Goal: Task Accomplishment & Management: Use online tool/utility

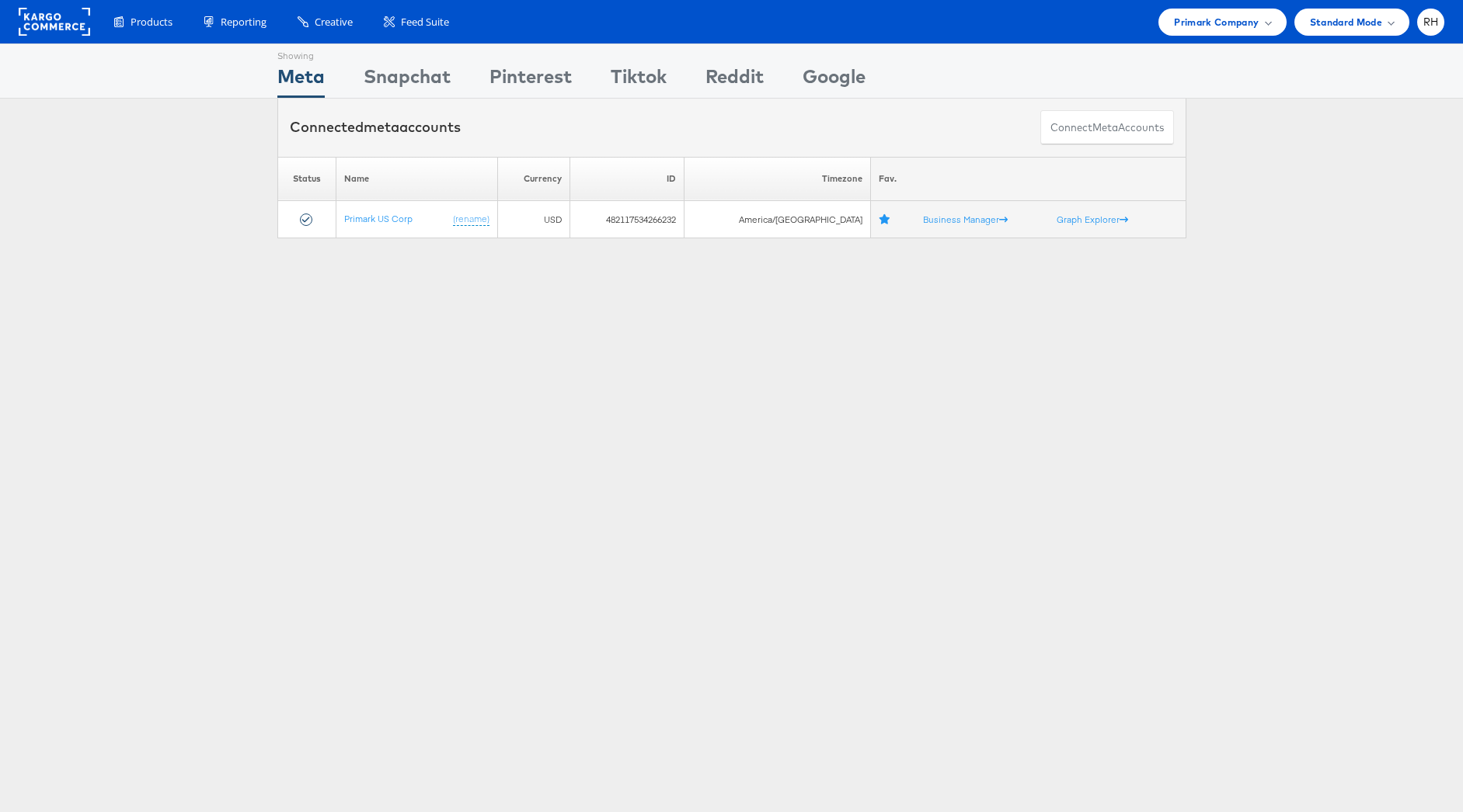
click at [1218, 35] on div "Products Product Catalogs Enhance Your Product Catalog, Map Them to Publishers,…" at bounding box center [732, 22] width 1463 height 44
click at [1241, 25] on span "Primark Company" at bounding box center [1216, 22] width 85 height 16
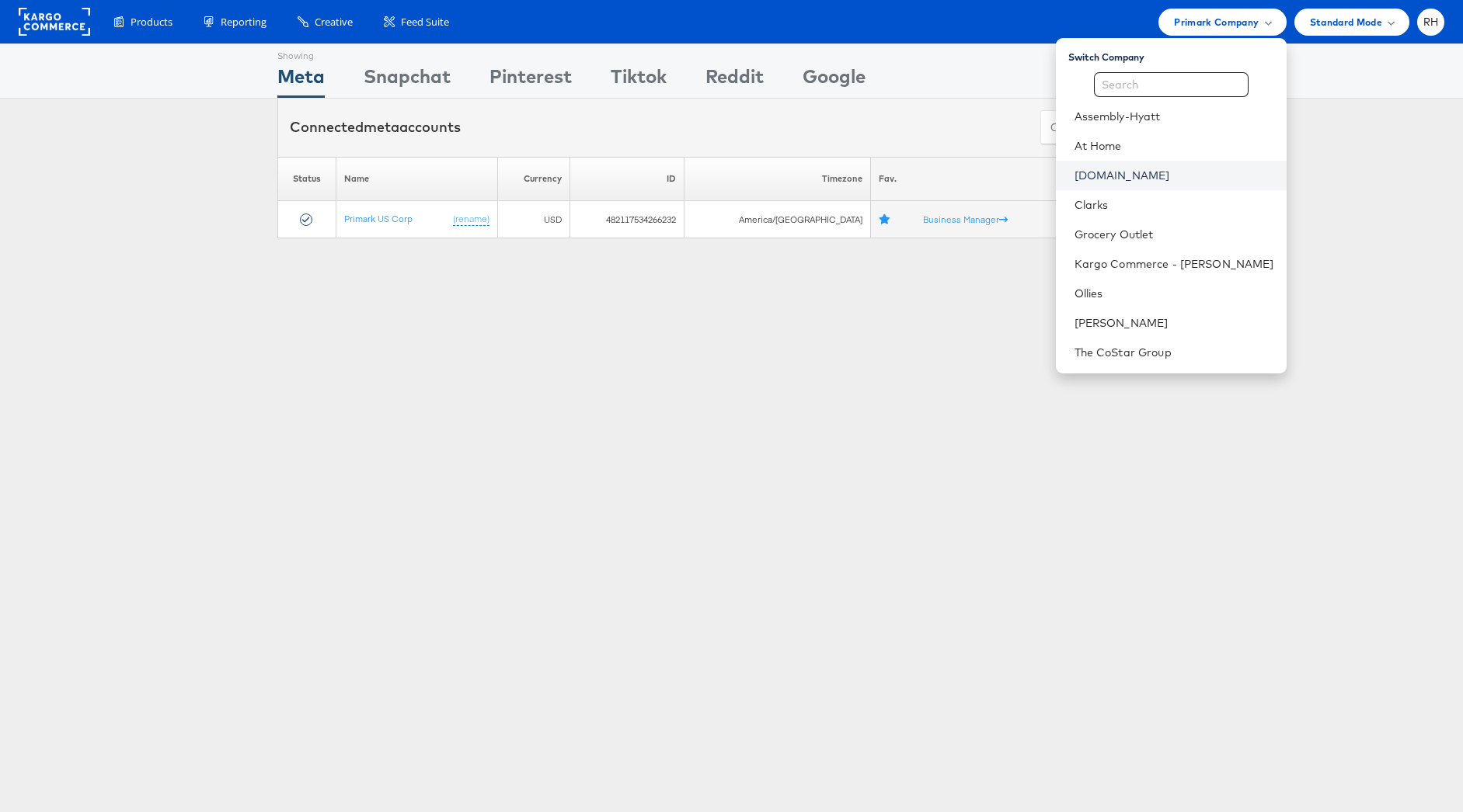
click at [1222, 167] on link "Cars.com" at bounding box center [1174, 175] width 199 height 15
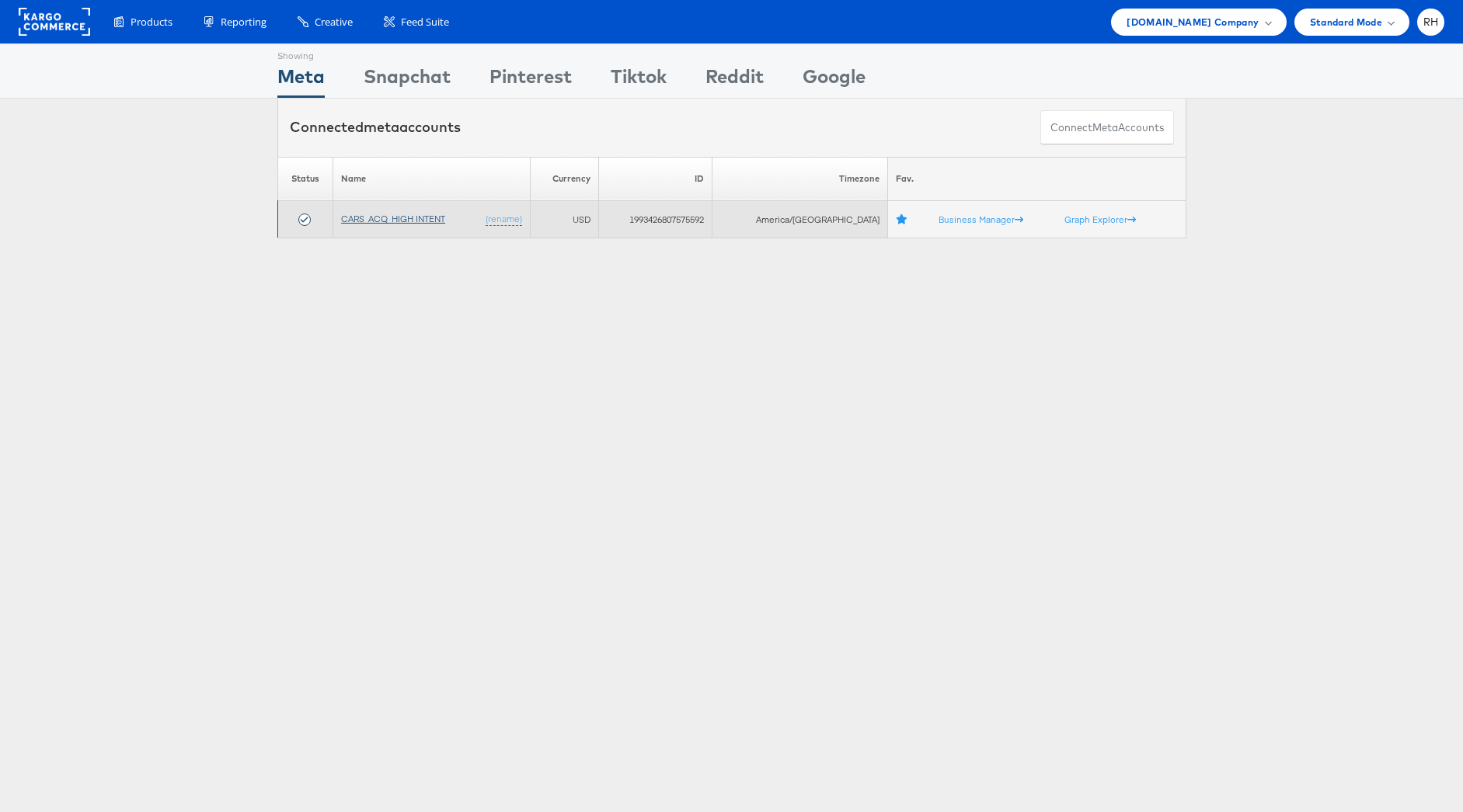
click at [364, 220] on link "CARS_ACQ_HIGH INTENT" at bounding box center [393, 218] width 104 height 12
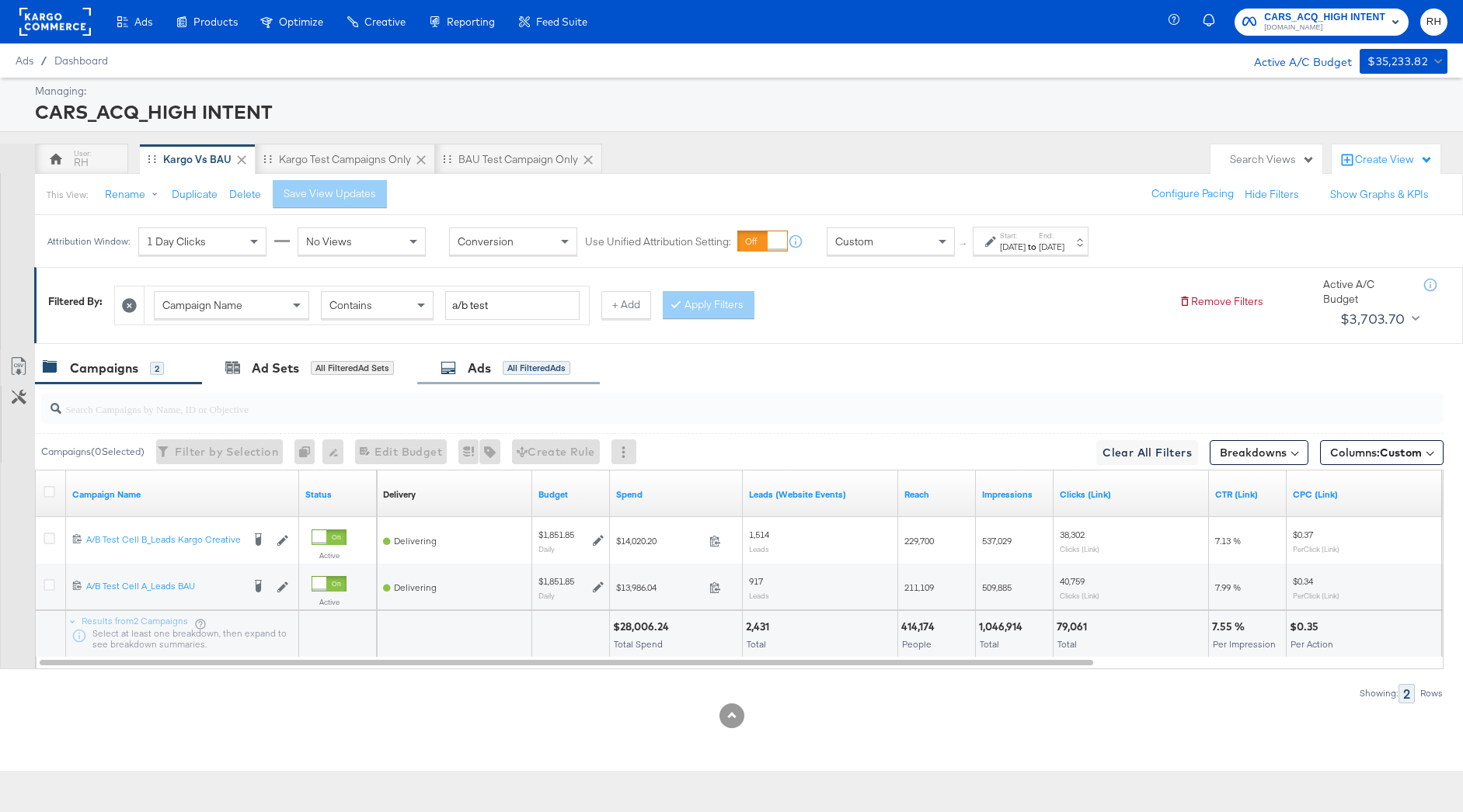
click at [489, 376] on div "Ads" at bounding box center [479, 368] width 24 height 18
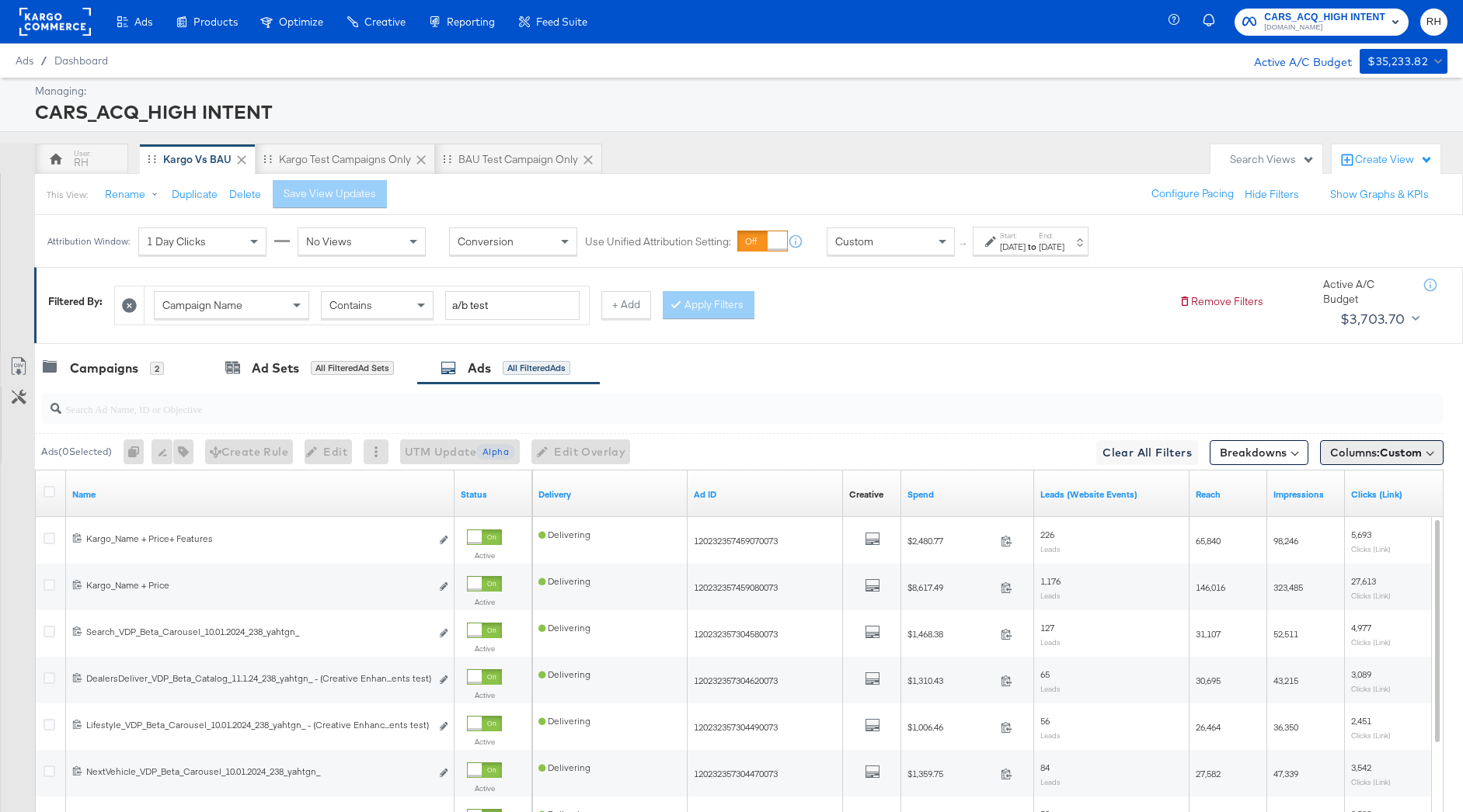
click at [1392, 449] on span "Custom" at bounding box center [1400, 452] width 42 height 14
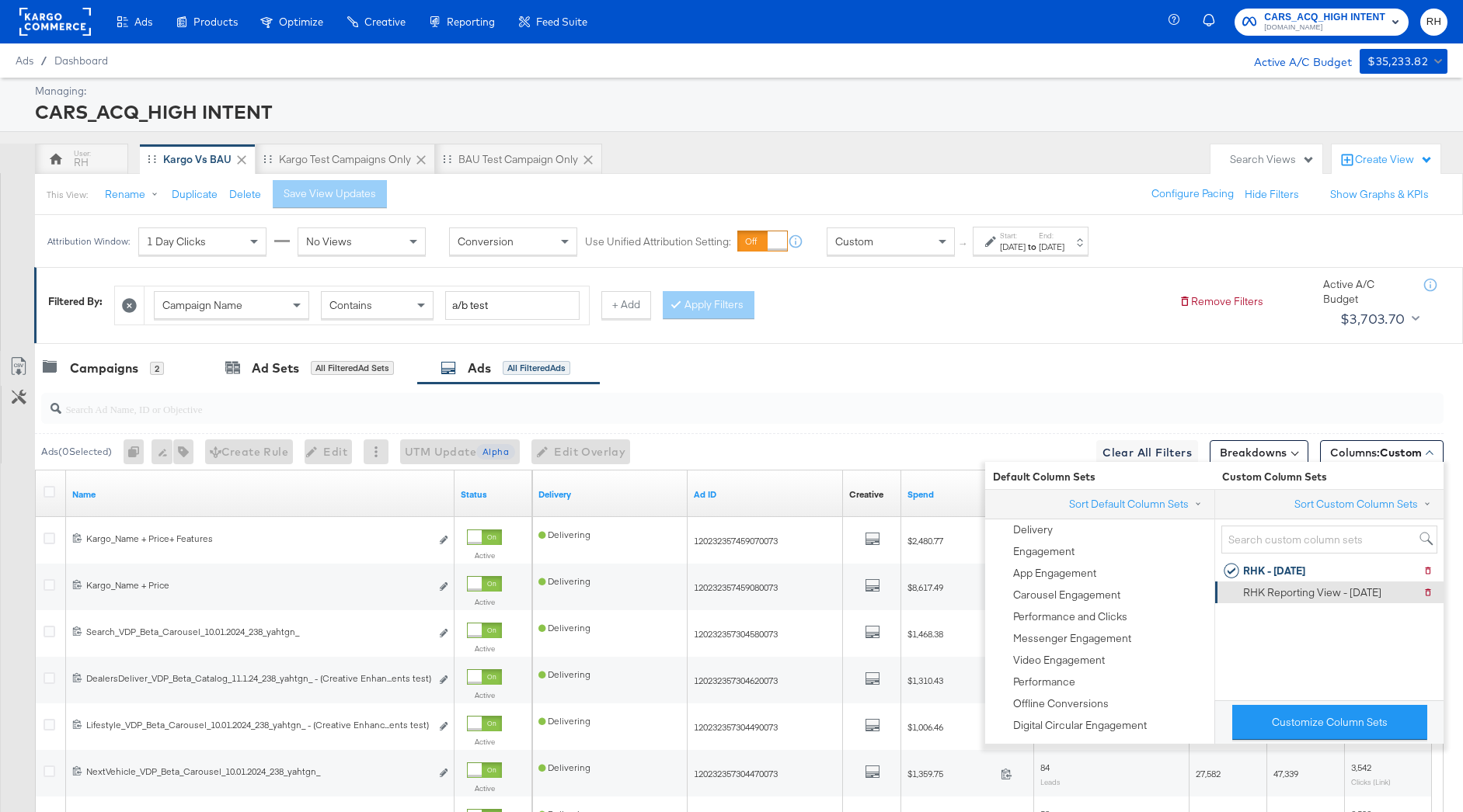
click at [1286, 588] on div "RHK Reporting View - 9.10.25" at bounding box center [1312, 593] width 138 height 15
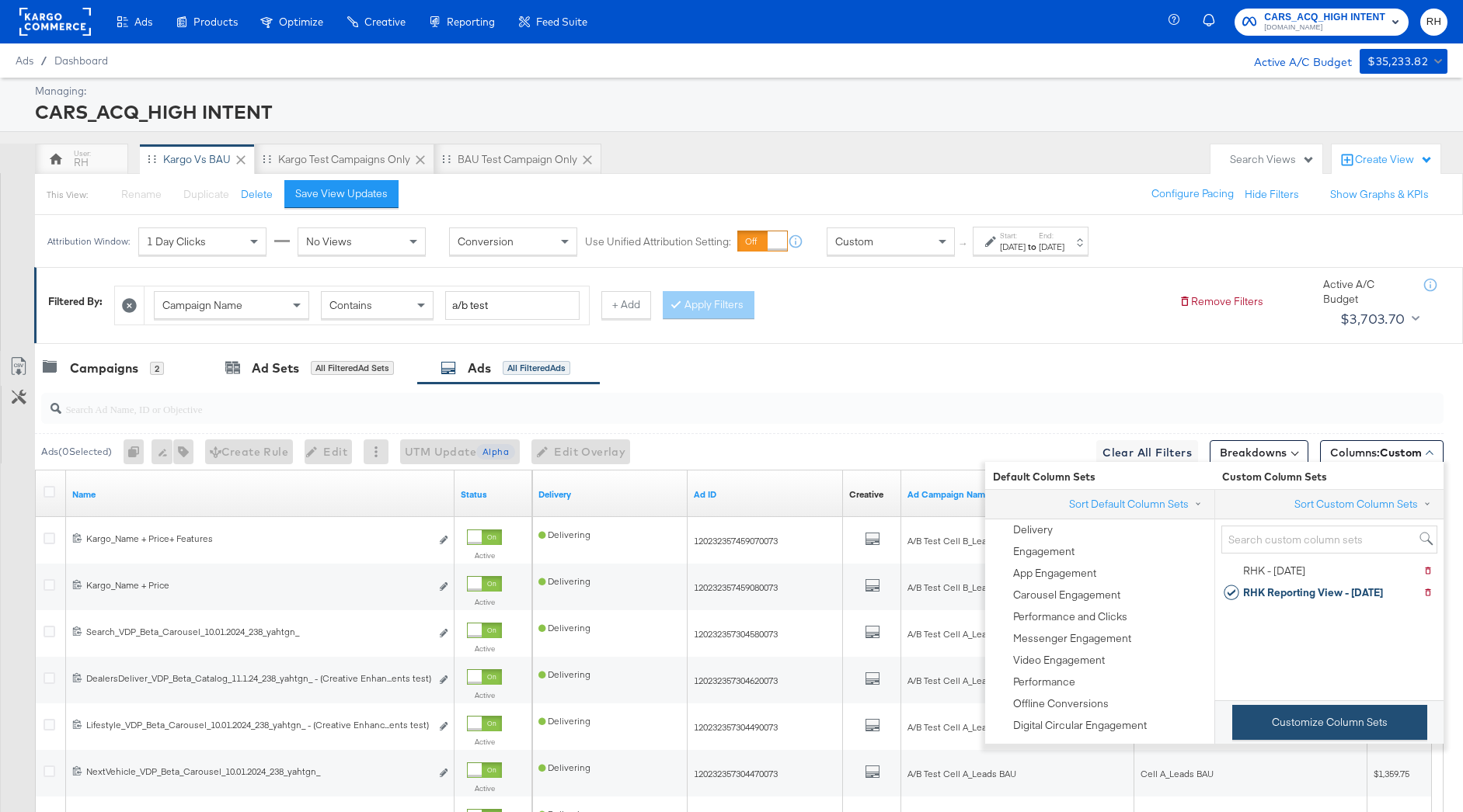
click at [1251, 709] on button "Customize Column Sets" at bounding box center [1329, 722] width 195 height 35
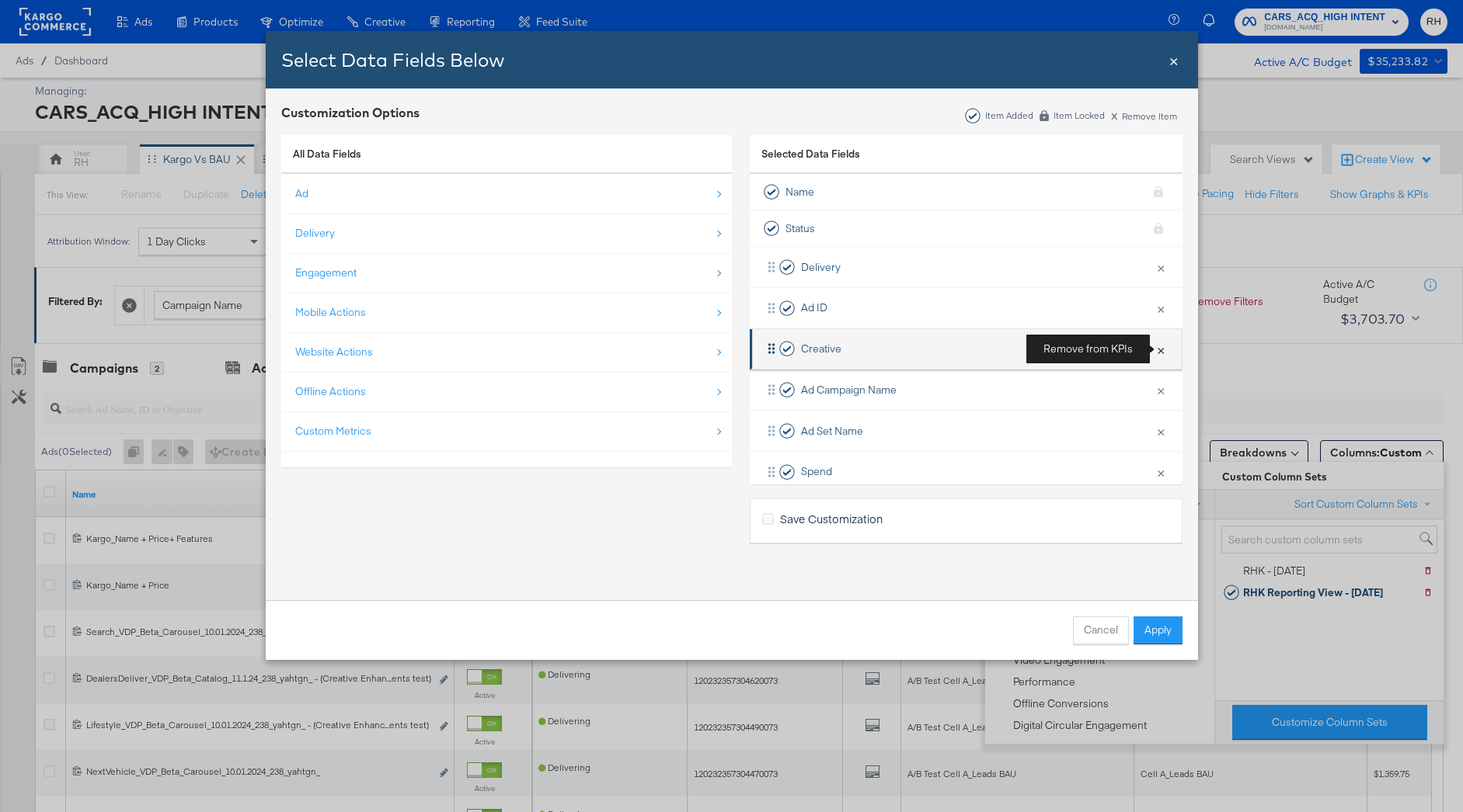
click at [1162, 352] on button "×" at bounding box center [1160, 349] width 20 height 33
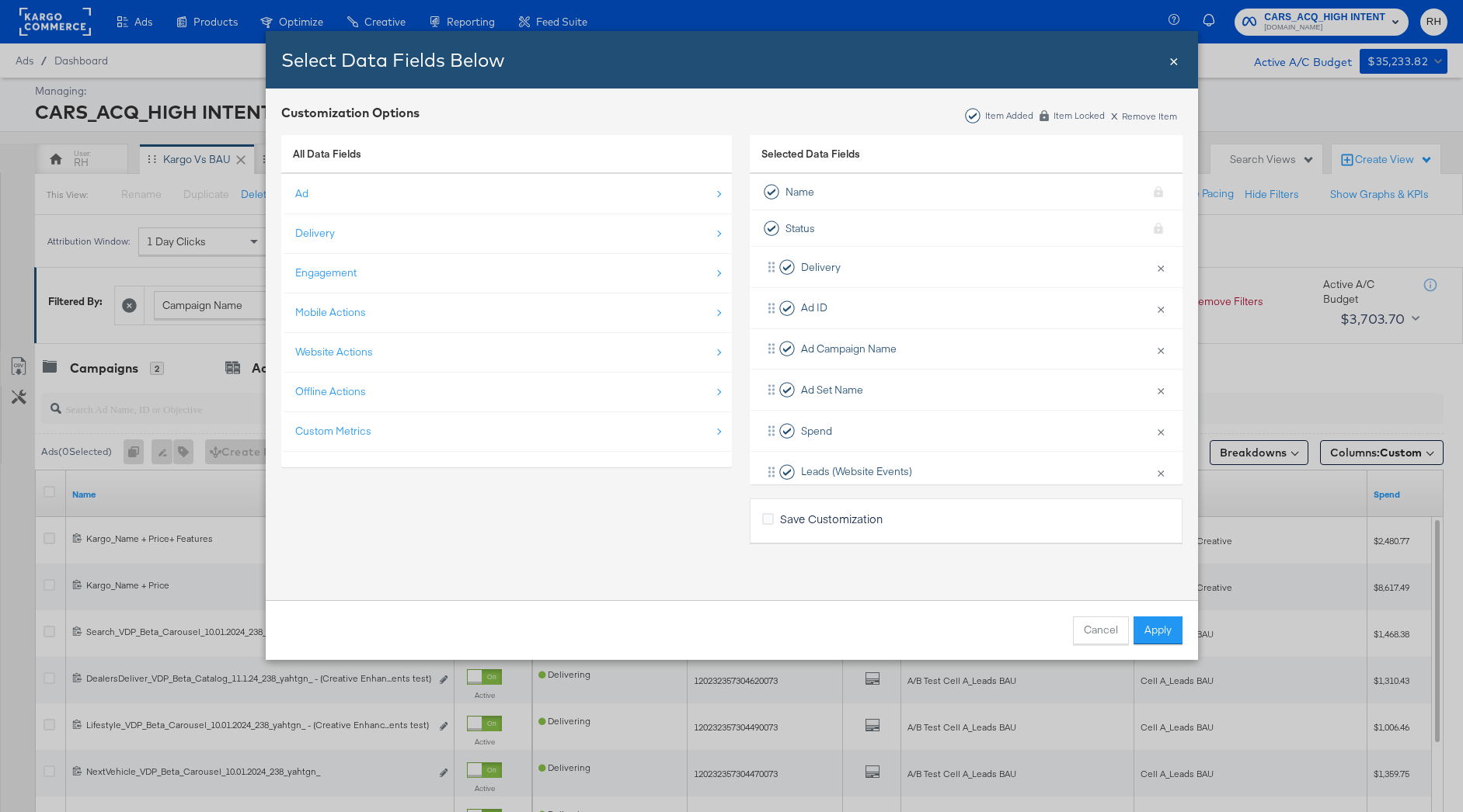
click at [812, 522] on span "Save Customization" at bounding box center [831, 518] width 103 height 15
click at [0, 0] on input "Save Customization" at bounding box center [0, 0] width 0 height 0
click at [1158, 629] on button "Apply" at bounding box center [1158, 630] width 49 height 28
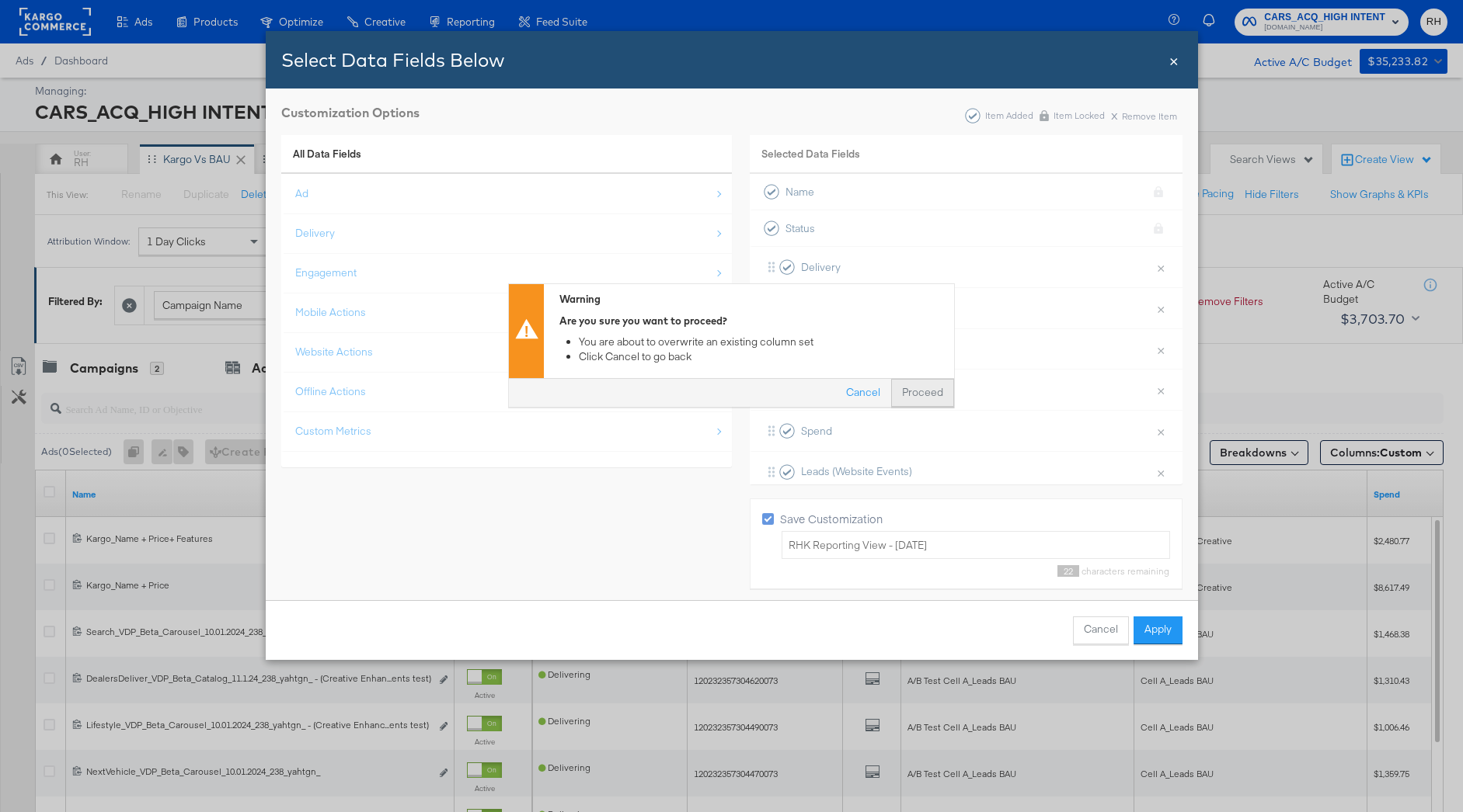
click at [912, 396] on button "Proceed" at bounding box center [922, 394] width 63 height 28
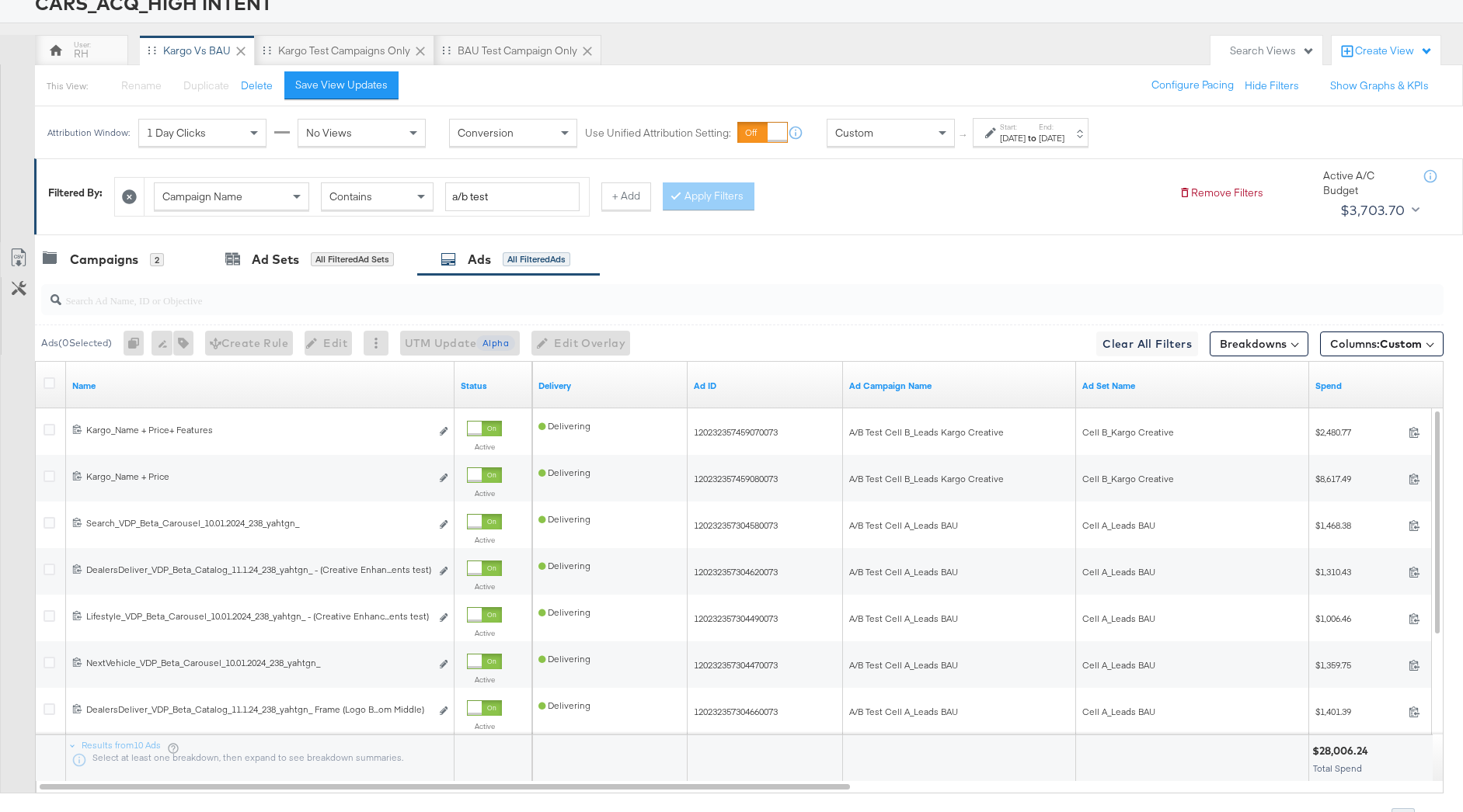
scroll to position [171, 0]
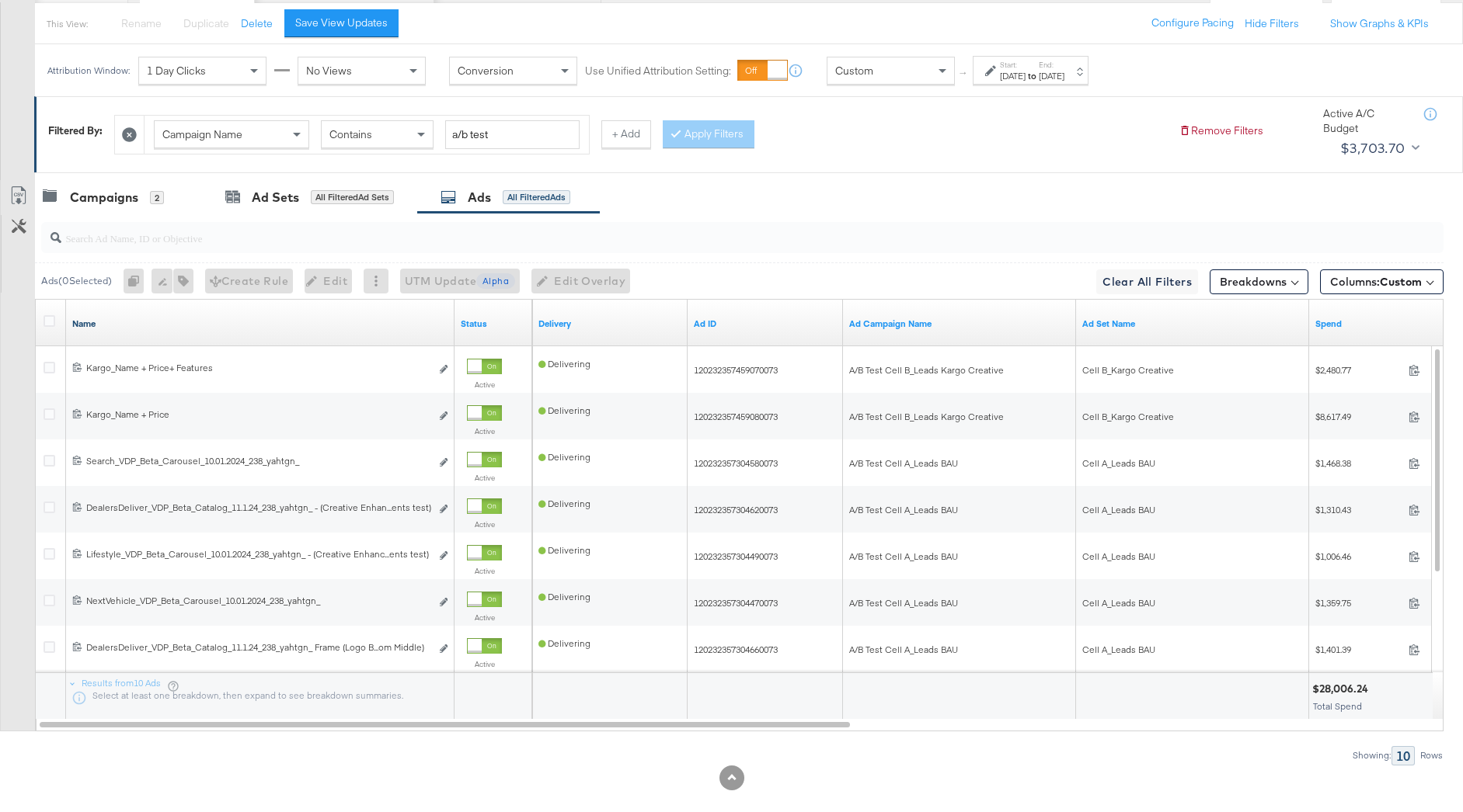
click at [268, 322] on link "Name" at bounding box center [259, 324] width 376 height 13
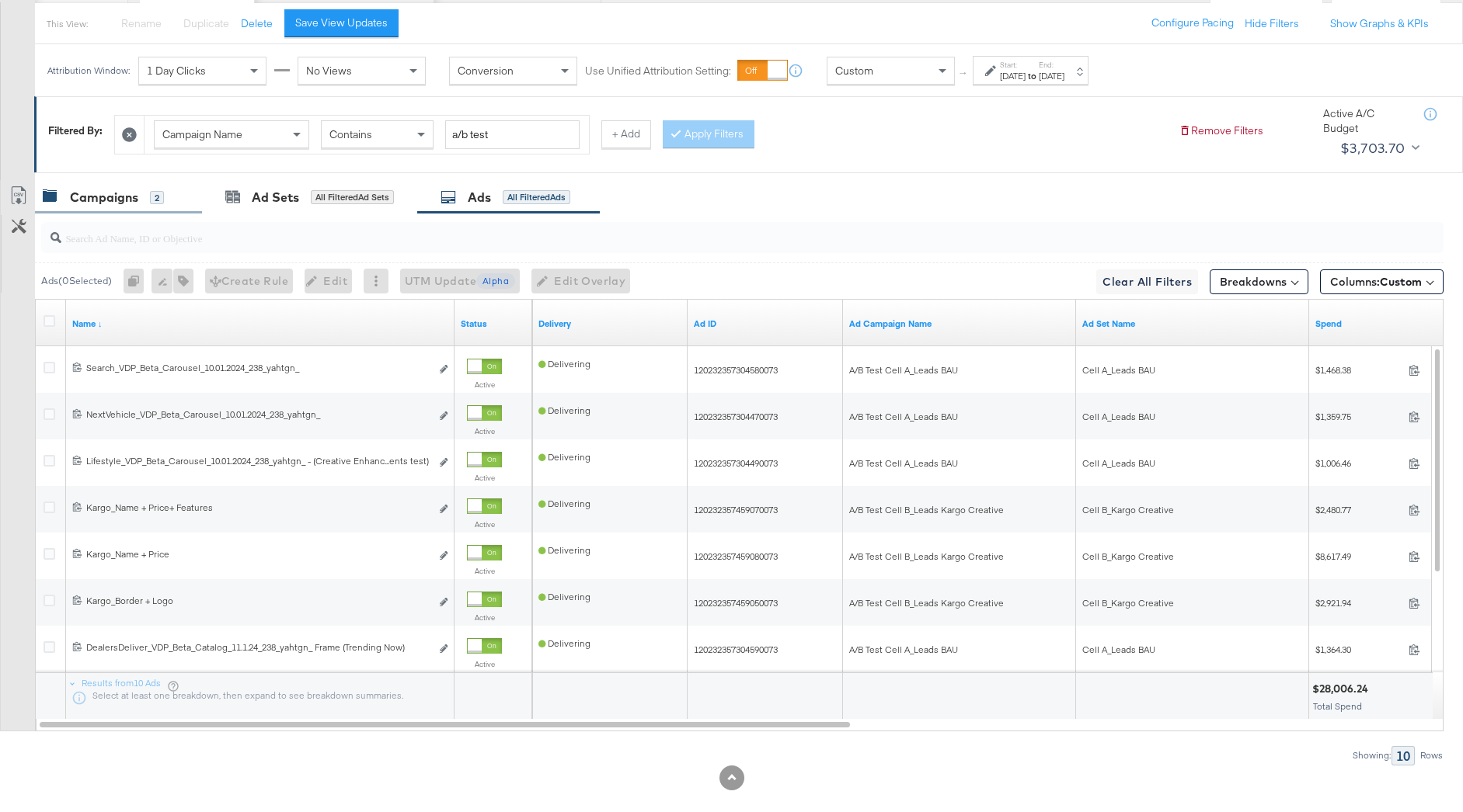
click at [111, 184] on div "Campaigns 2" at bounding box center [118, 197] width 167 height 34
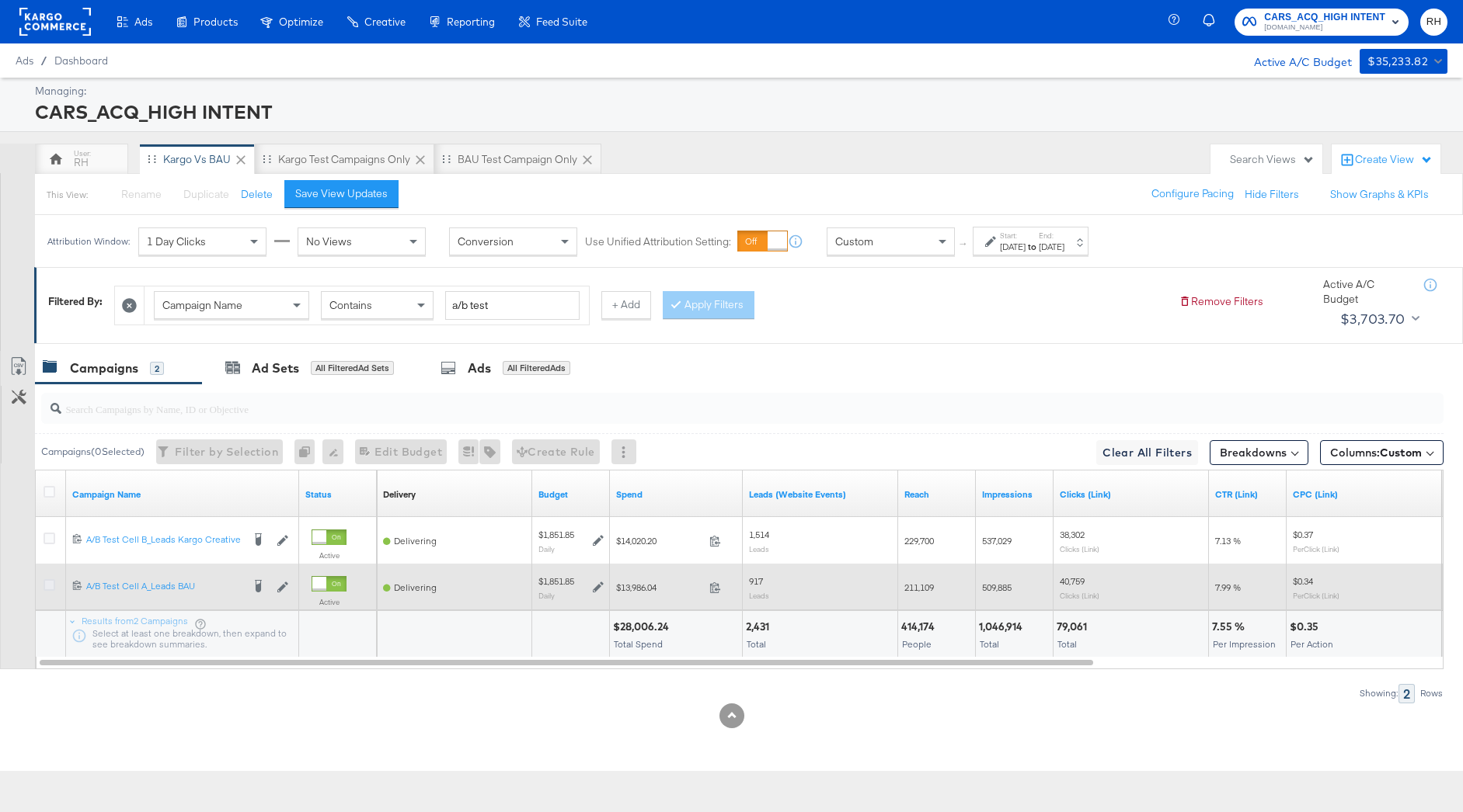
click at [50, 586] on icon at bounding box center [49, 585] width 12 height 12
click at [0, 0] on input "checkbox" at bounding box center [0, 0] width 0 height 0
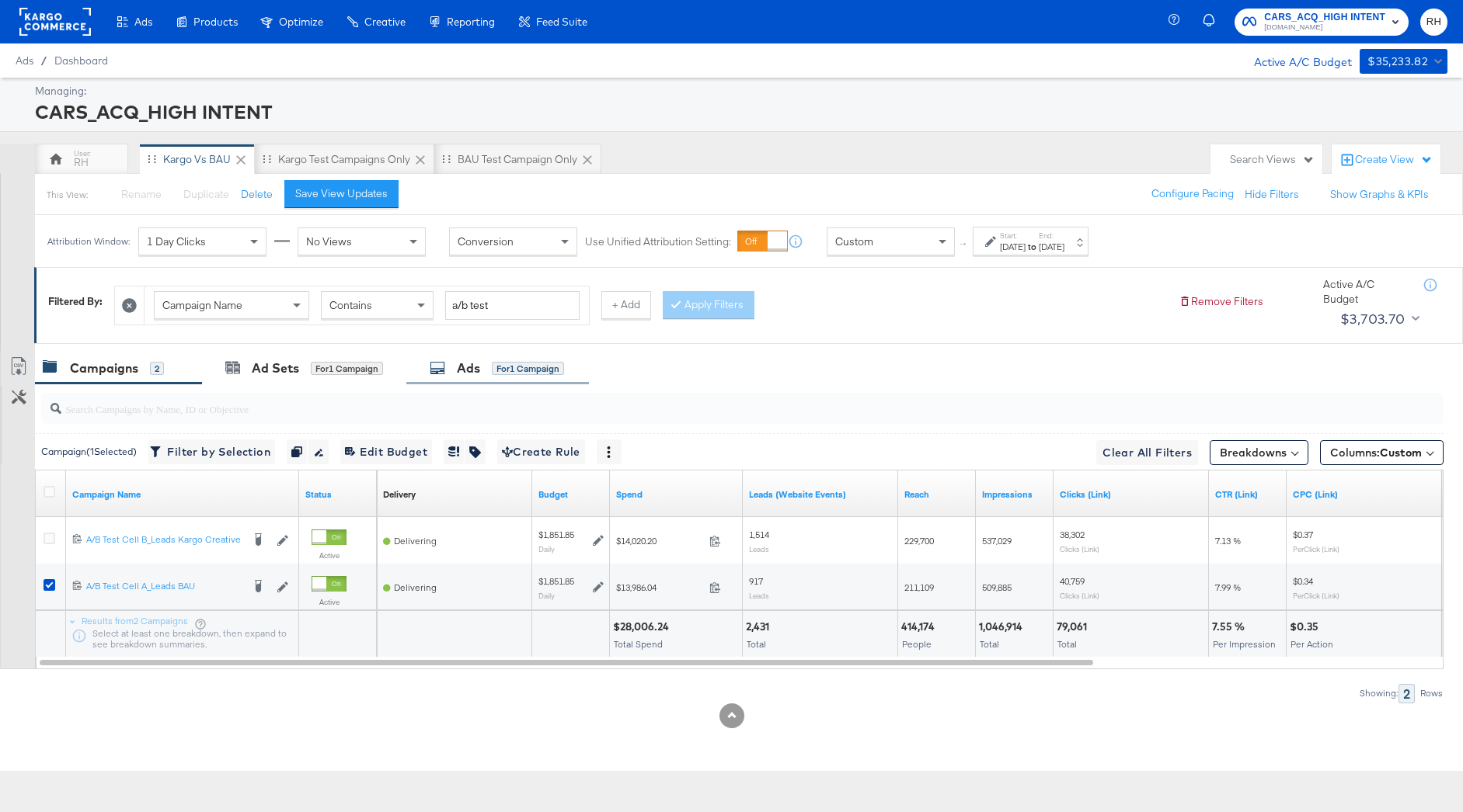
click at [537, 376] on div "Ads for 1 Campaign" at bounding box center [497, 368] width 135 height 18
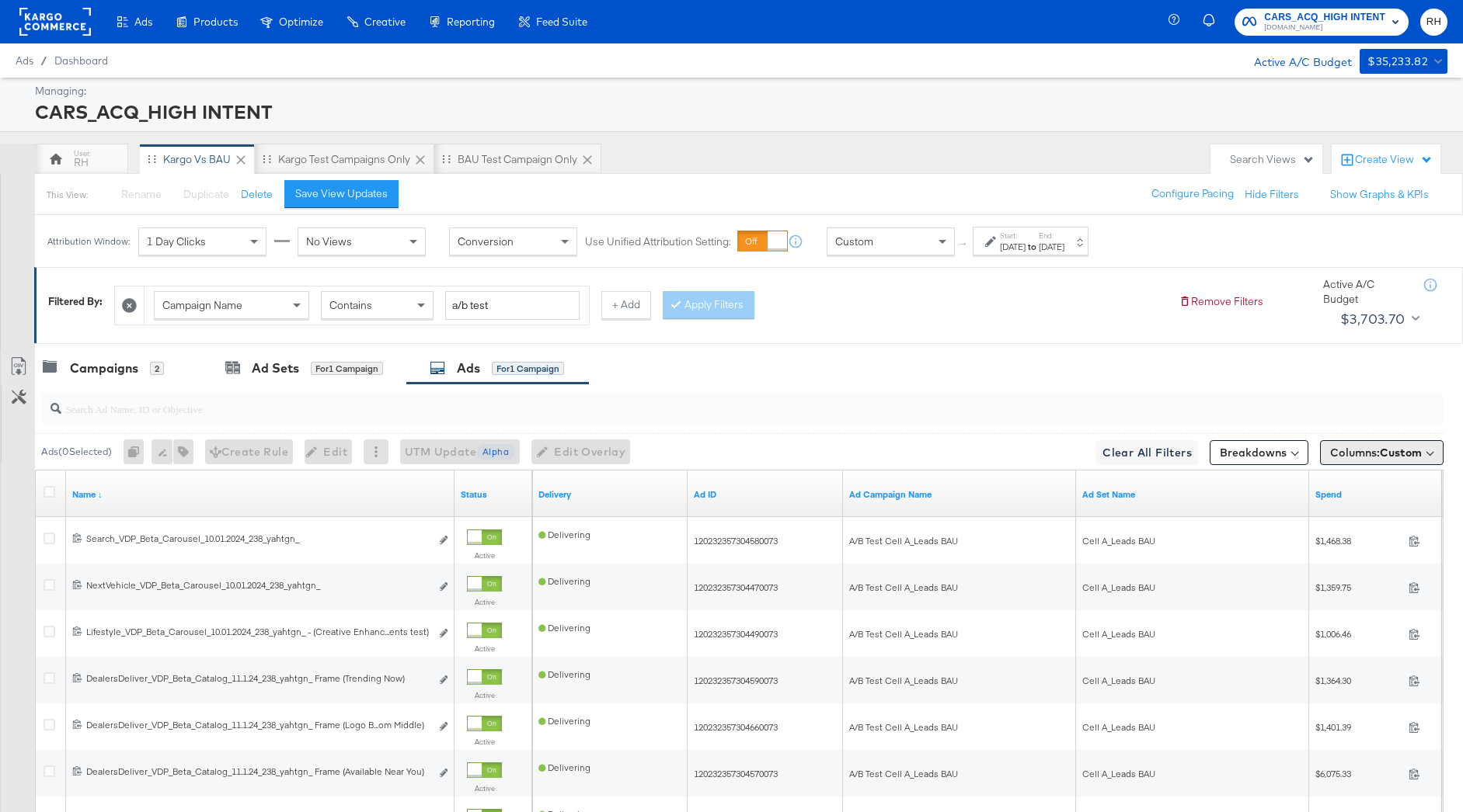
click at [1396, 445] on button "Columns: Custom" at bounding box center [1382, 452] width 124 height 25
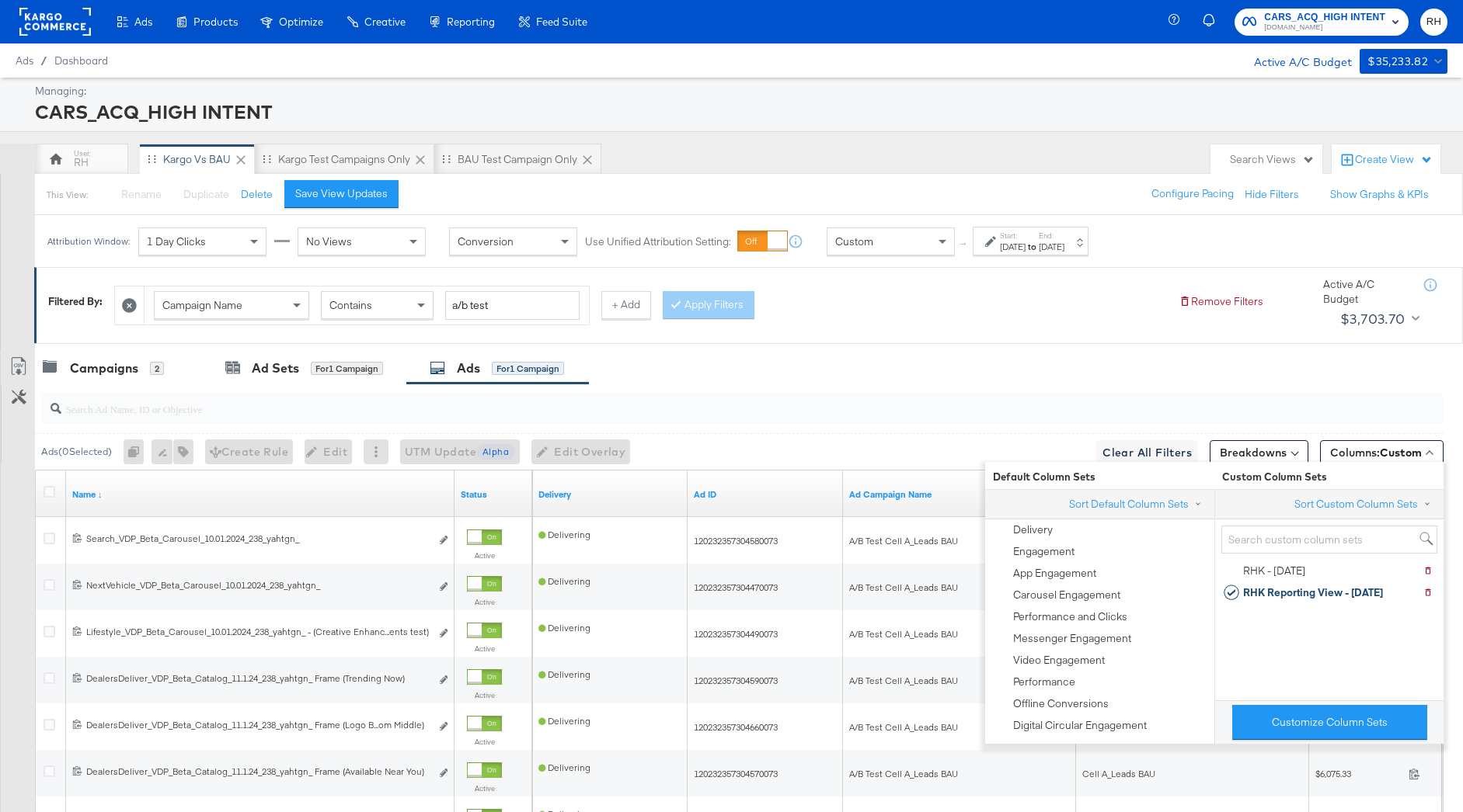
click at [1265, 360] on div "Campaigns 2 Ad Sets for 1 Campaign Ads for 1 Campaign" at bounding box center [748, 368] width 1428 height 34
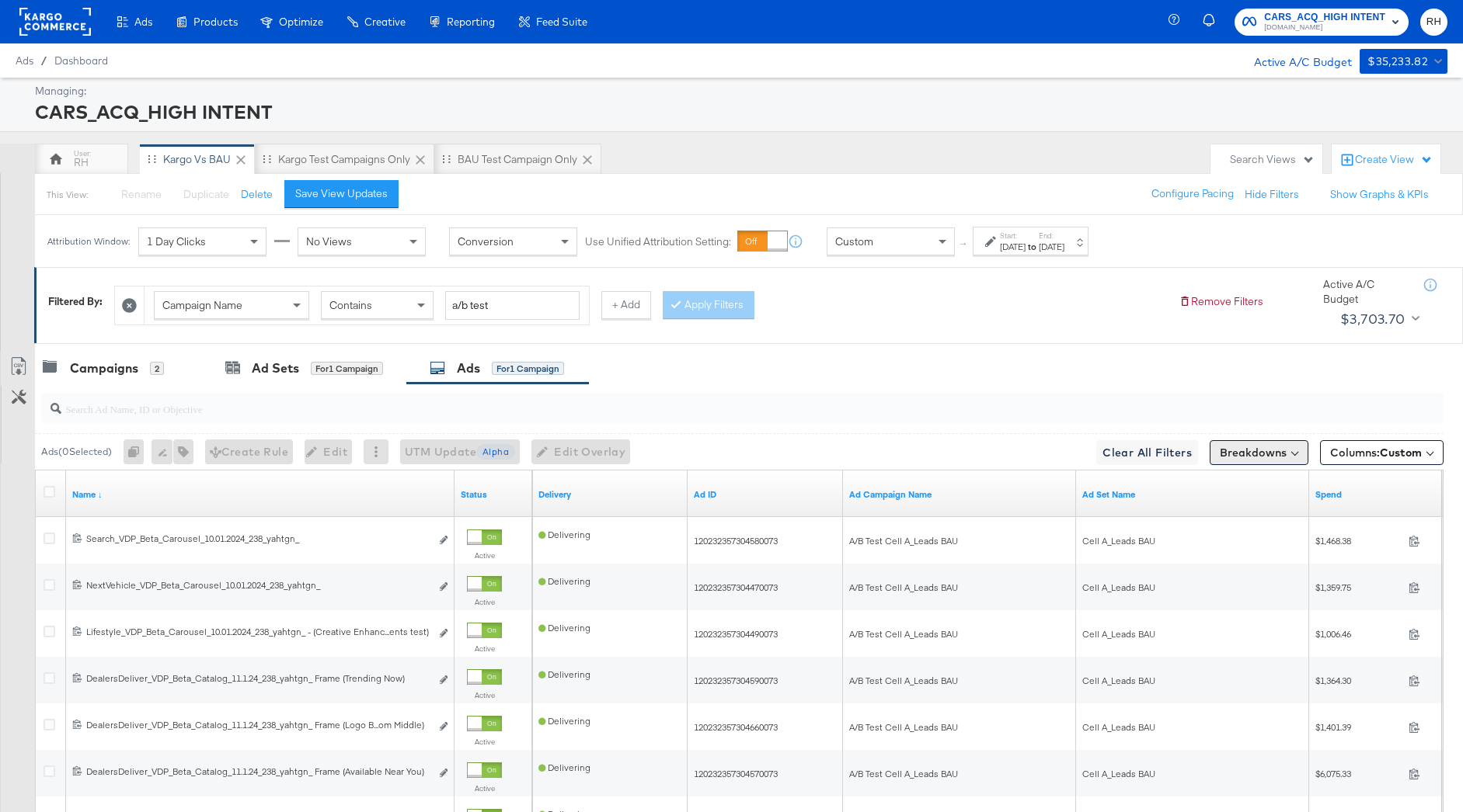
click at [1248, 451] on button "Breakdowns" at bounding box center [1258, 452] width 98 height 25
click at [1215, 547] on div "Time" at bounding box center [1223, 546] width 155 height 13
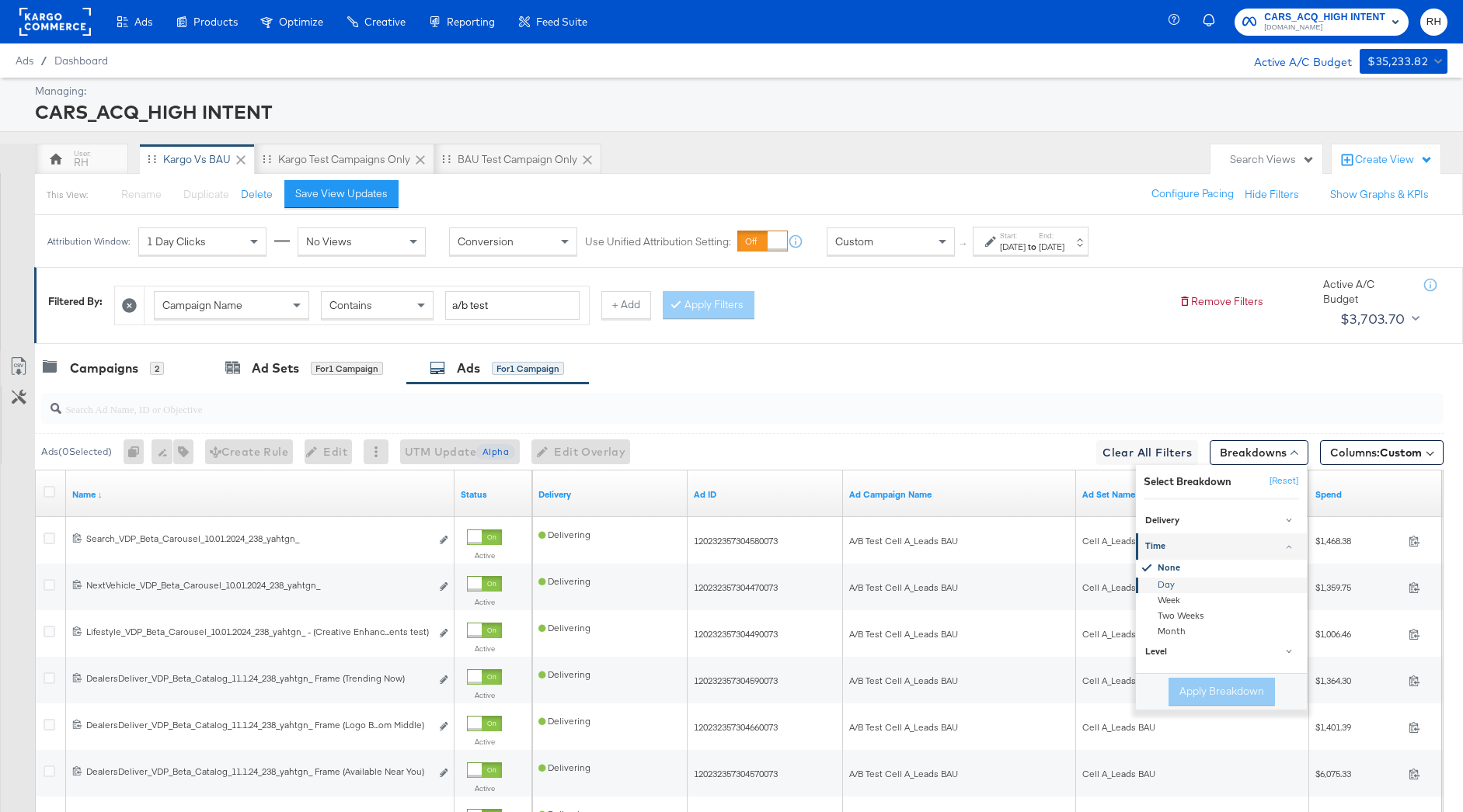
click at [1165, 586] on div "Day" at bounding box center [1222, 584] width 168 height 15
click at [1201, 691] on button "Apply Breakdown" at bounding box center [1221, 691] width 106 height 28
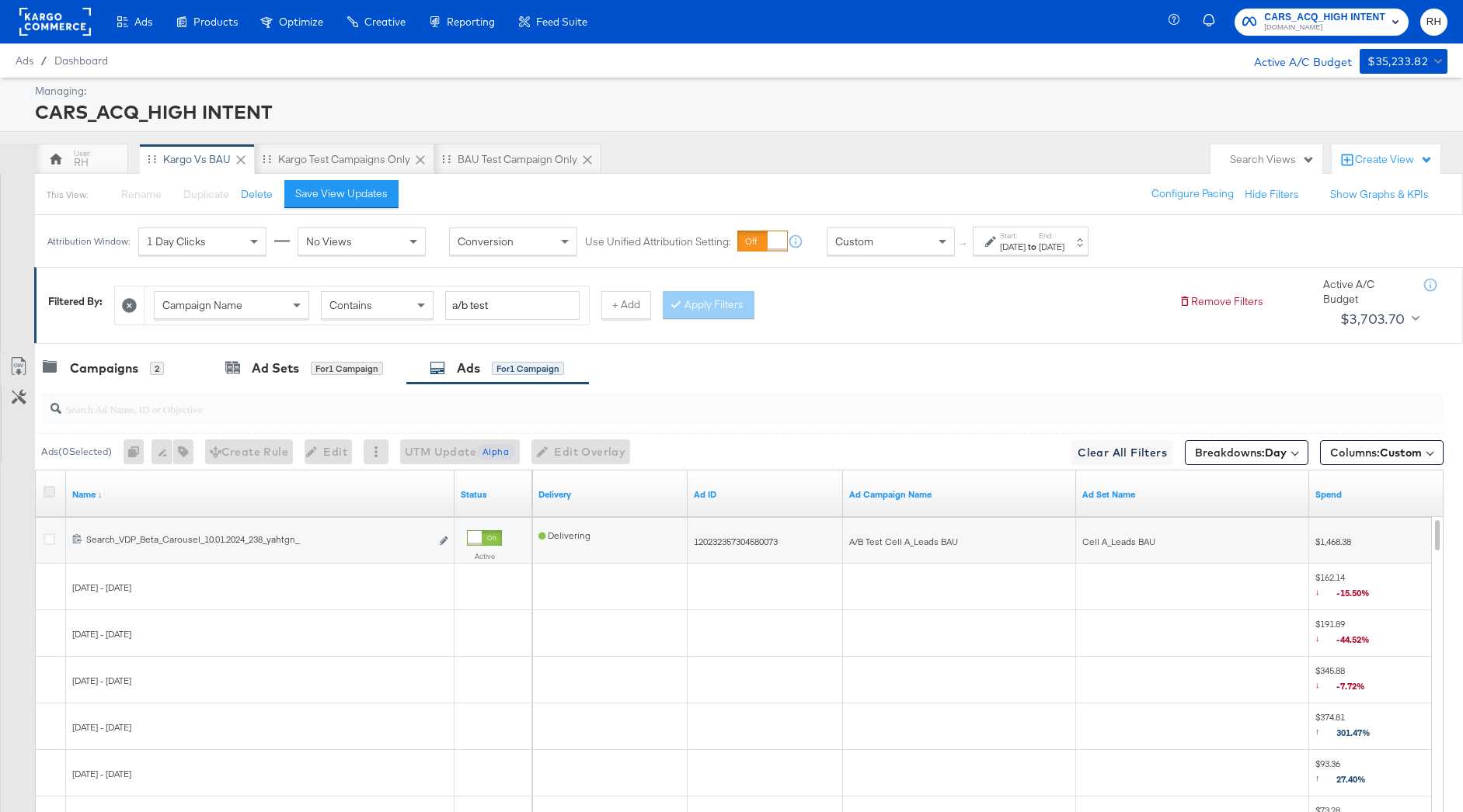
click at [47, 490] on icon at bounding box center [49, 491] width 12 height 12
click at [0, 0] on input "checkbox" at bounding box center [0, 0] width 0 height 0
click at [15, 367] on icon at bounding box center [18, 366] width 18 height 18
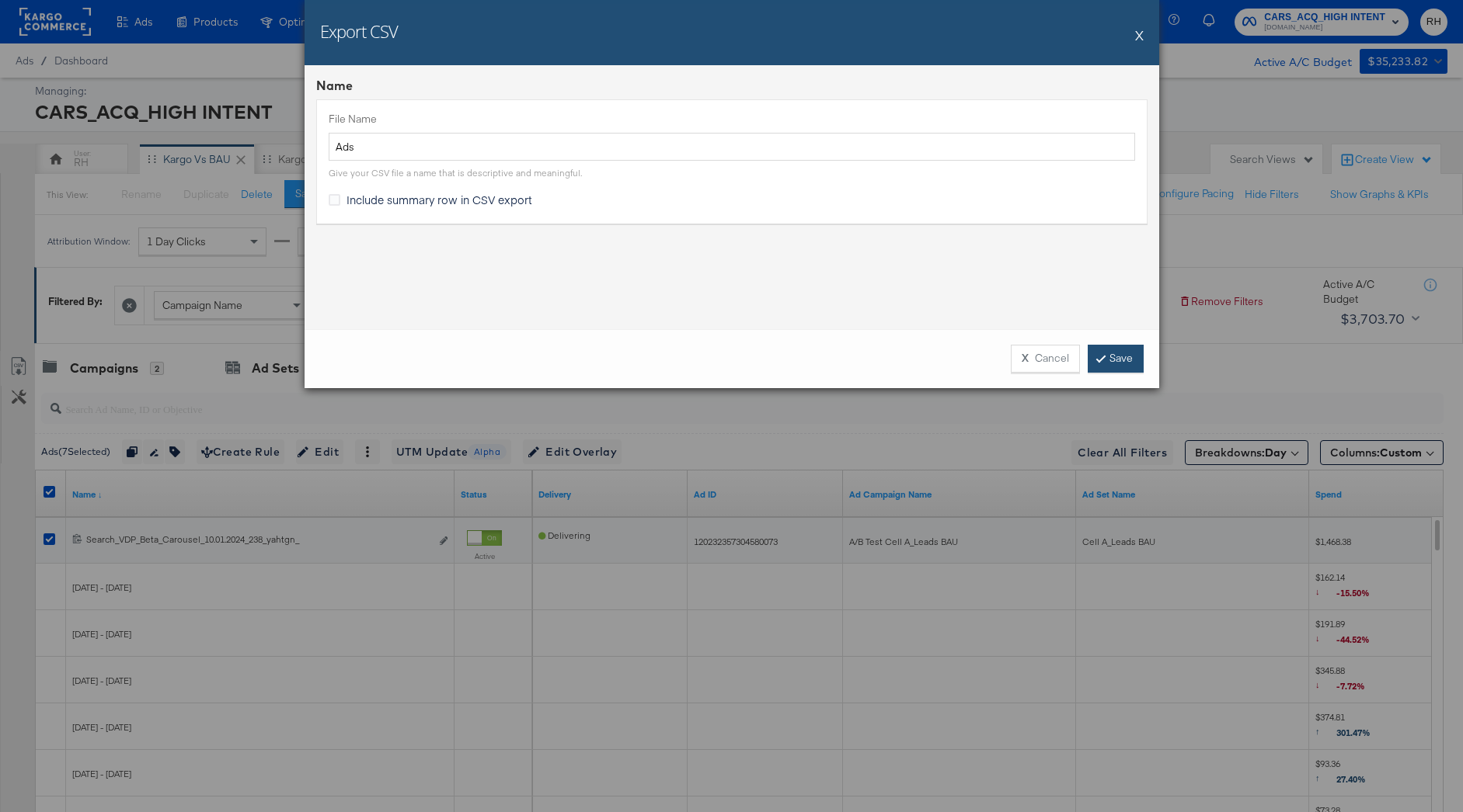
click at [1103, 356] on icon at bounding box center [1100, 357] width 5 height 9
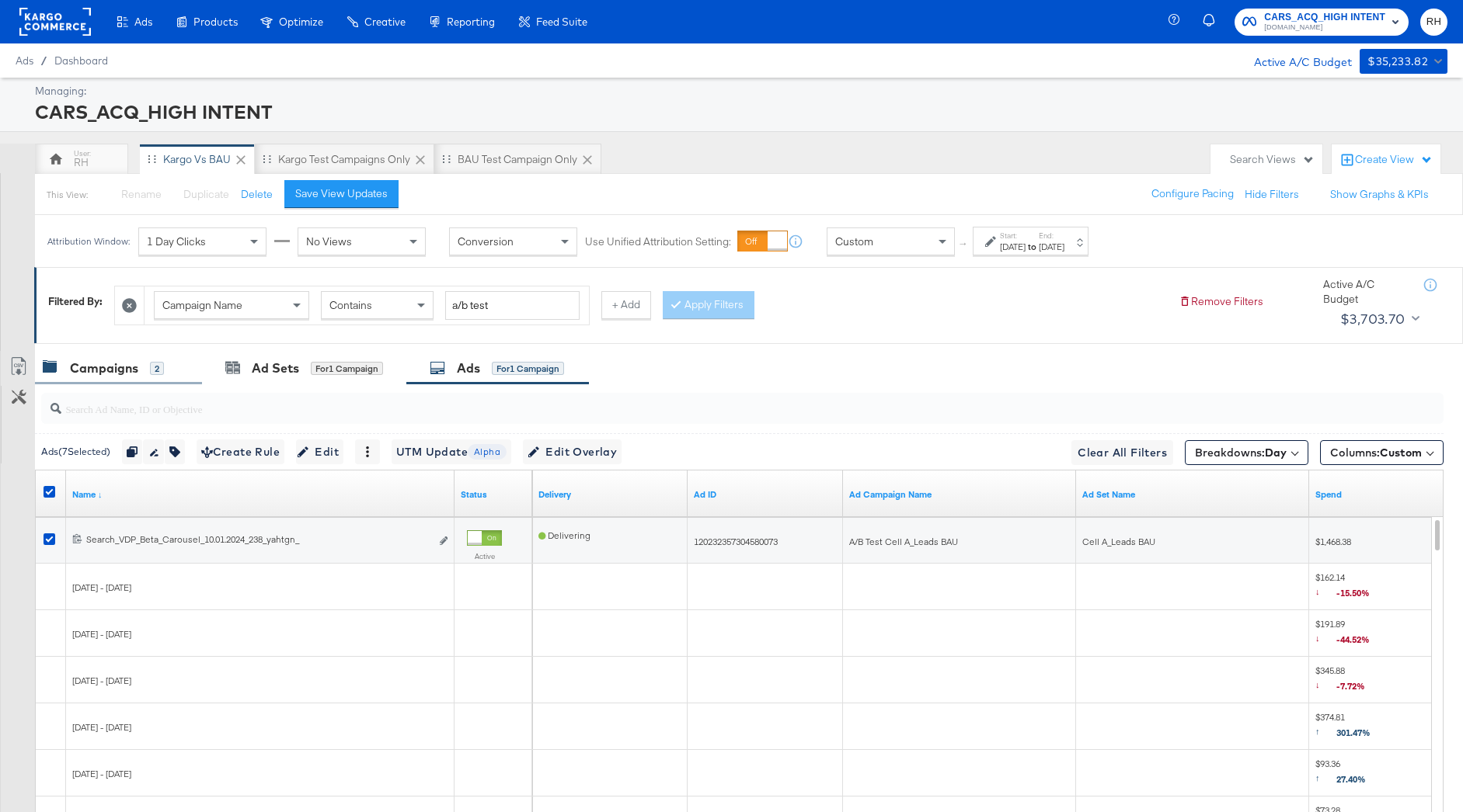
click at [60, 360] on div "Campaigns 2" at bounding box center [103, 368] width 121 height 18
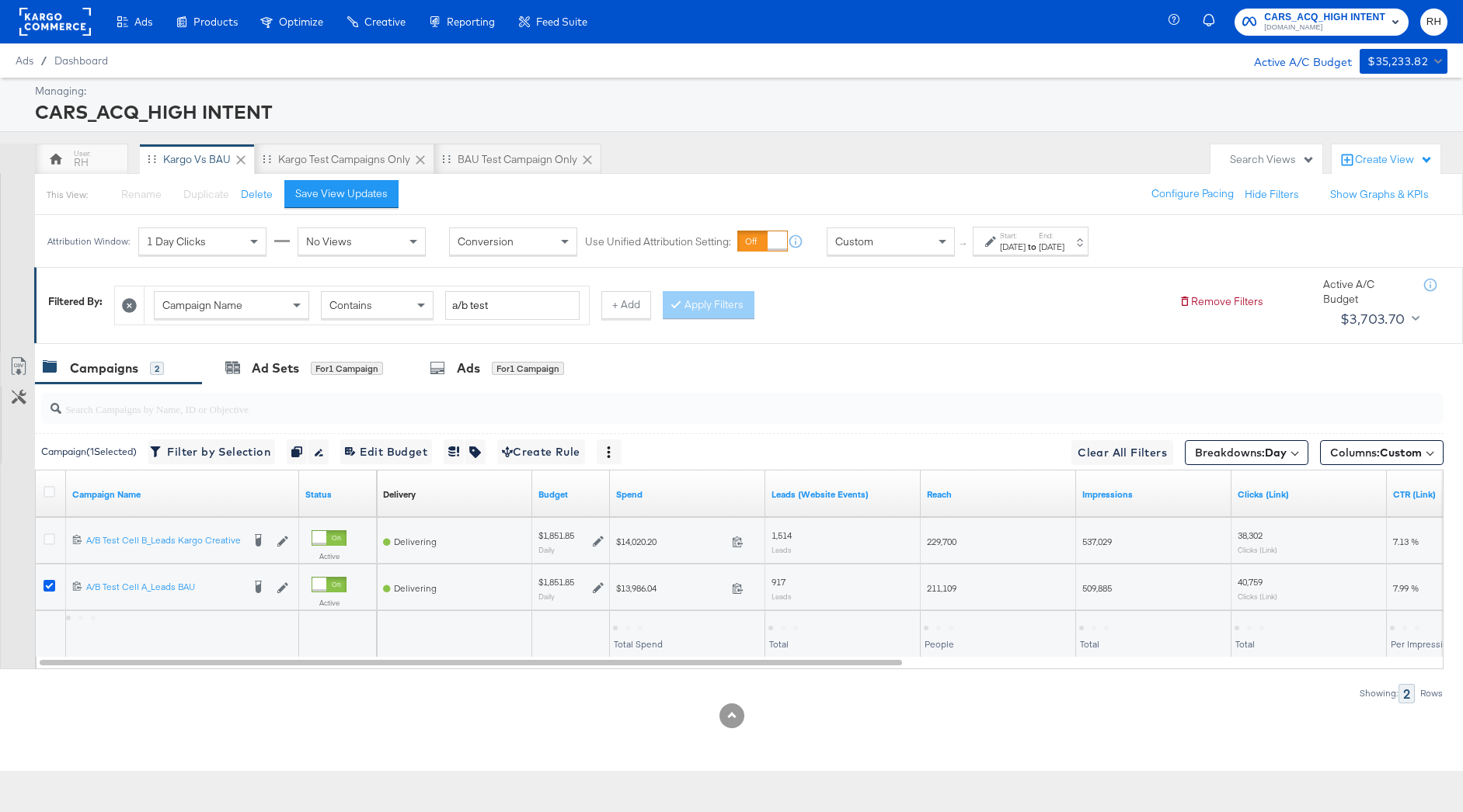
click at [51, 585] on icon at bounding box center [49, 586] width 12 height 12
click at [0, 0] on input "checkbox" at bounding box center [0, 0] width 0 height 0
click at [45, 539] on icon at bounding box center [49, 539] width 12 height 12
click at [0, 0] on input "checkbox" at bounding box center [0, 0] width 0 height 0
click at [545, 364] on div "for 1 Campaign" at bounding box center [527, 368] width 72 height 14
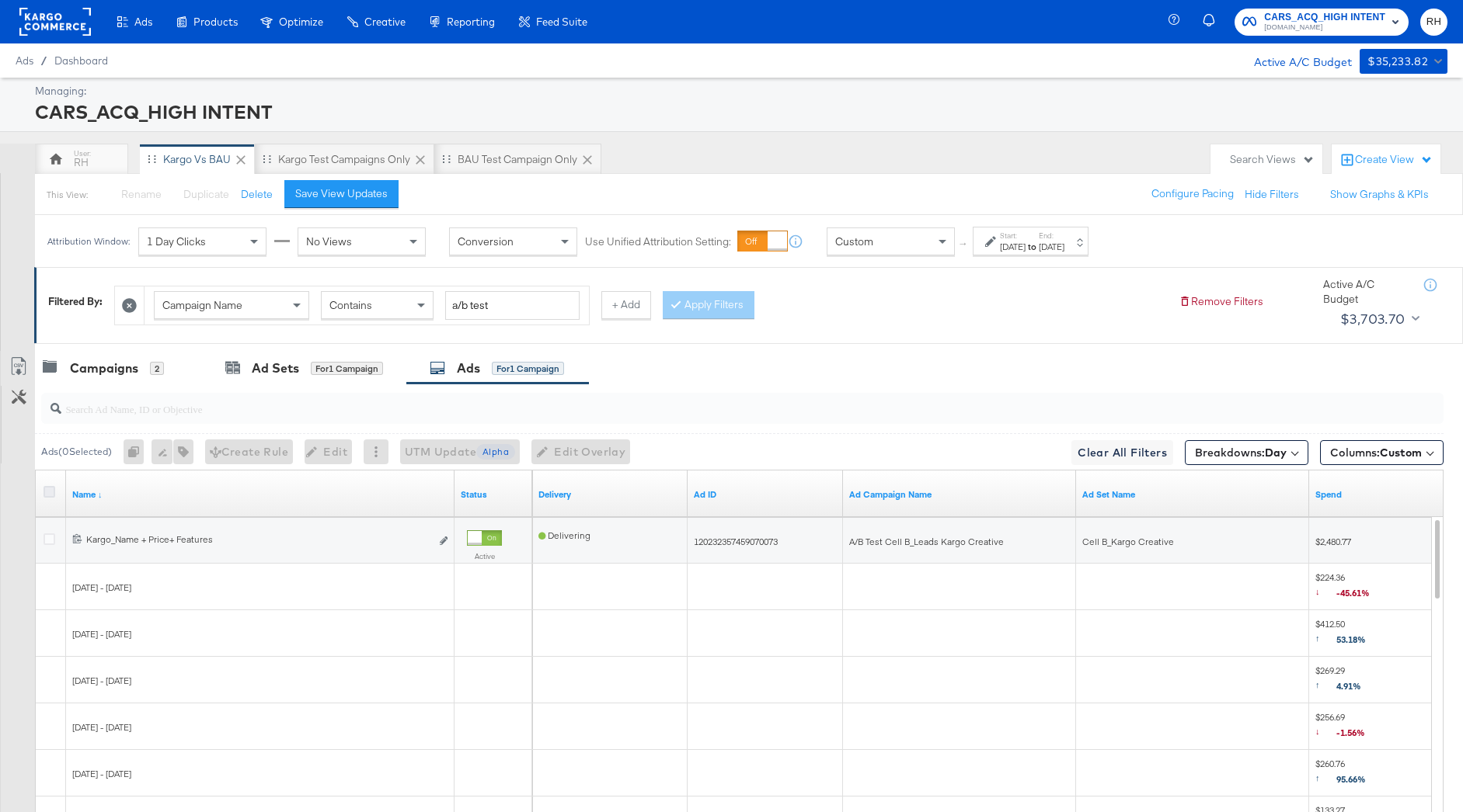
click at [45, 494] on icon at bounding box center [49, 491] width 12 height 12
click at [0, 0] on input "checkbox" at bounding box center [0, 0] width 0 height 0
click at [23, 364] on icon at bounding box center [18, 366] width 18 height 18
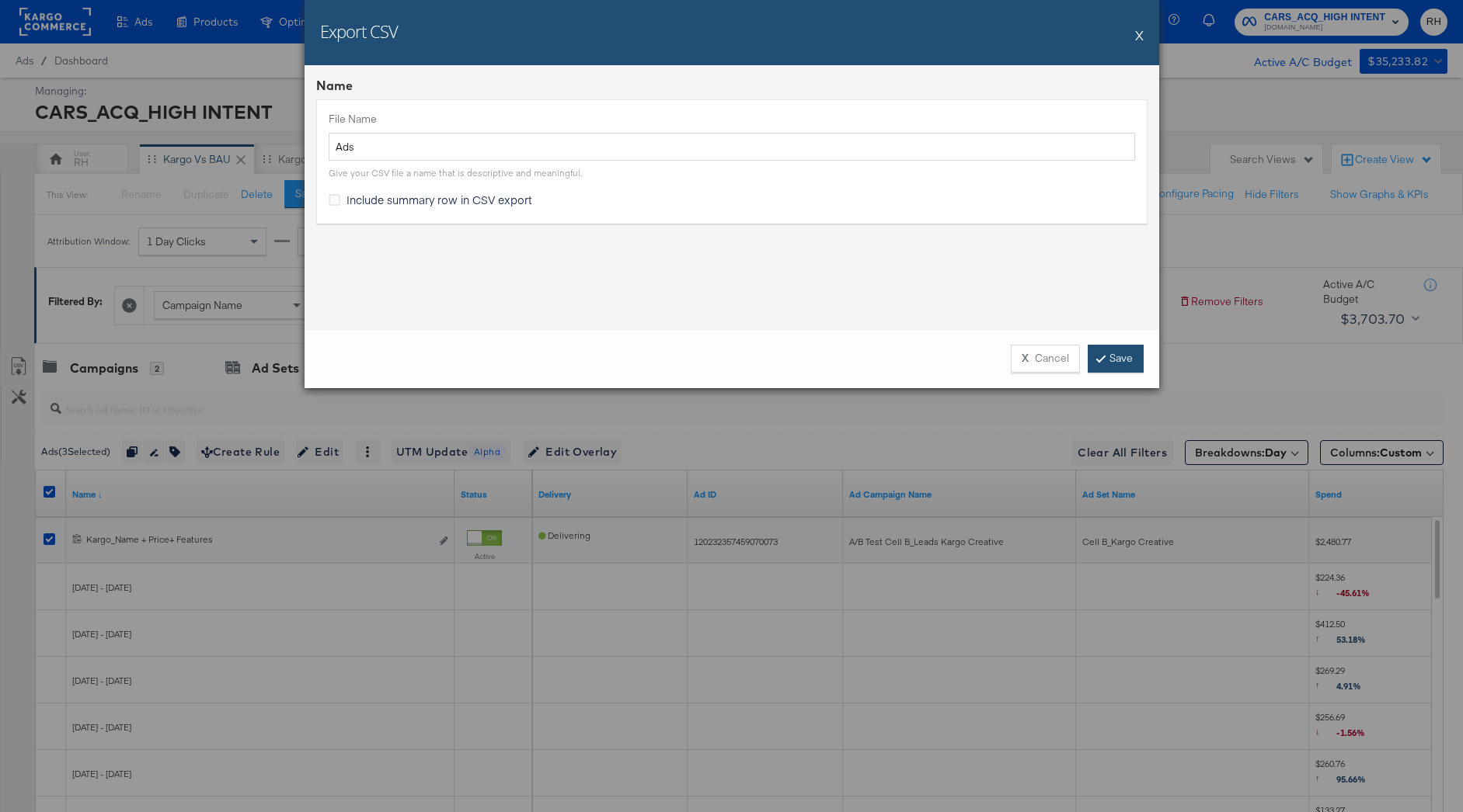
click at [1114, 365] on link "Save" at bounding box center [1115, 358] width 55 height 28
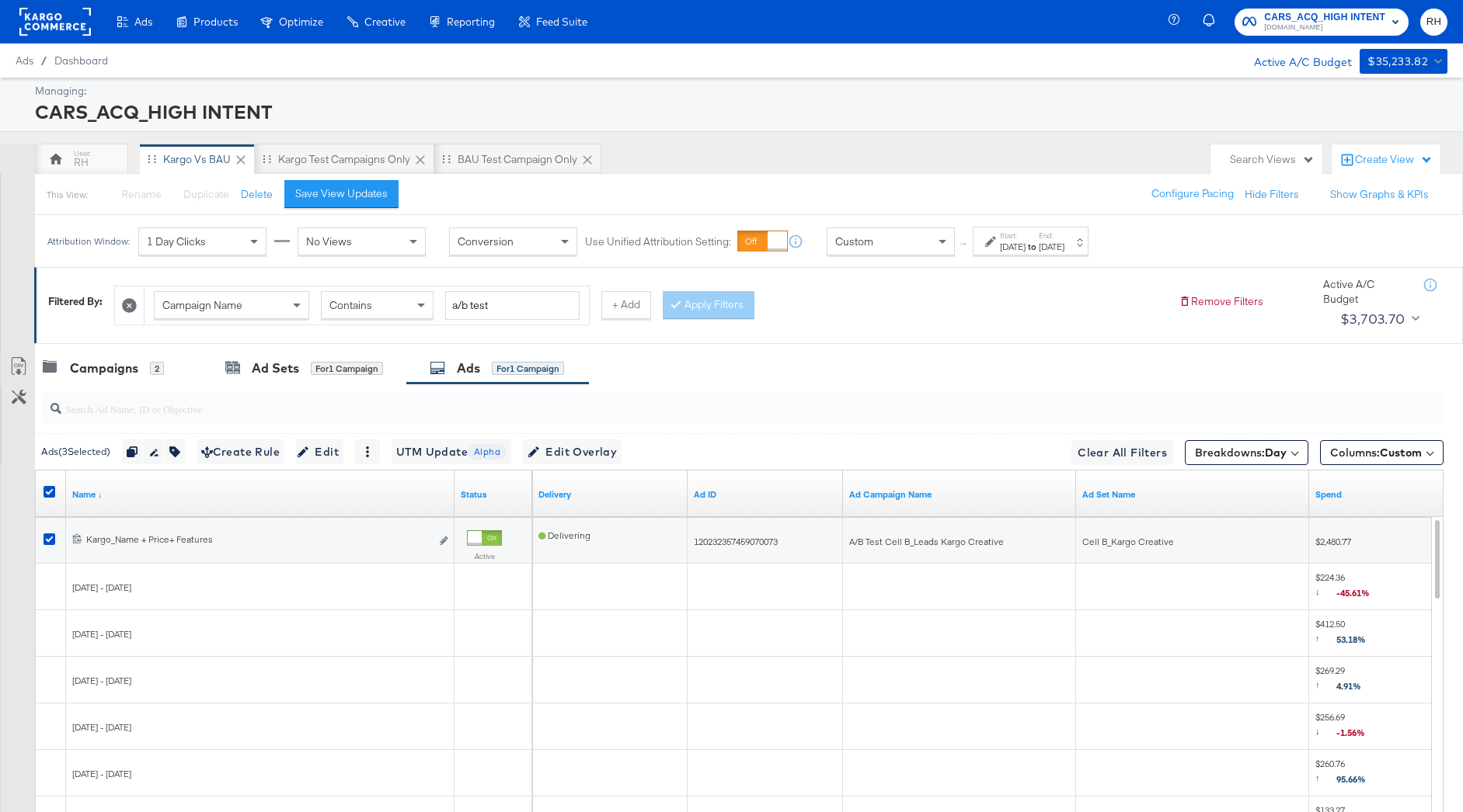
click at [1064, 248] on div "Sep 11th 2025" at bounding box center [1052, 247] width 25 height 13
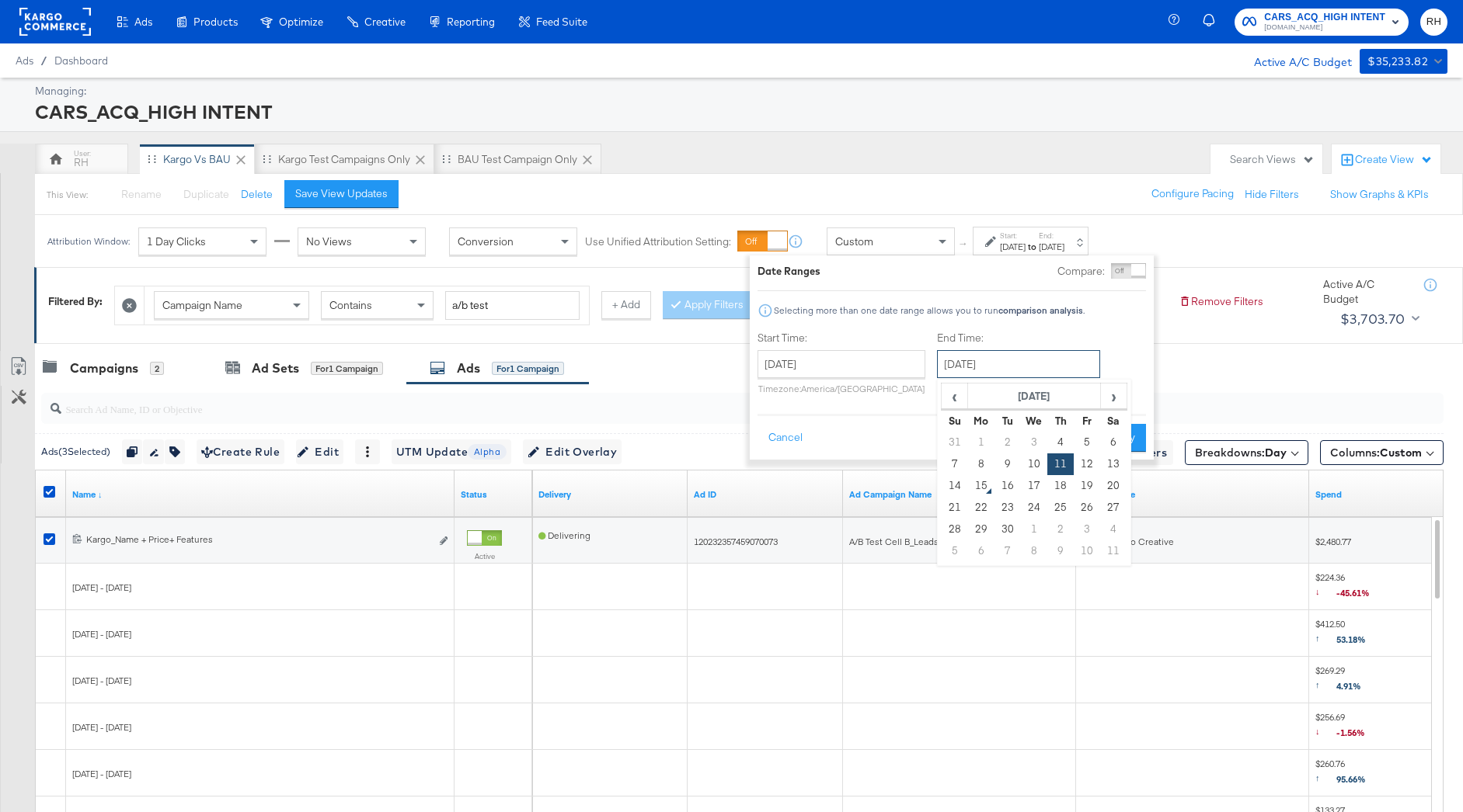
click at [975, 369] on input "September 11th 2025" at bounding box center [1018, 364] width 163 height 28
click at [953, 486] on td "14" at bounding box center [954, 486] width 26 height 22
type input "[DATE]"
click at [1105, 446] on button "Apply" at bounding box center [1122, 437] width 49 height 28
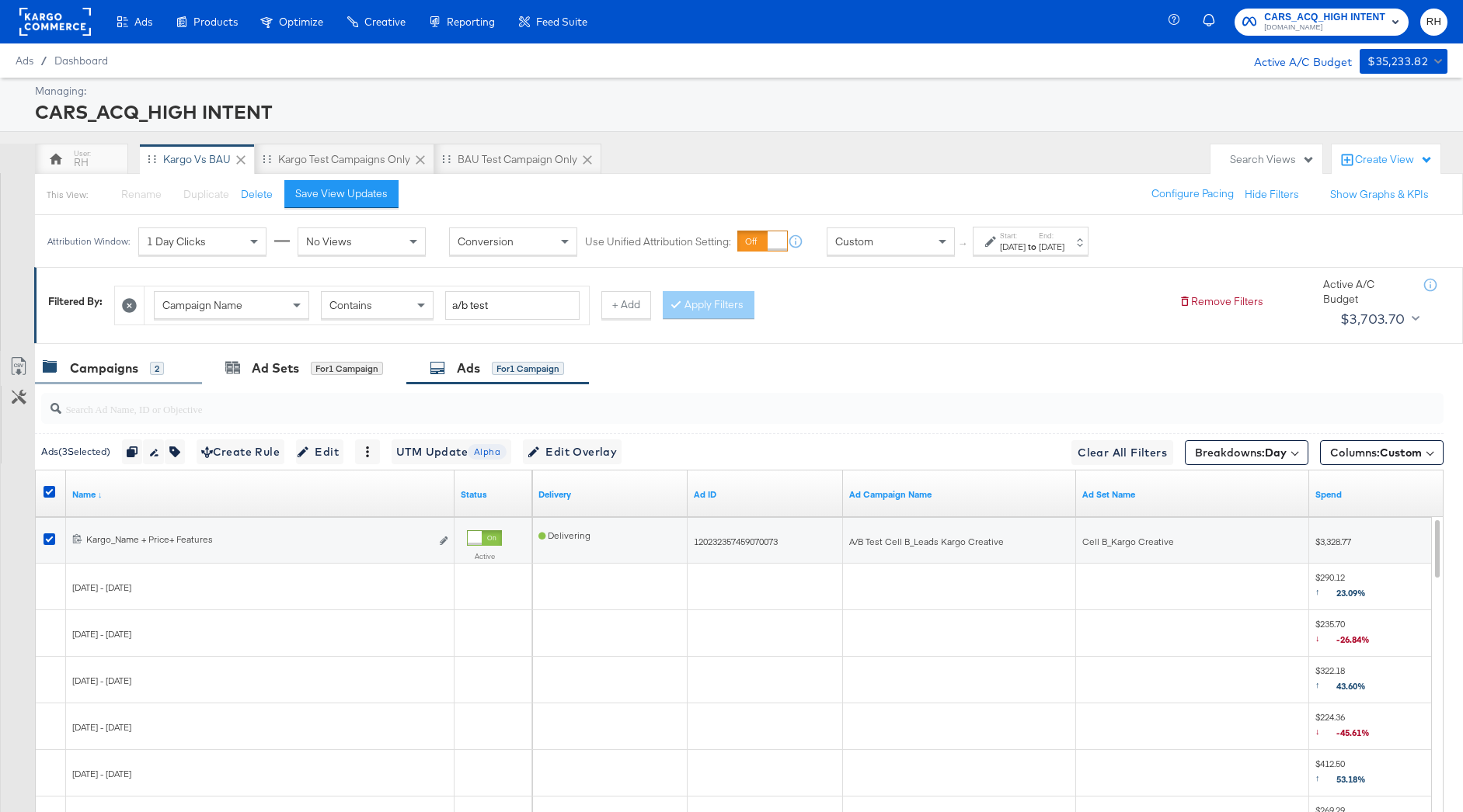
click at [128, 359] on div "Campaigns" at bounding box center [104, 368] width 68 height 18
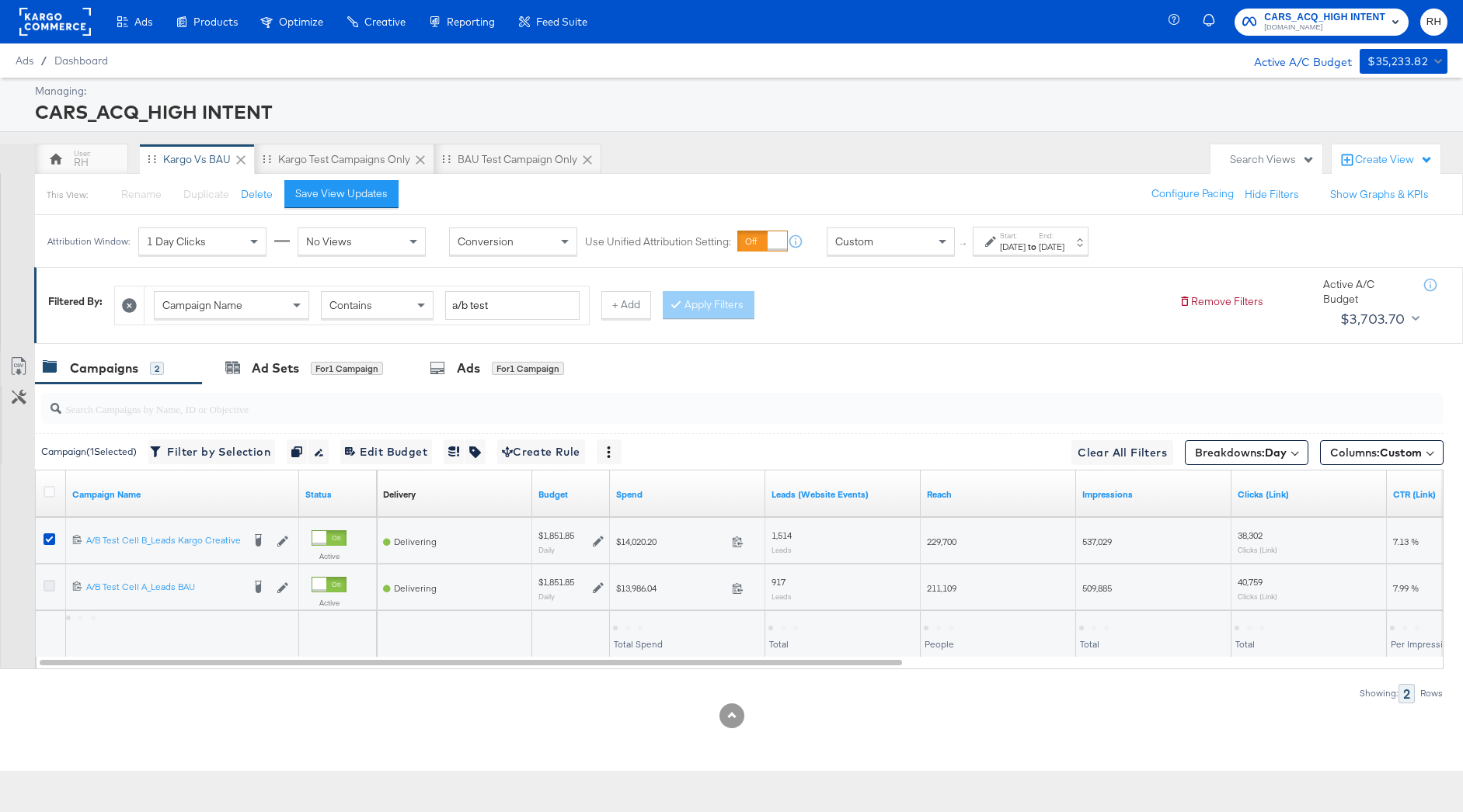
click at [46, 590] on icon at bounding box center [49, 586] width 12 height 12
click at [0, 0] on input "checkbox" at bounding box center [0, 0] width 0 height 0
click at [47, 542] on icon at bounding box center [49, 539] width 12 height 12
click at [0, 0] on input "checkbox" at bounding box center [0, 0] width 0 height 0
click at [497, 373] on div "for 1 Campaign" at bounding box center [527, 368] width 72 height 14
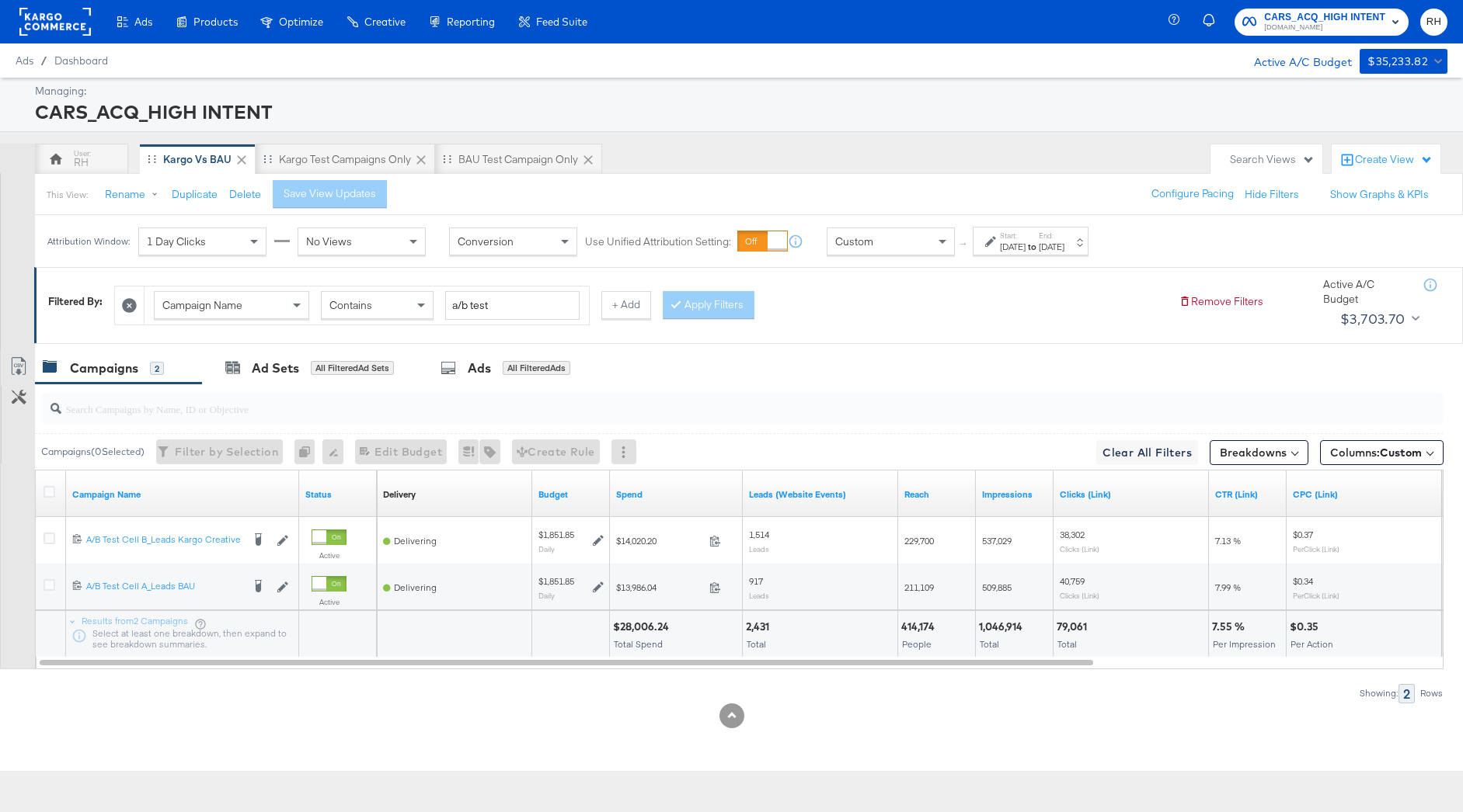
click at [1064, 242] on div "[DATE]" at bounding box center [1052, 247] width 25 height 13
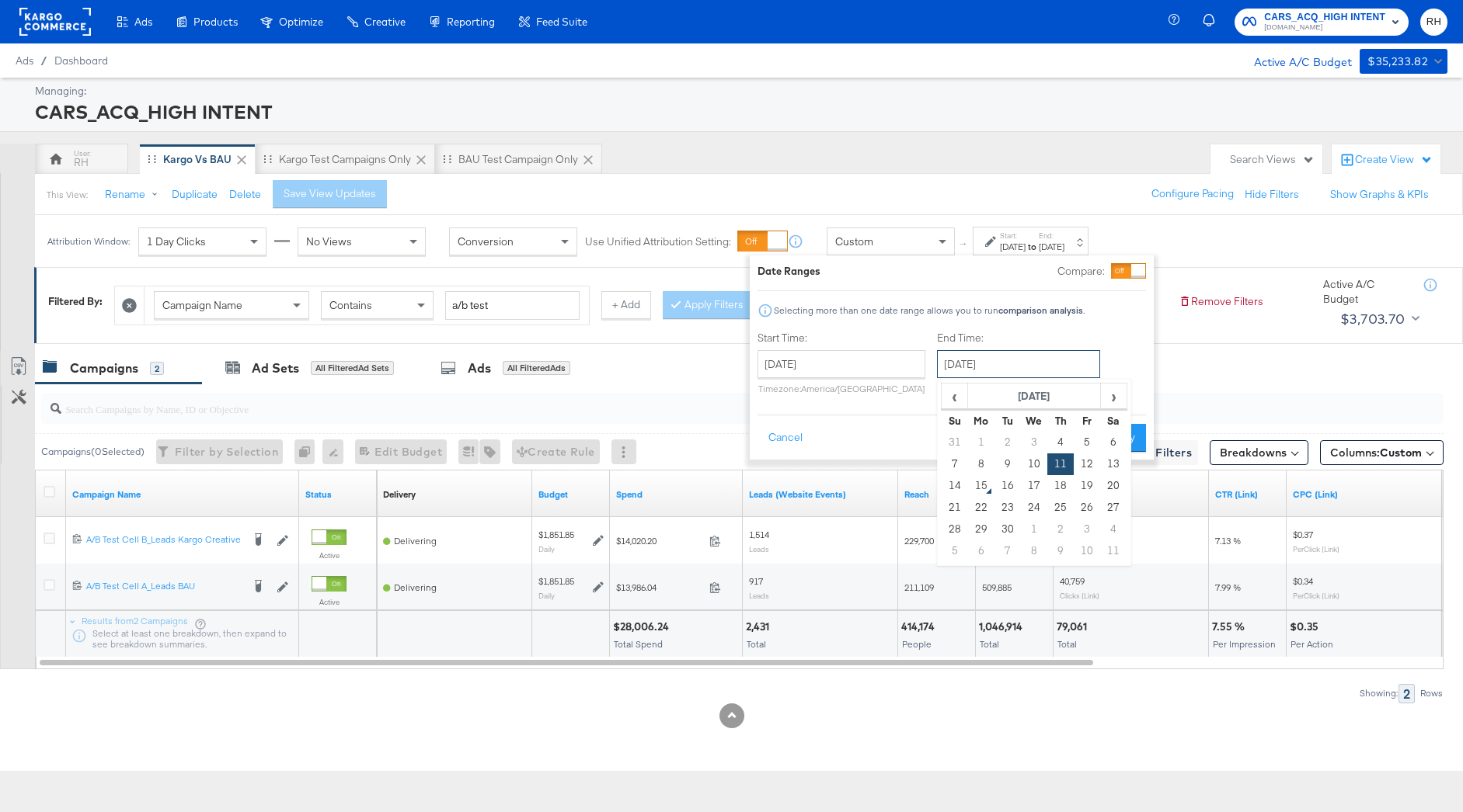
click at [1039, 369] on input "[DATE]" at bounding box center [1018, 364] width 163 height 28
click at [954, 487] on td "14" at bounding box center [954, 486] width 26 height 22
type input "September 14th 2025"
click at [1116, 442] on button "Apply" at bounding box center [1122, 437] width 49 height 28
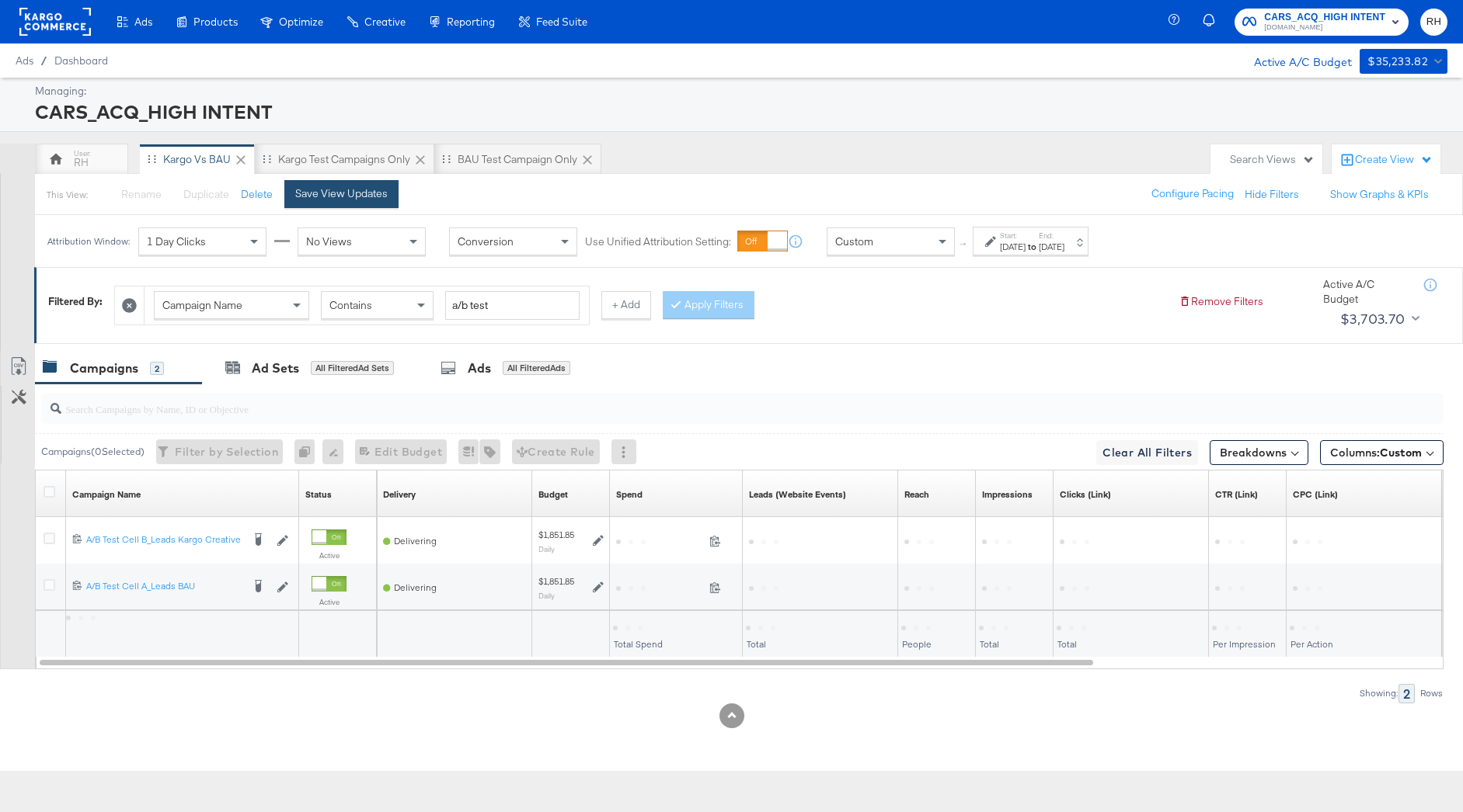
click at [371, 200] on div "Save View Updates" at bounding box center [341, 194] width 93 height 15
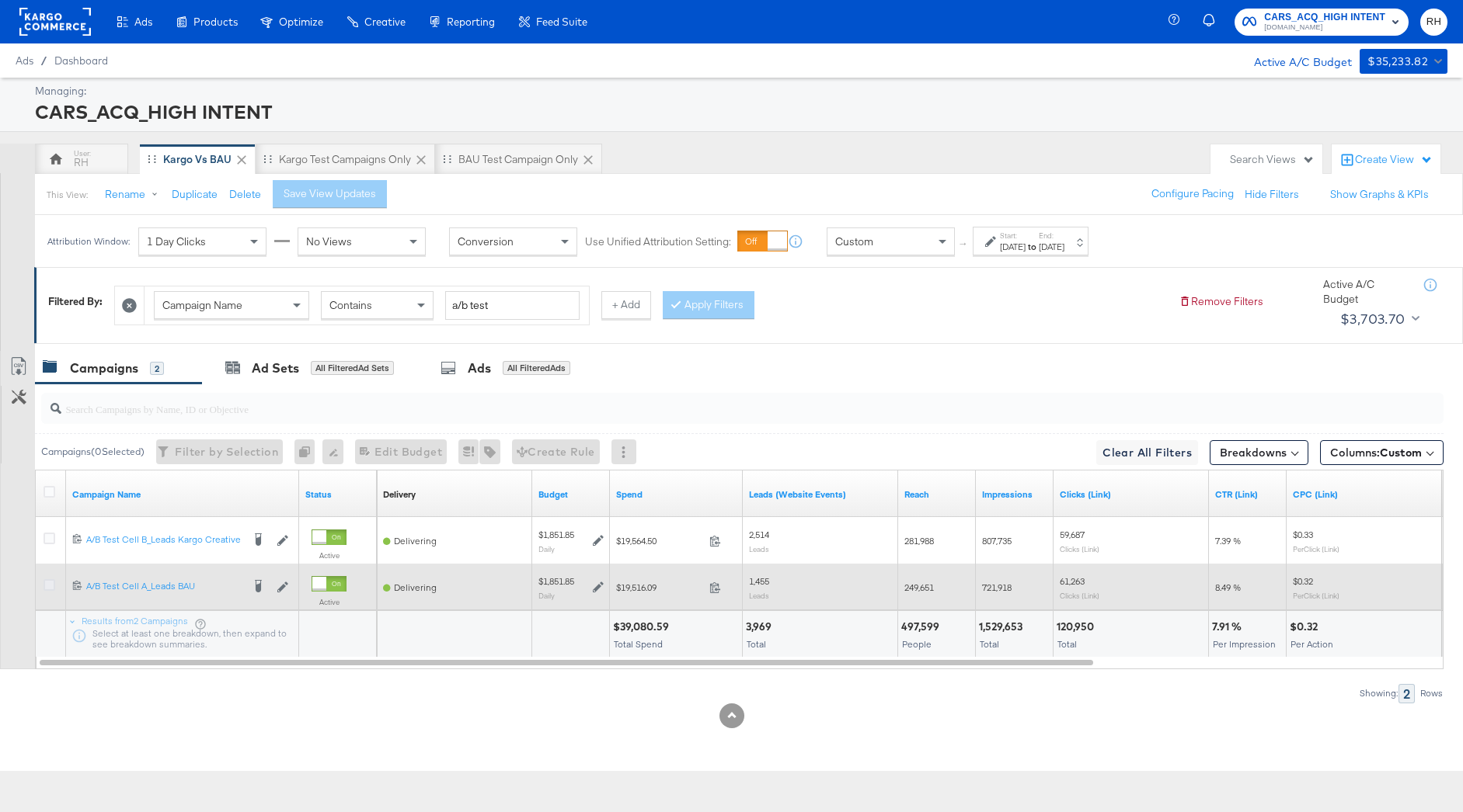
click at [49, 586] on icon at bounding box center [49, 585] width 12 height 12
click at [0, 0] on input "checkbox" at bounding box center [0, 0] width 0 height 0
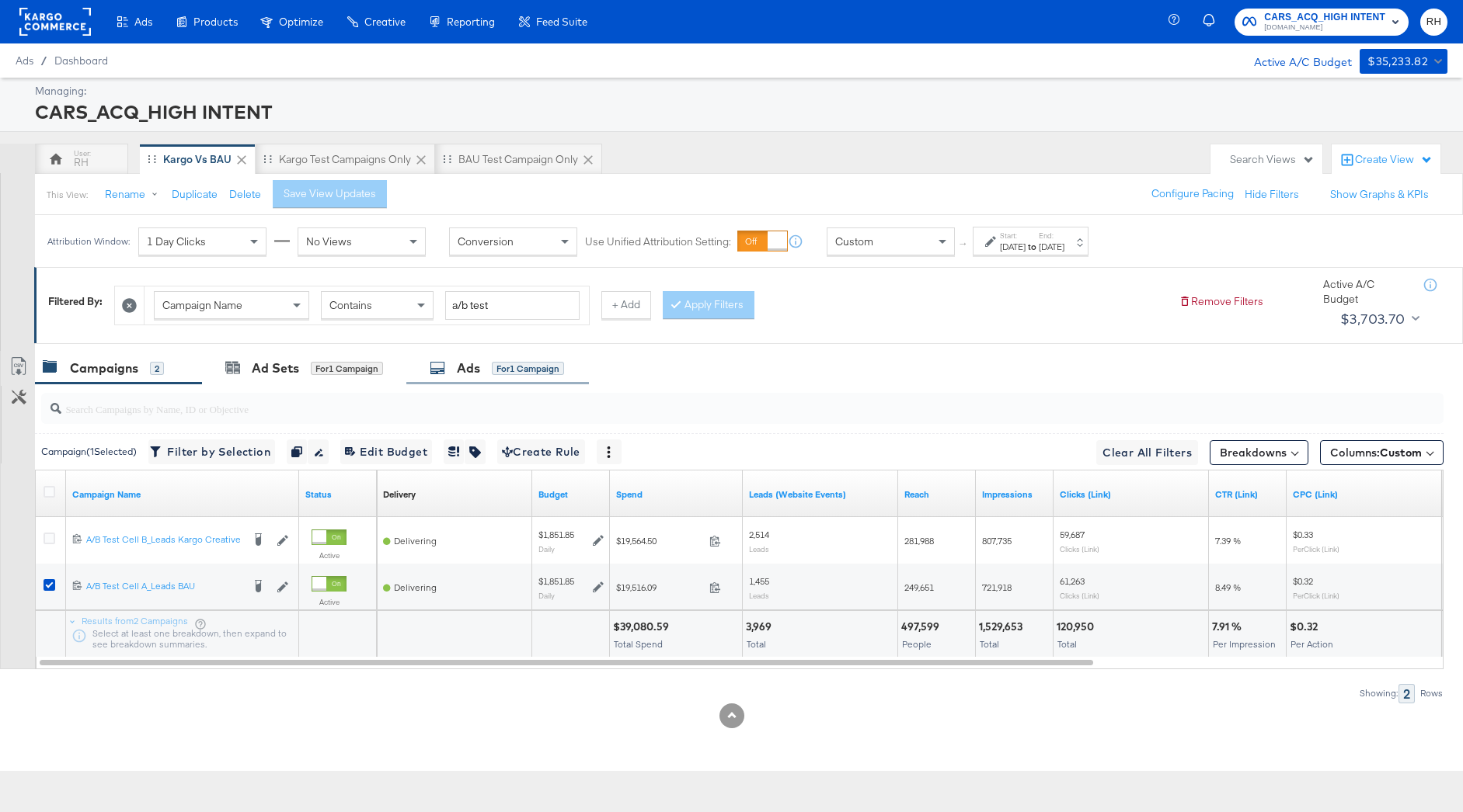
click at [517, 371] on div "for 1 Campaign" at bounding box center [527, 368] width 72 height 14
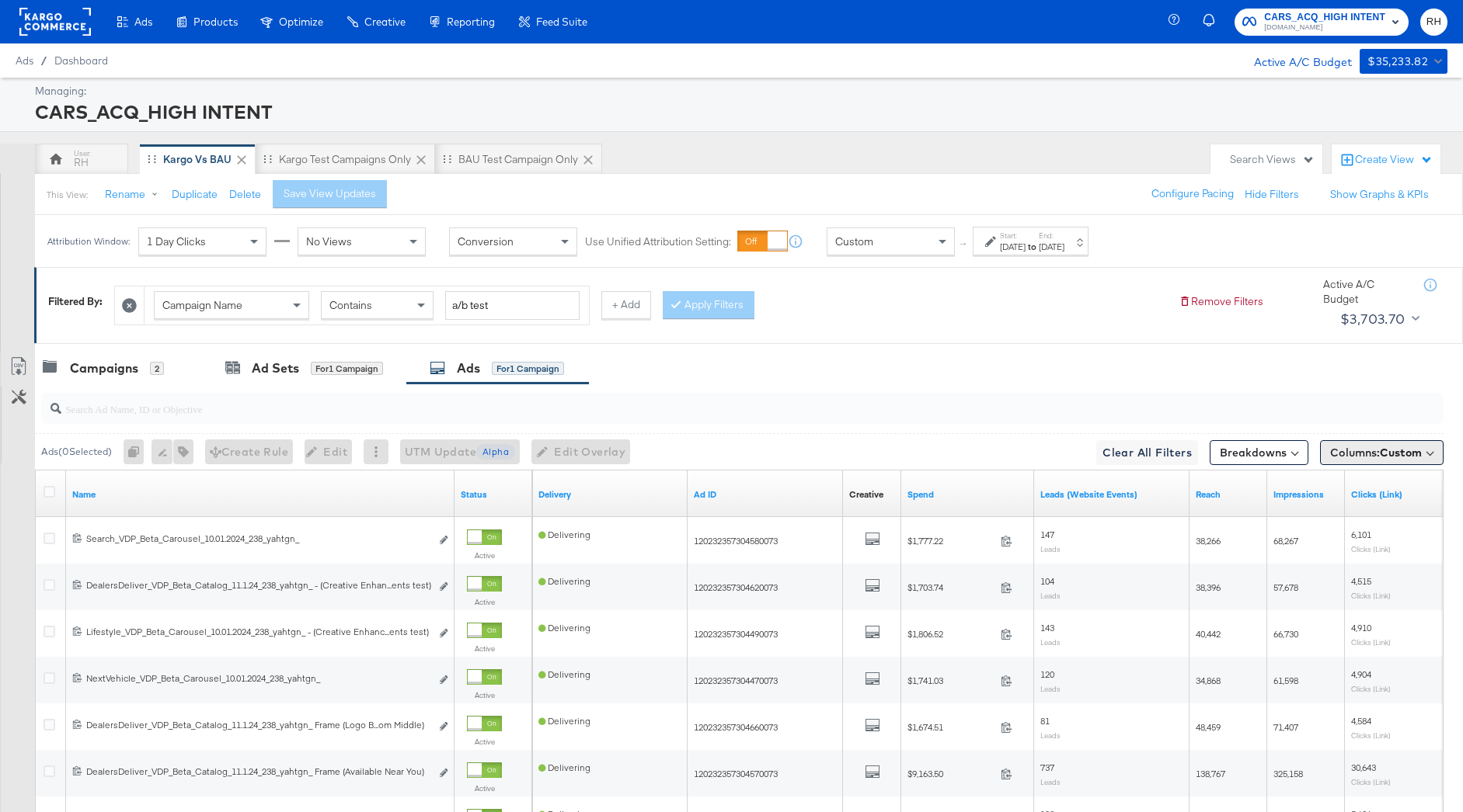
click at [1404, 448] on span "Custom" at bounding box center [1400, 452] width 42 height 14
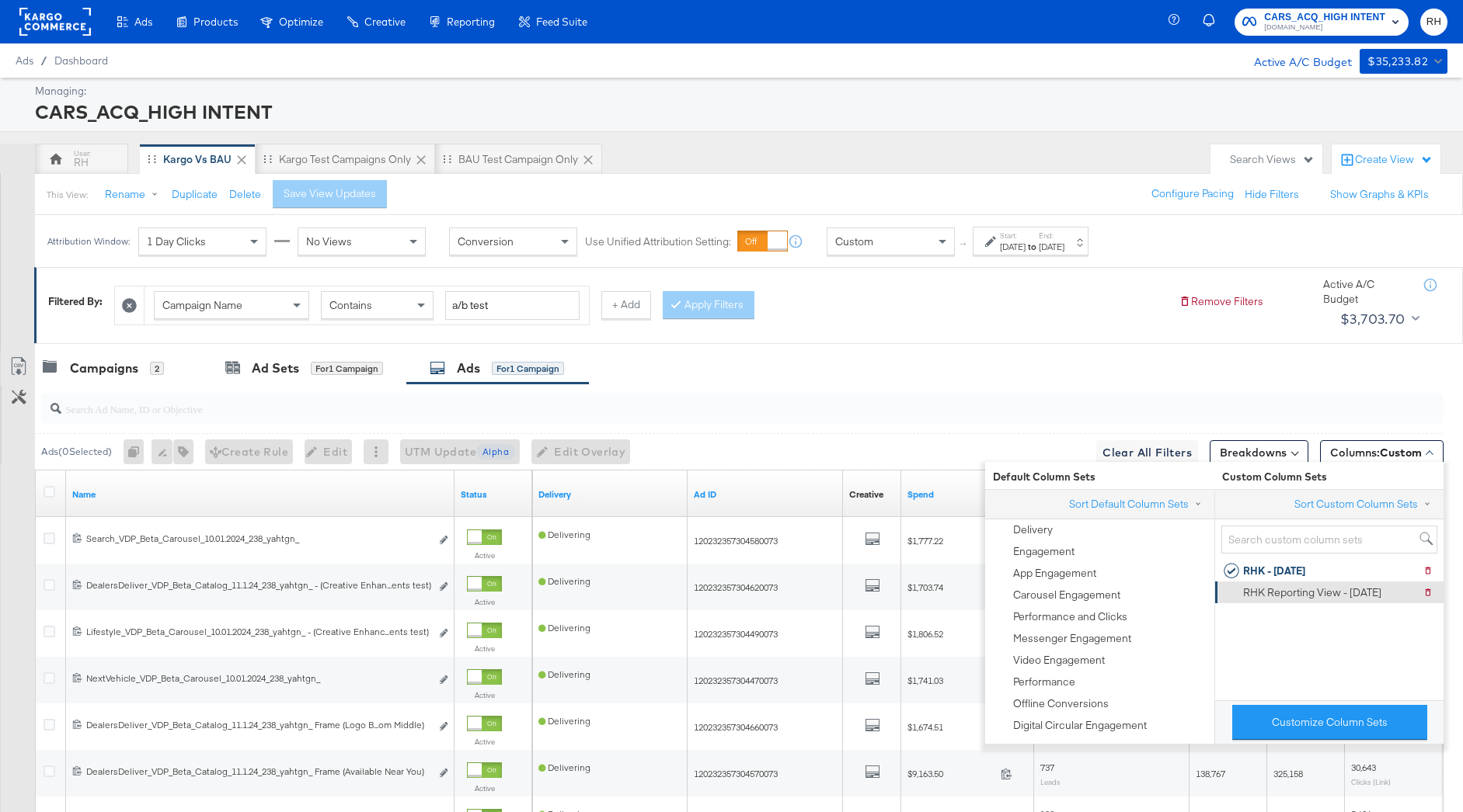
click at [1266, 594] on div "RHK Reporting View - 9.10.25" at bounding box center [1312, 593] width 138 height 15
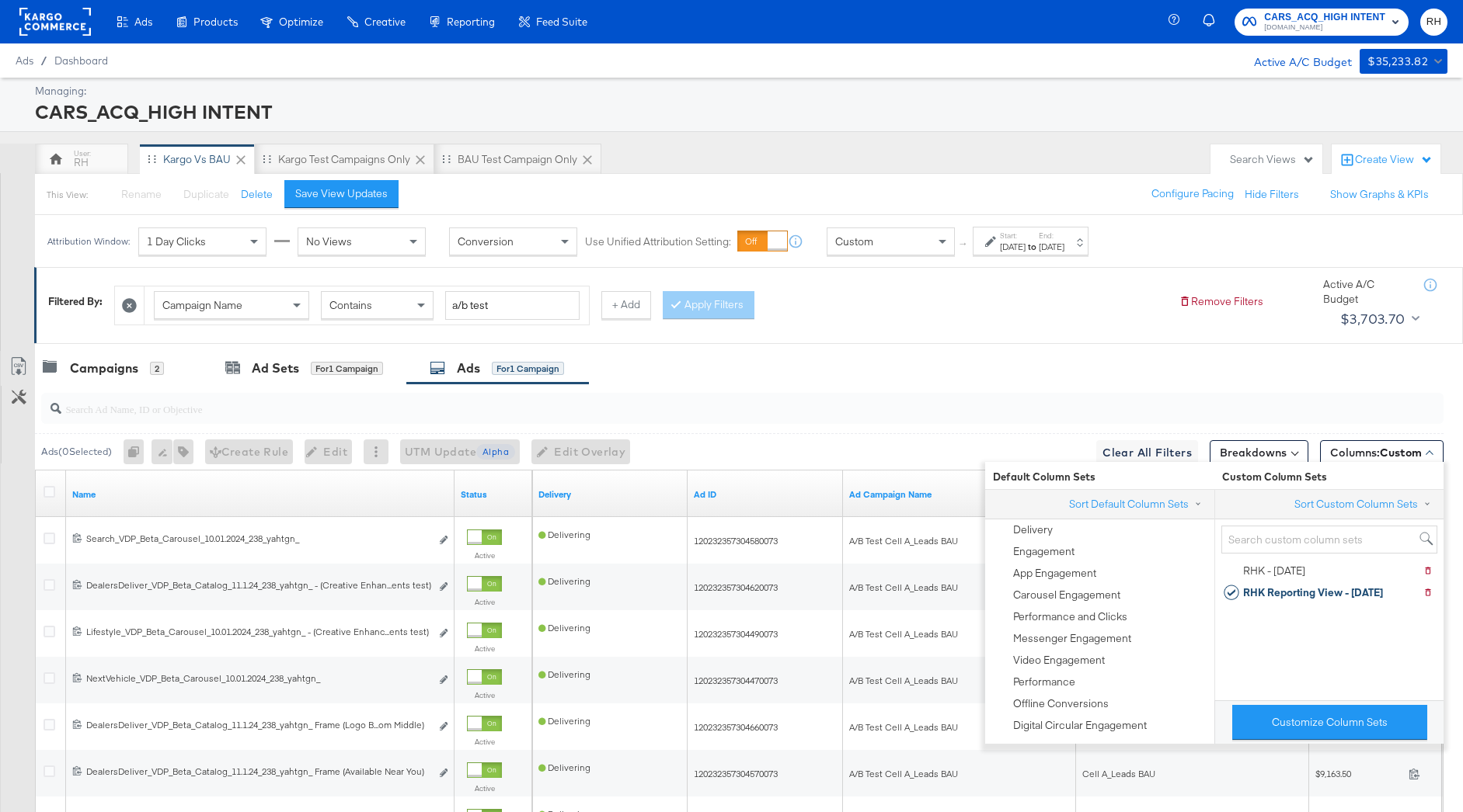
click at [1118, 344] on div at bounding box center [732, 349] width 1463 height 13
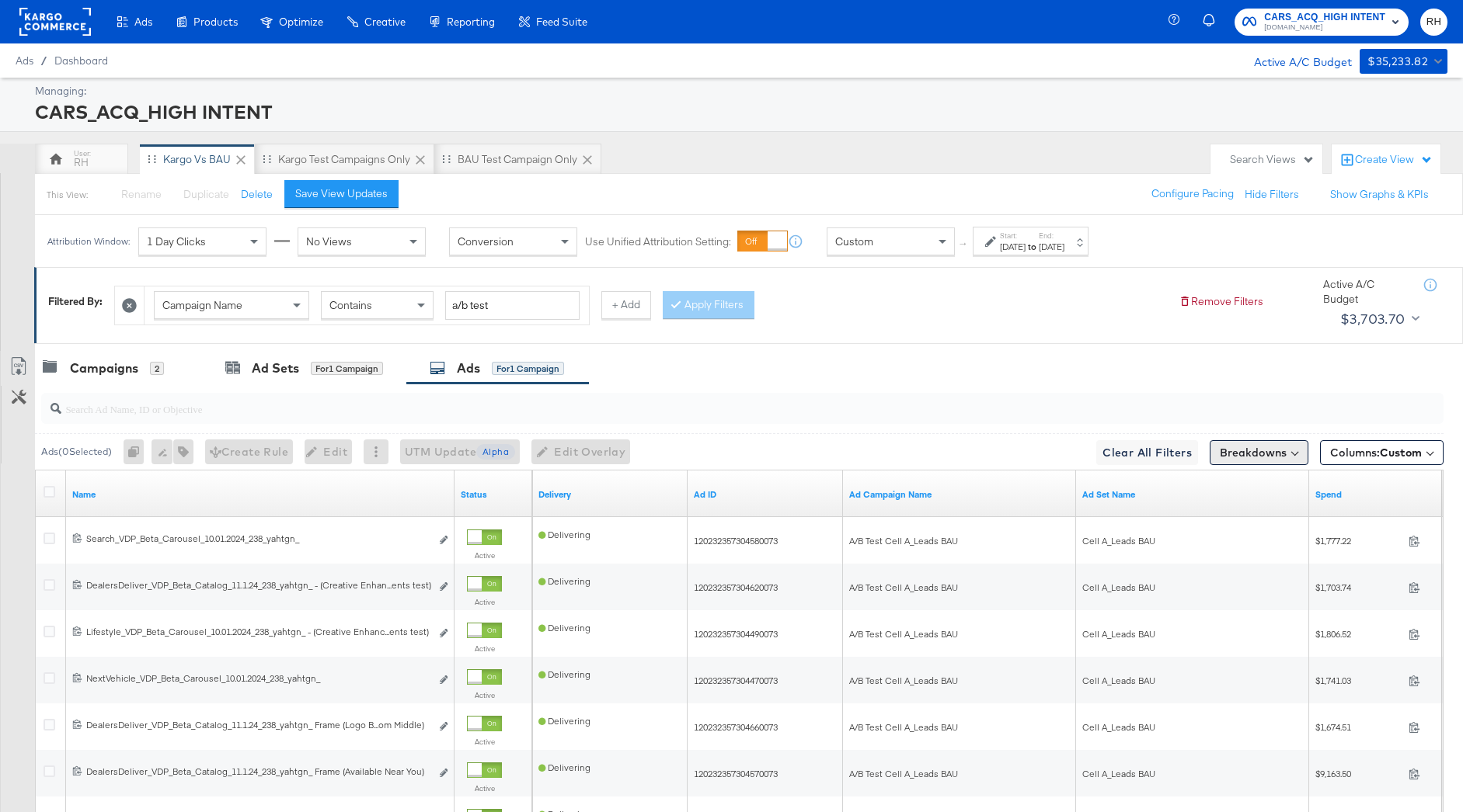
click at [1241, 446] on button "Breakdowns" at bounding box center [1258, 452] width 98 height 25
click at [1177, 545] on div "Time" at bounding box center [1223, 546] width 155 height 13
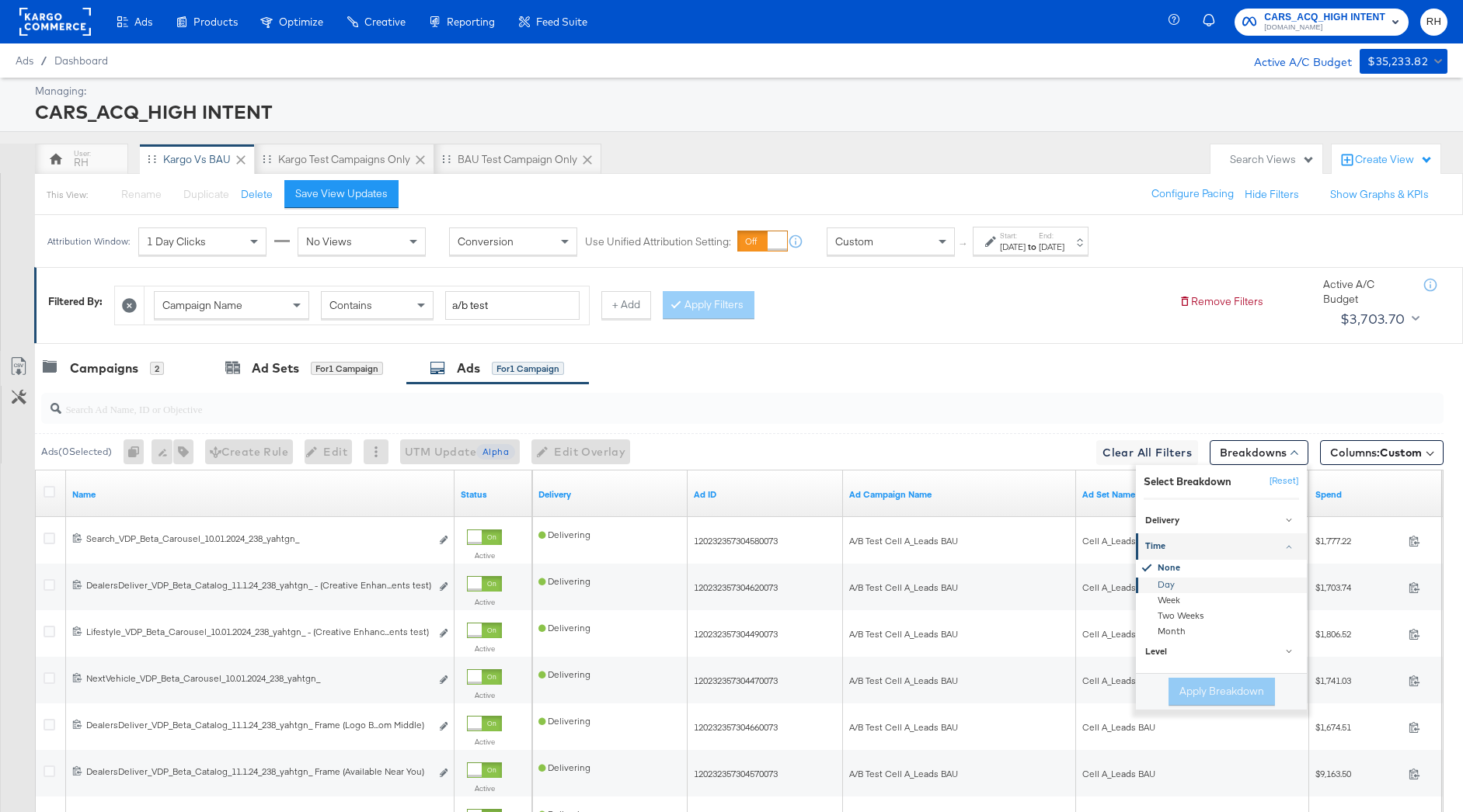
click at [1158, 583] on div "Day" at bounding box center [1222, 584] width 168 height 15
click at [1178, 703] on button "Apply Breakdown" at bounding box center [1221, 691] width 106 height 28
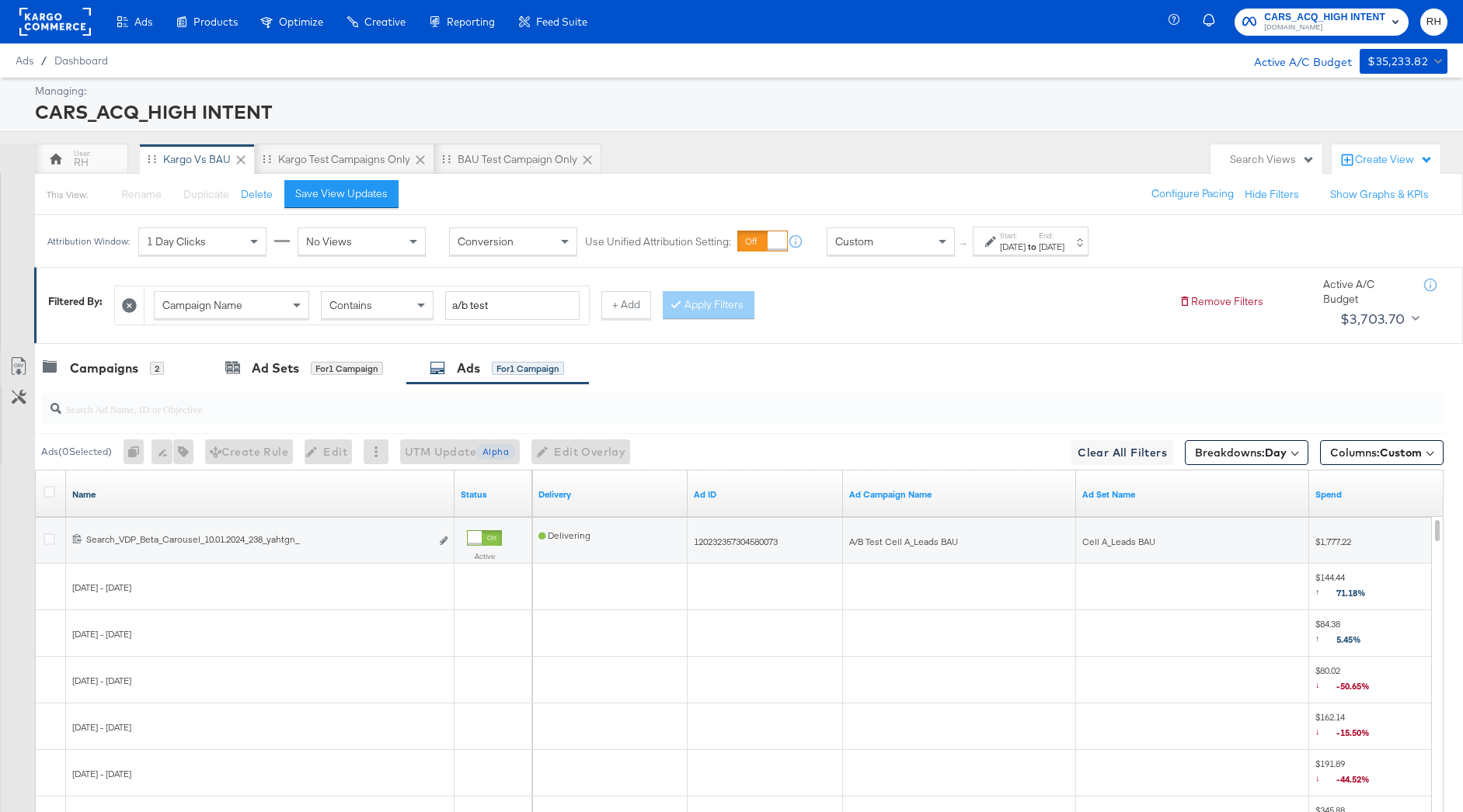
click at [122, 497] on link "Name" at bounding box center [259, 495] width 376 height 13
click at [122, 497] on link "Name ↓" at bounding box center [259, 495] width 376 height 13
click at [49, 494] on icon at bounding box center [49, 491] width 12 height 12
click at [0, 0] on input "checkbox" at bounding box center [0, 0] width 0 height 0
click at [23, 368] on icon at bounding box center [18, 366] width 18 height 18
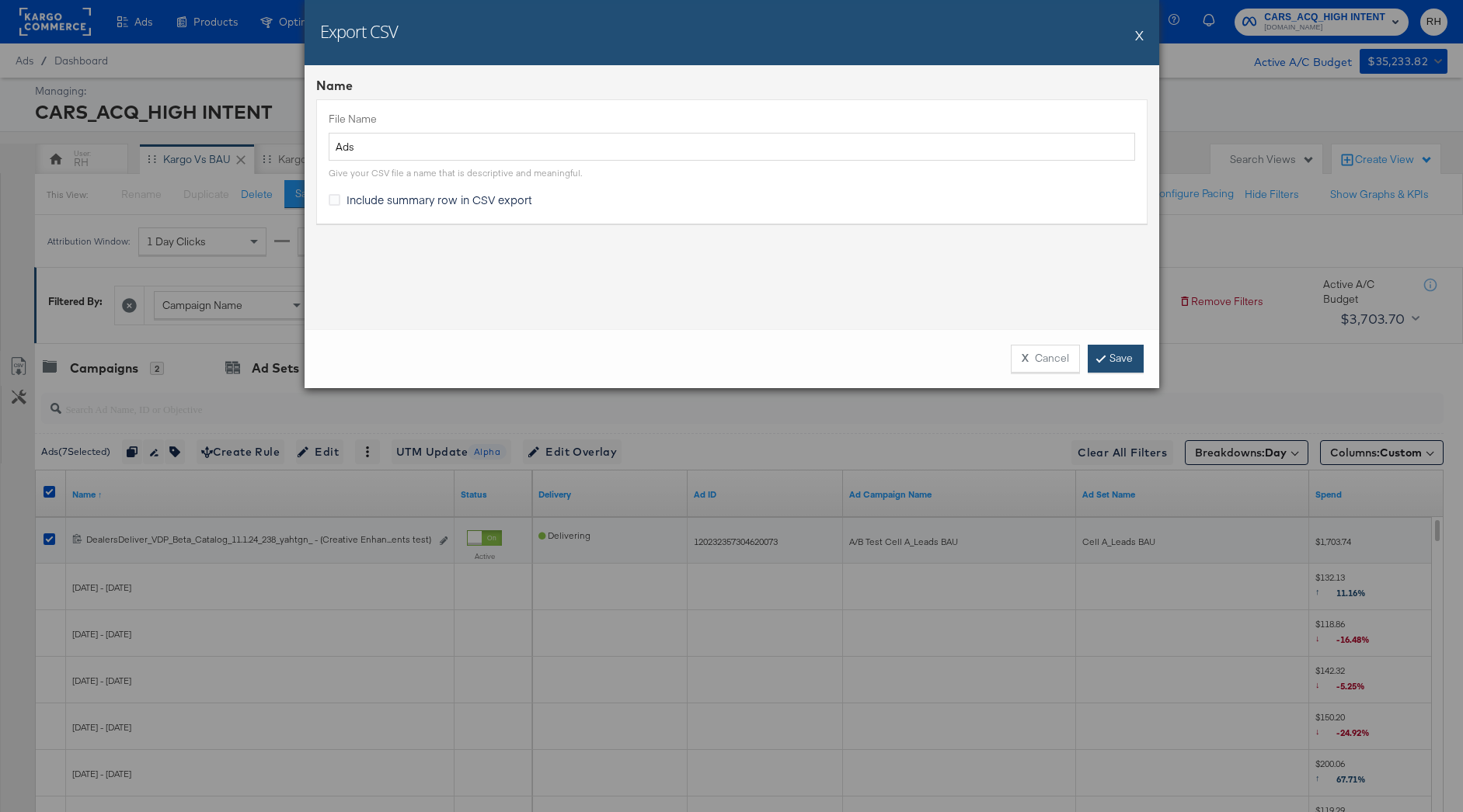
click at [1096, 363] on link "Save" at bounding box center [1115, 358] width 55 height 28
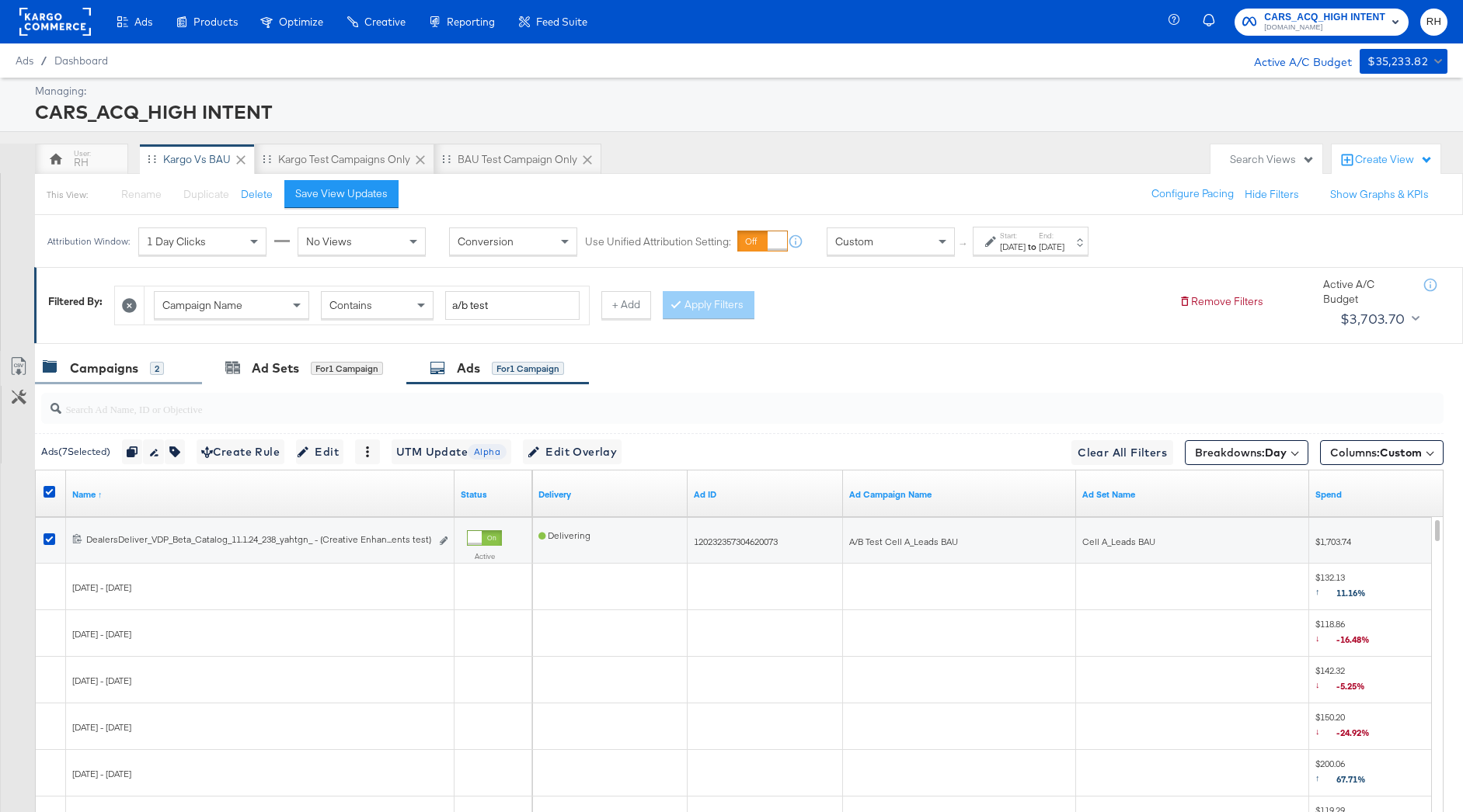
click at [54, 370] on icon at bounding box center [50, 367] width 15 height 15
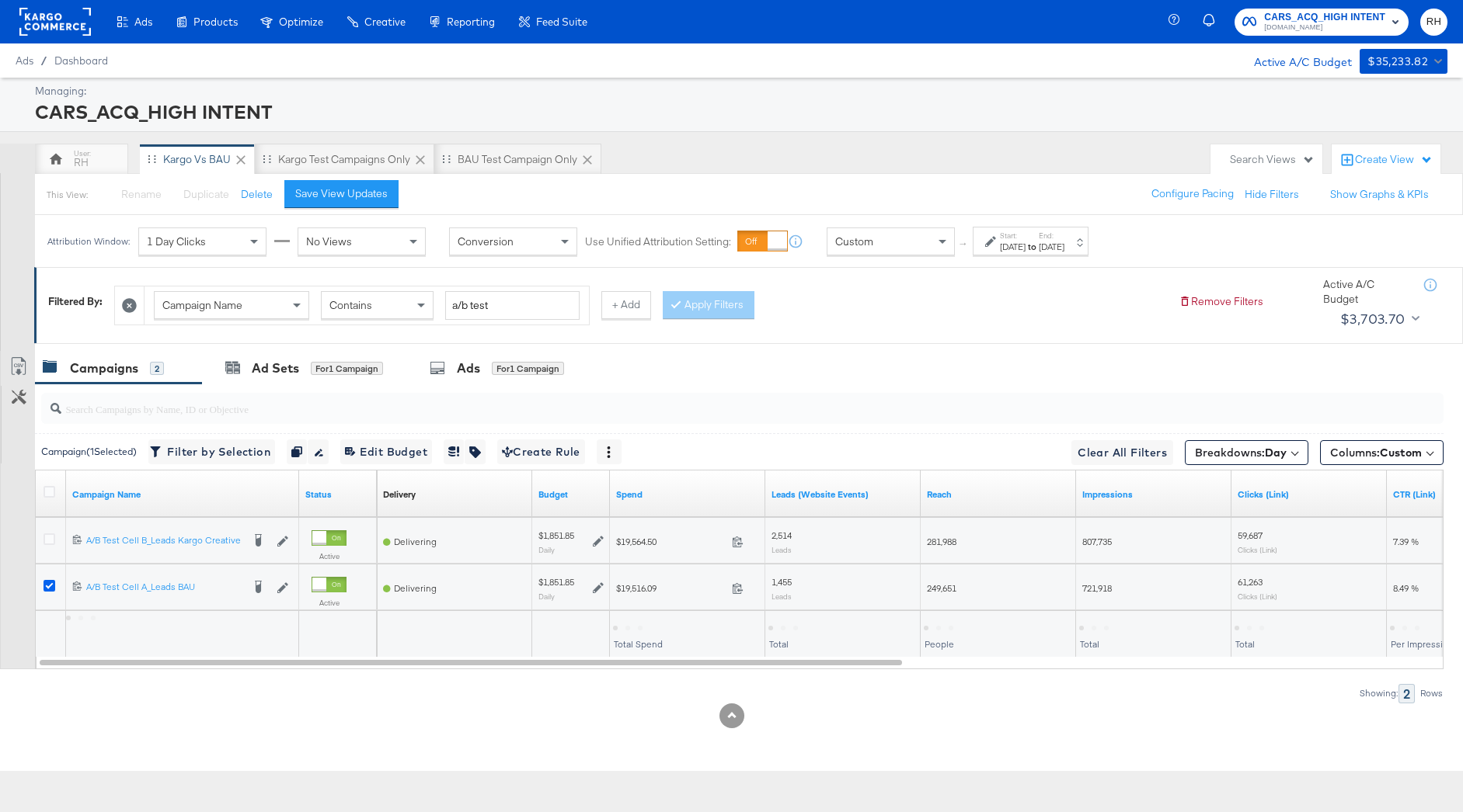
click at [50, 582] on icon at bounding box center [49, 586] width 12 height 12
click at [0, 0] on input "checkbox" at bounding box center [0, 0] width 0 height 0
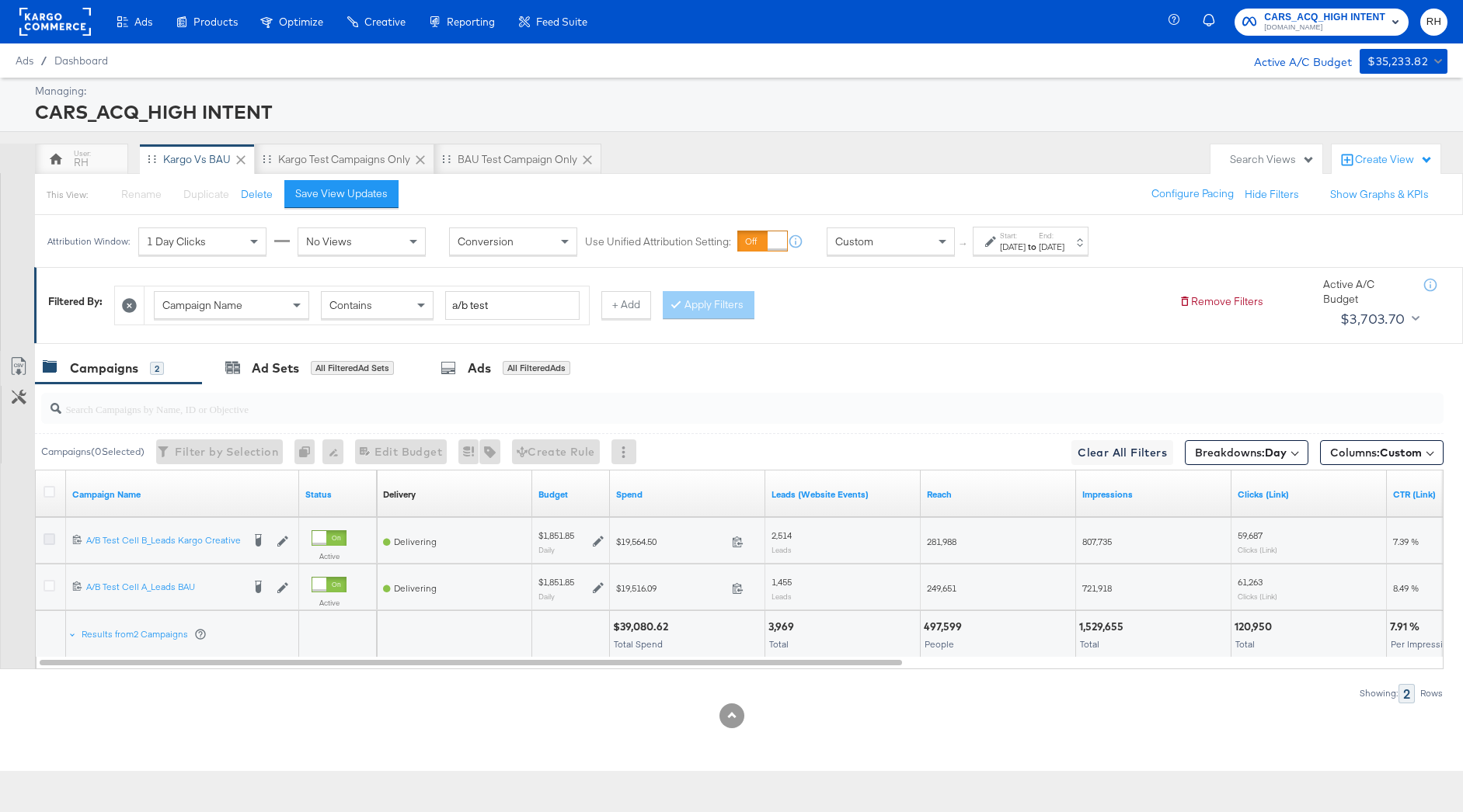
click at [47, 540] on icon at bounding box center [49, 539] width 12 height 12
click at [0, 0] on input "checkbox" at bounding box center [0, 0] width 0 height 0
click at [542, 381] on div "Ads for 1 Campaign" at bounding box center [498, 368] width 183 height 34
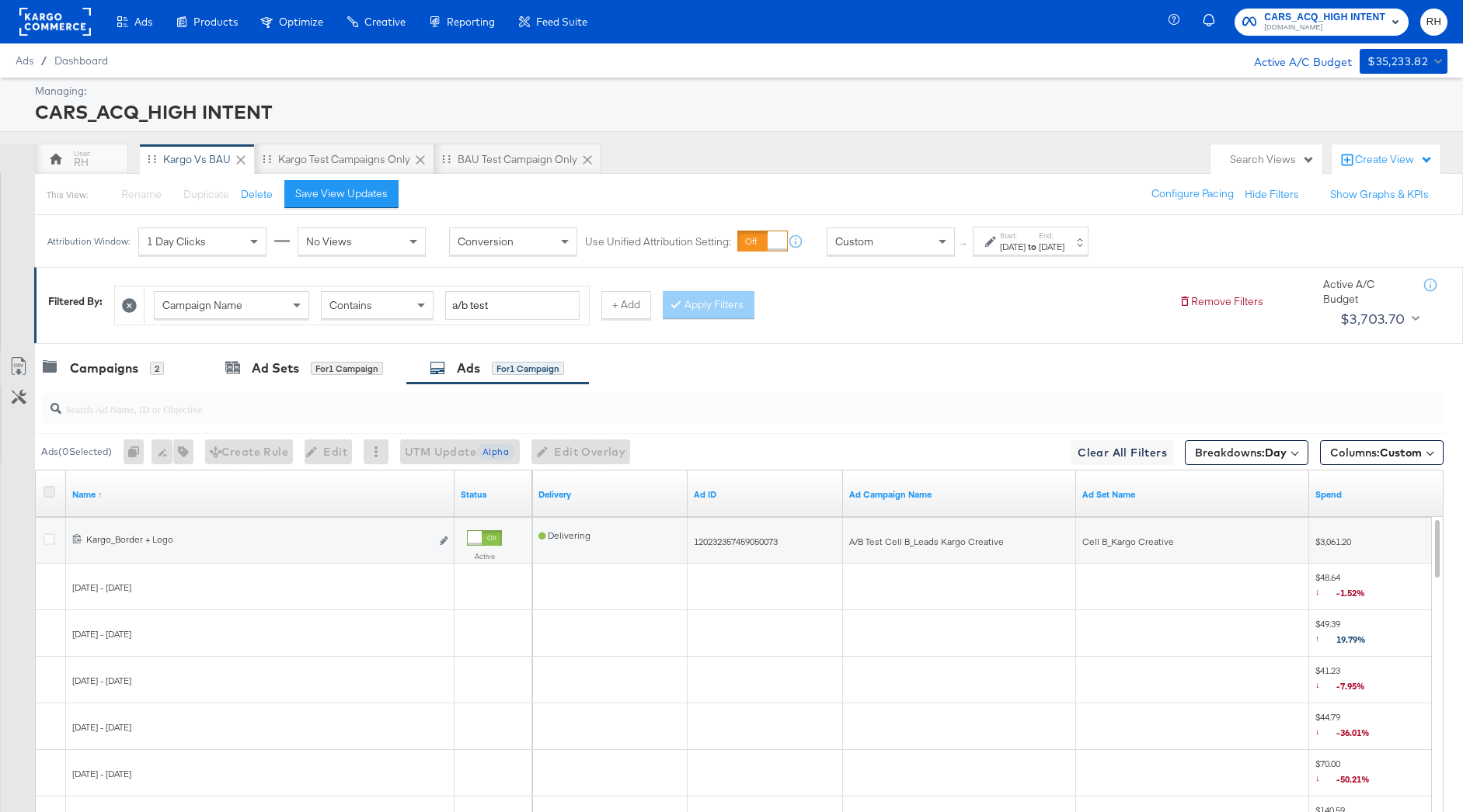
click at [52, 488] on icon at bounding box center [49, 491] width 12 height 12
click at [0, 0] on input "checkbox" at bounding box center [0, 0] width 0 height 0
click at [22, 365] on icon at bounding box center [18, 366] width 18 height 18
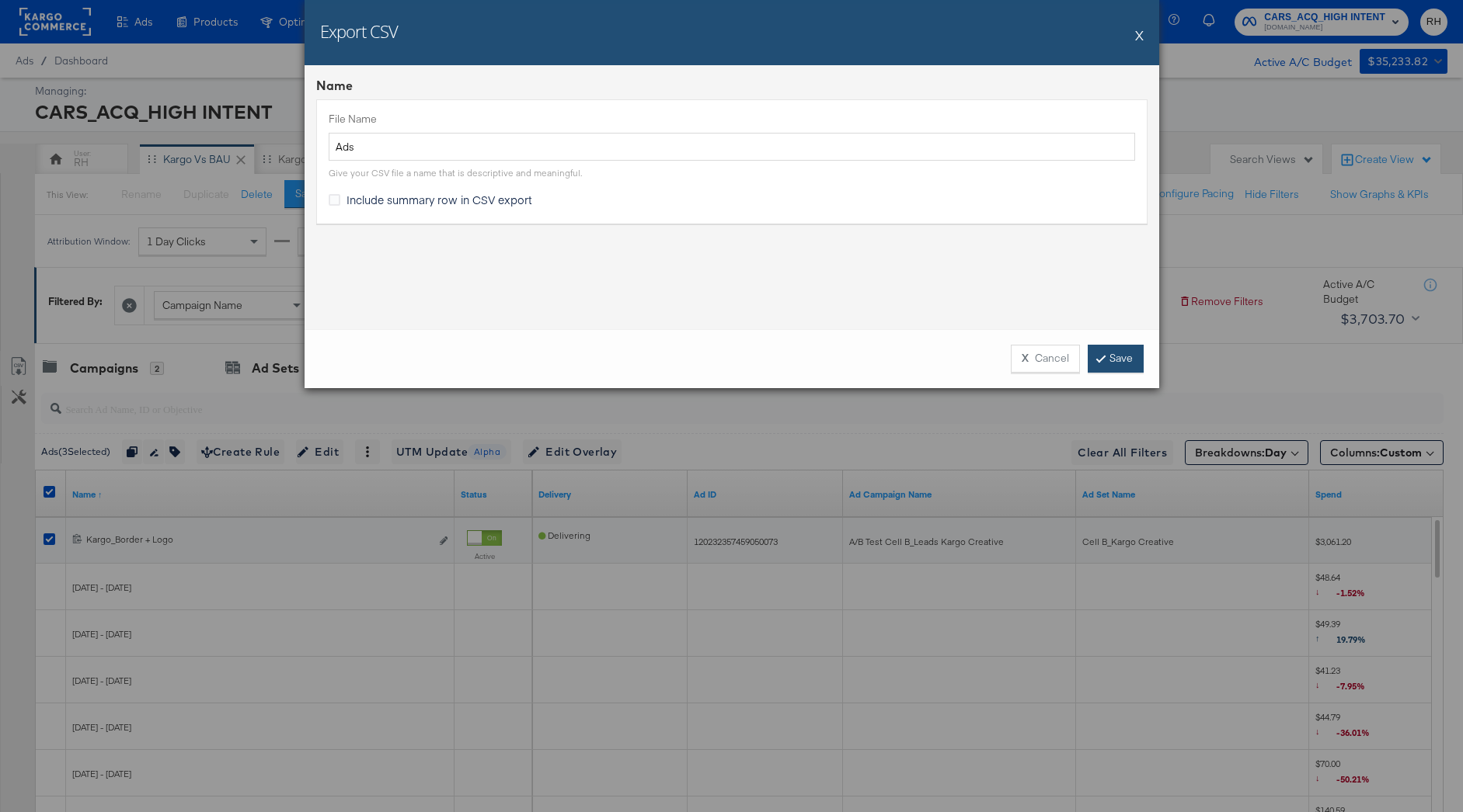
click at [1127, 367] on link "Save" at bounding box center [1115, 358] width 55 height 28
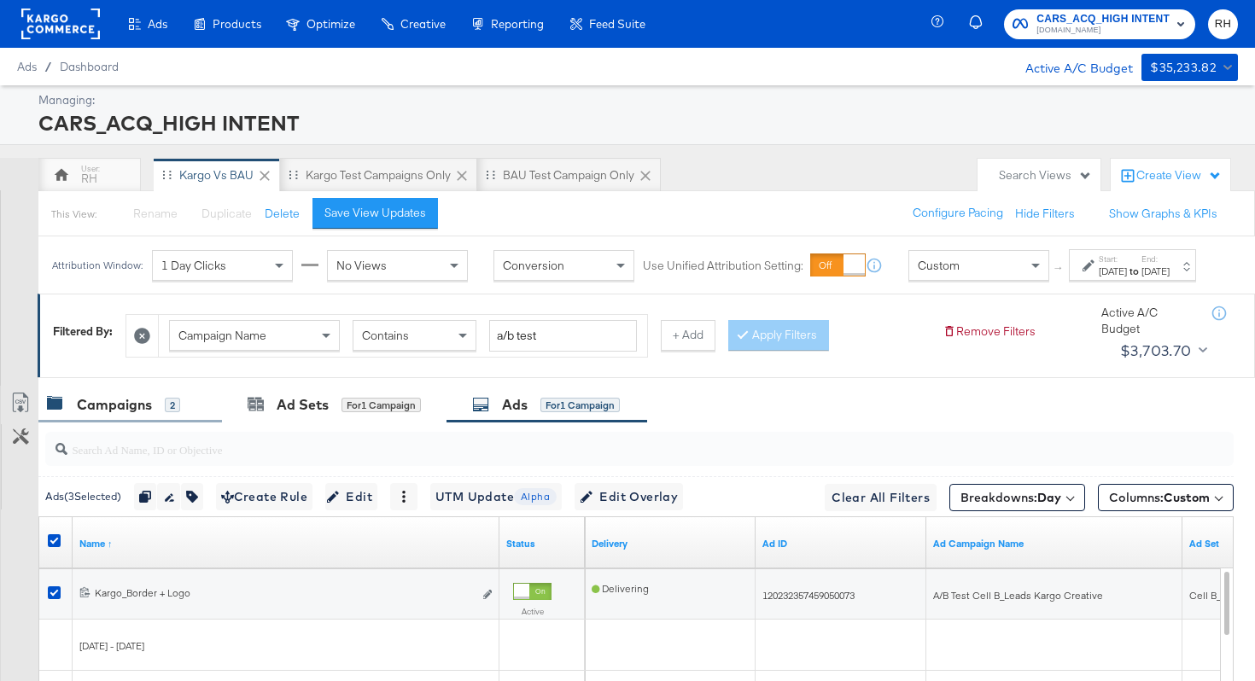
click at [117, 415] on div "Campaigns" at bounding box center [114, 405] width 75 height 20
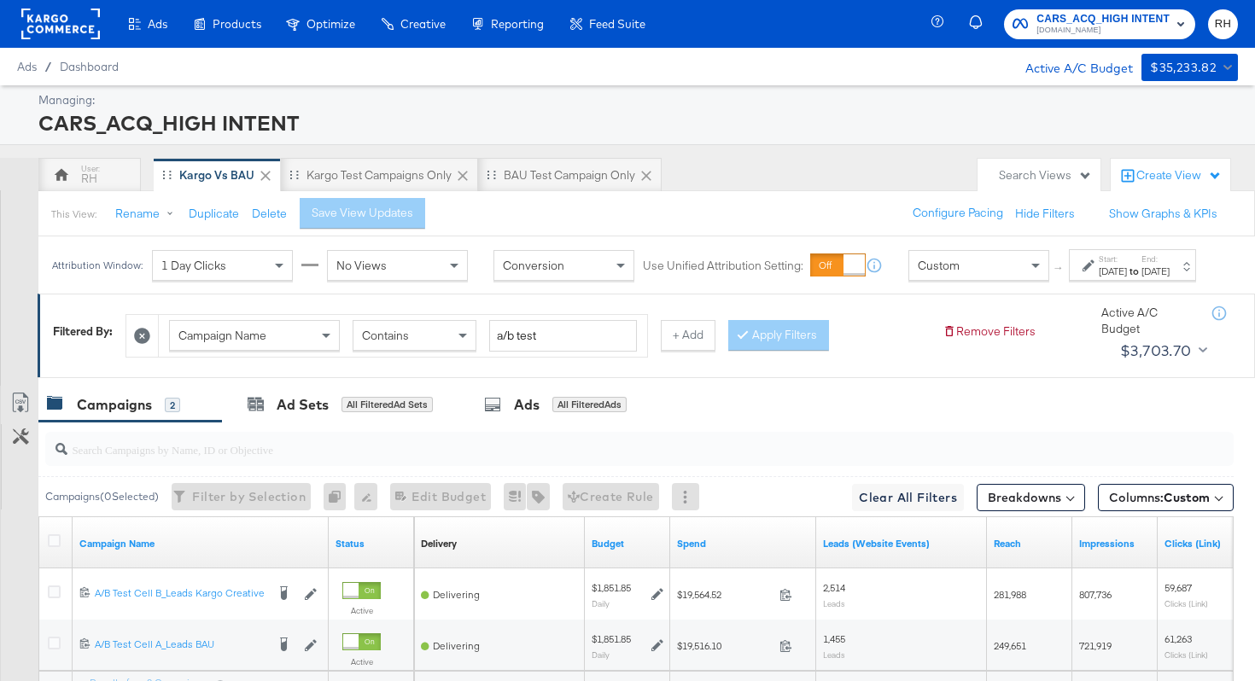
scroll to position [183, 0]
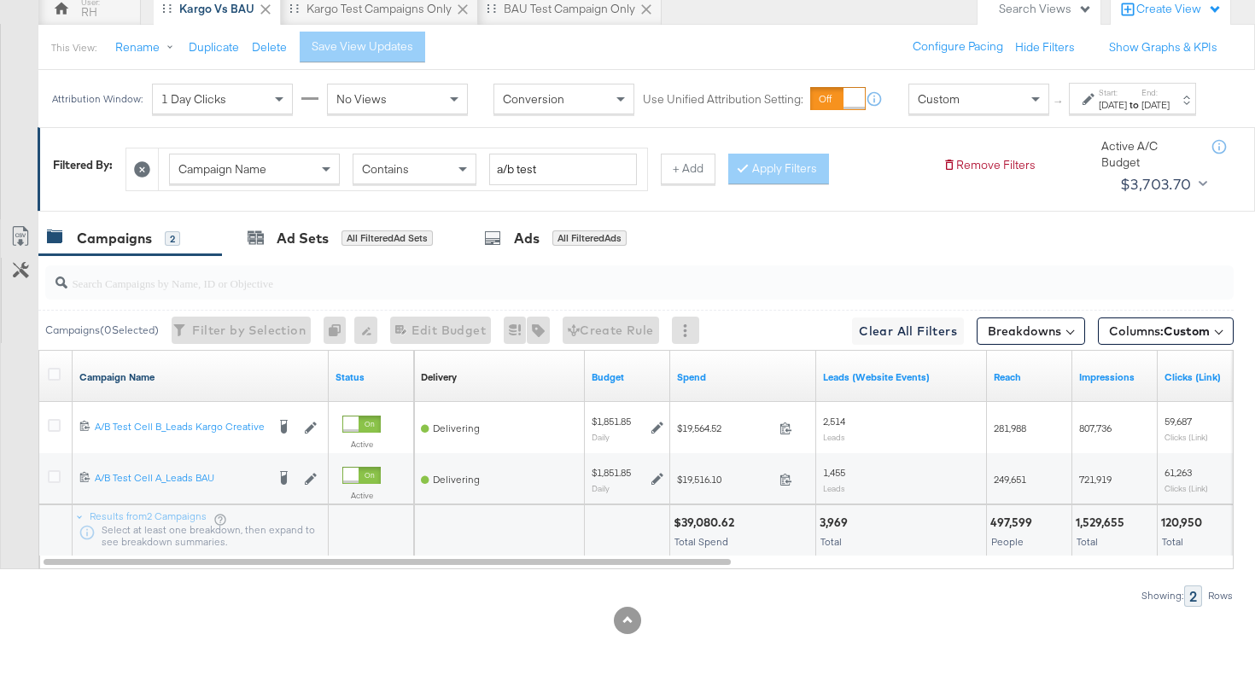
click at [230, 379] on link "Campaign Name" at bounding box center [200, 378] width 242 height 14
click at [230, 379] on link "Campaign Name ↓" at bounding box center [200, 378] width 242 height 14
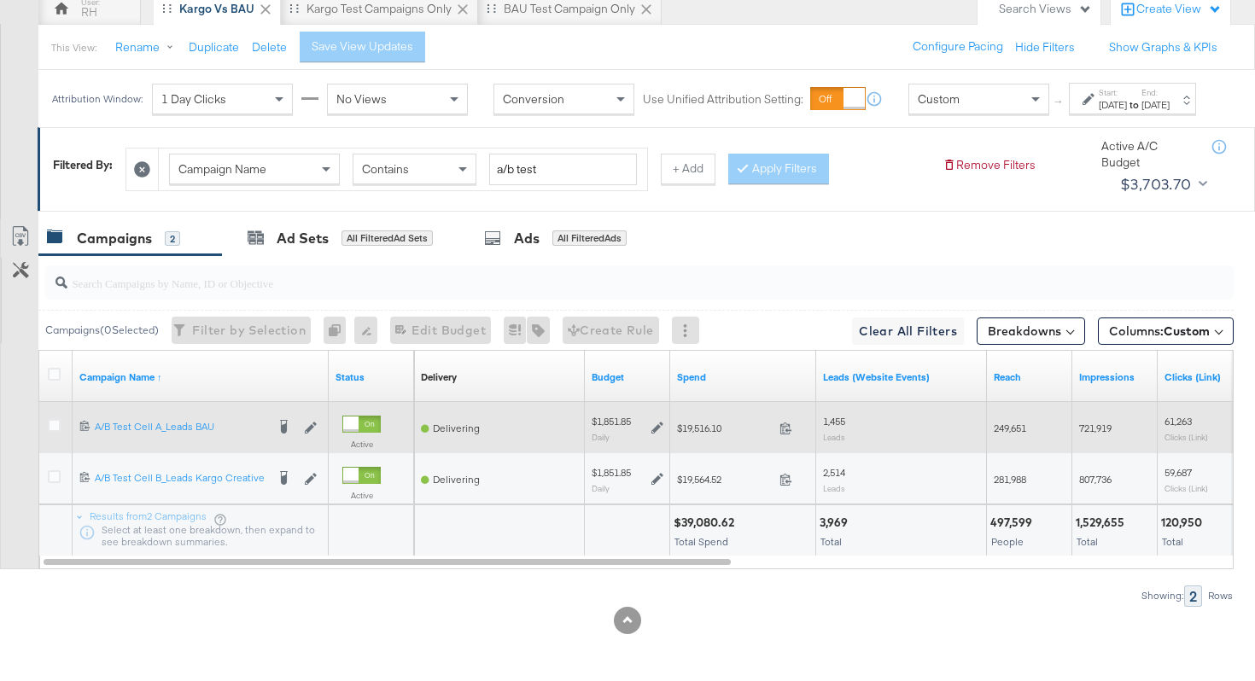
click at [1004, 426] on span "249,651" at bounding box center [1010, 428] width 32 height 13
copy span "249,651"
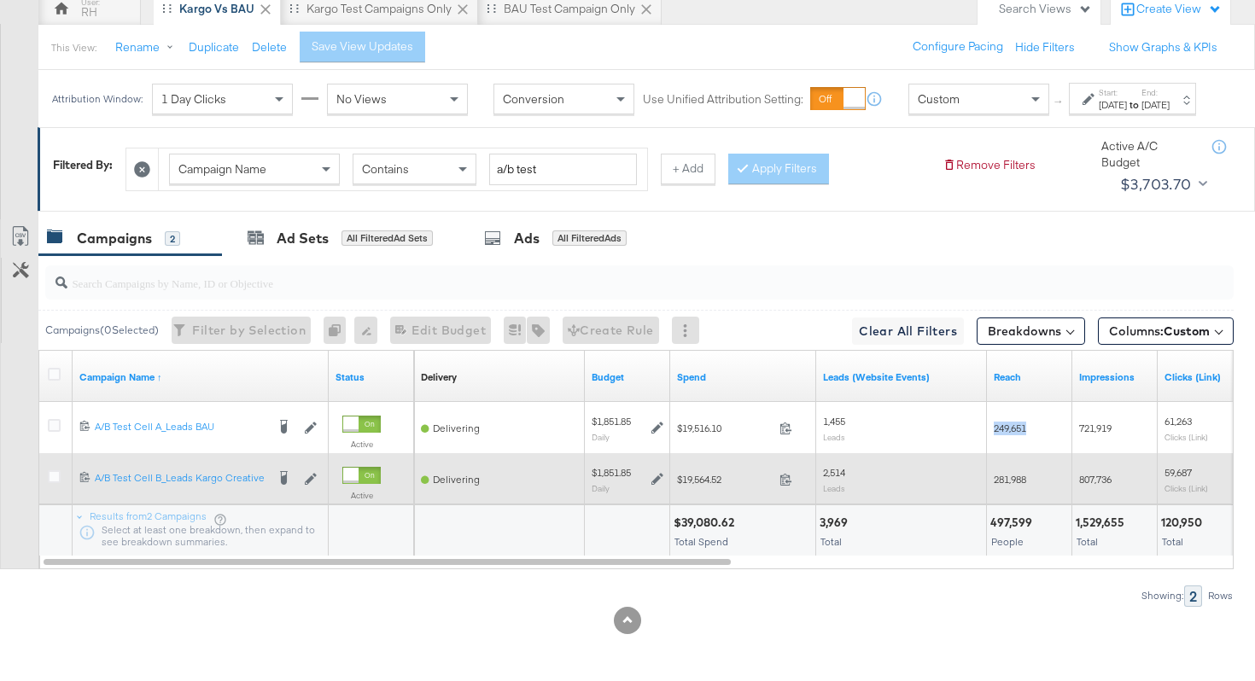
click at [1011, 477] on span "281,988" at bounding box center [1010, 479] width 32 height 13
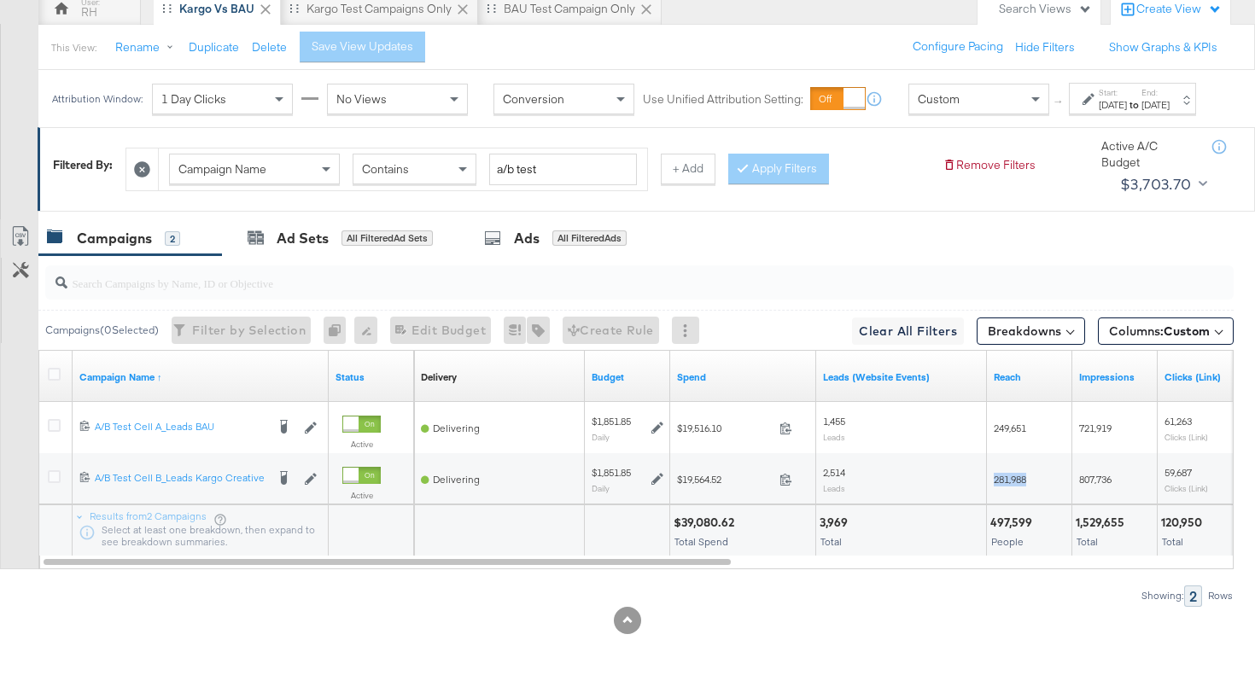
copy span "281,988"
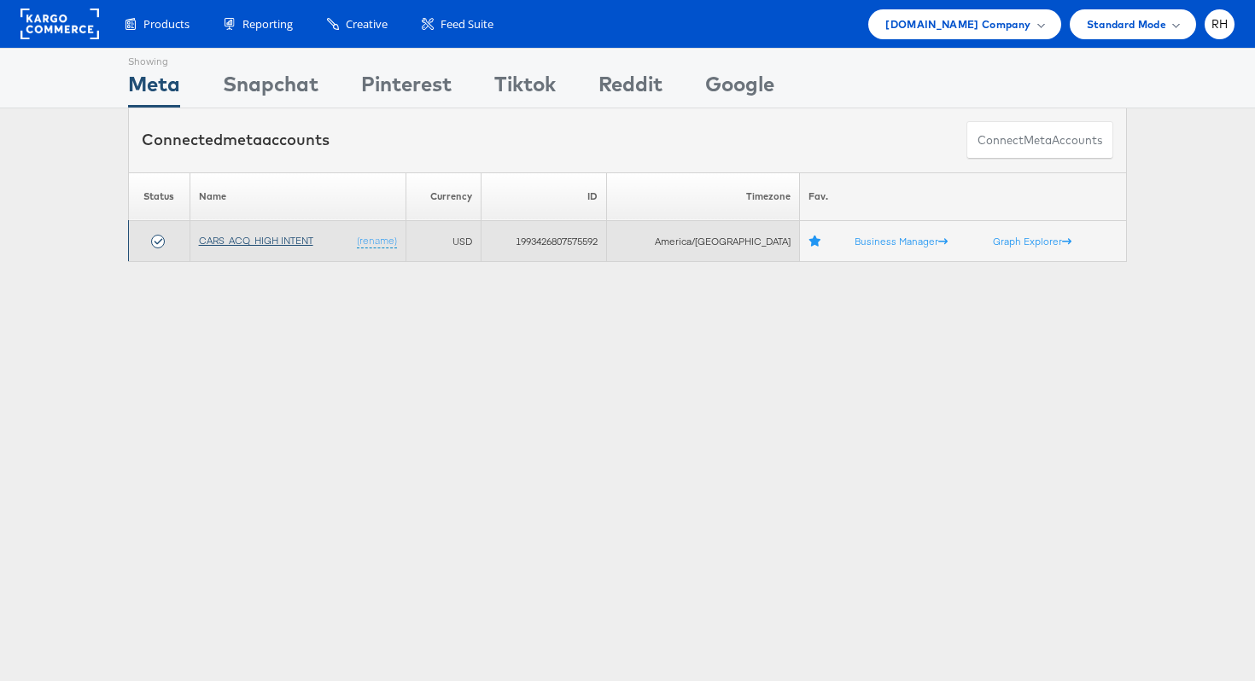
click at [293, 244] on link "CARS_ACQ_HIGH INTENT" at bounding box center [256, 240] width 114 height 13
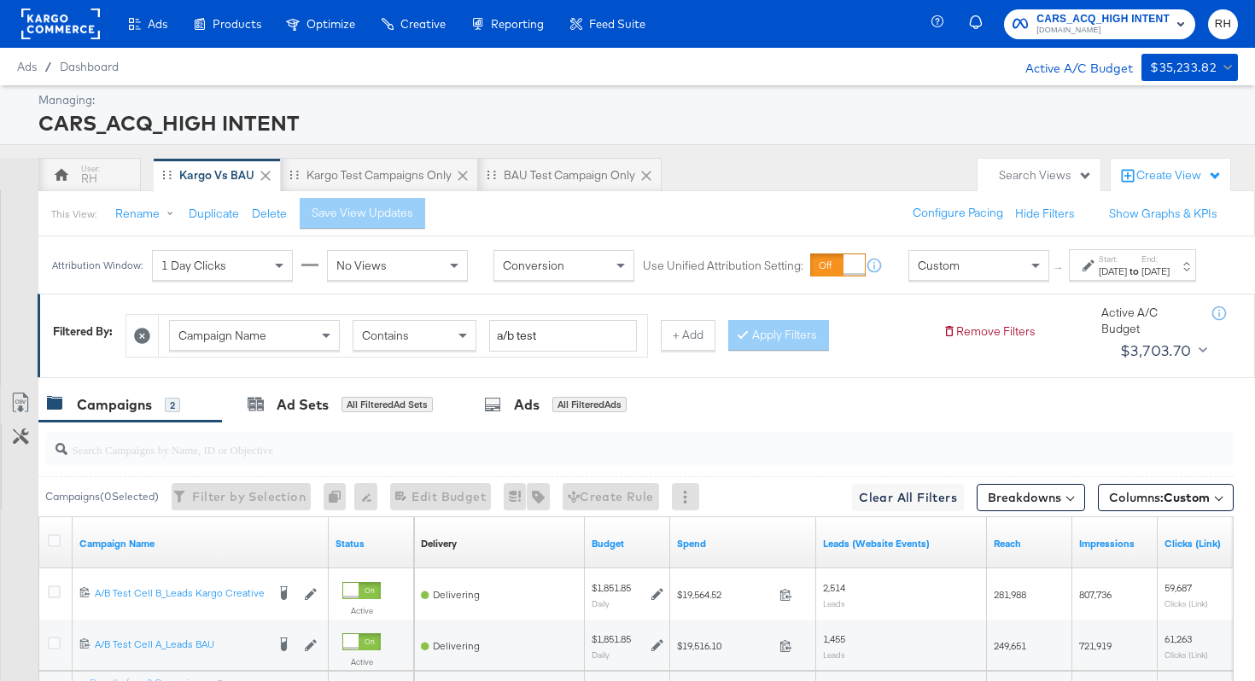
click at [1099, 278] on div "[DATE]" at bounding box center [1113, 272] width 28 height 14
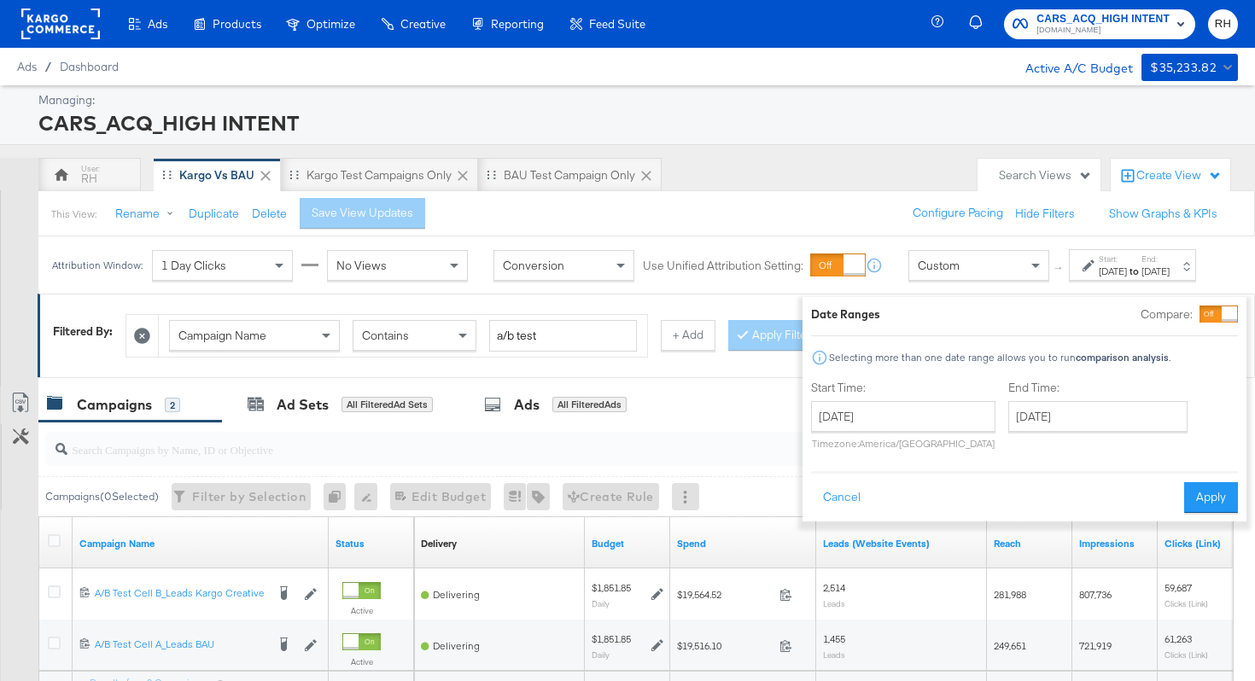
click at [739, 211] on div "This View: Rename Duplicate Delete Save View Updates Configure Pacing Hide Filt…" at bounding box center [647, 213] width 1218 height 46
click at [373, 178] on div "Kargo test campaigns only" at bounding box center [379, 175] width 145 height 16
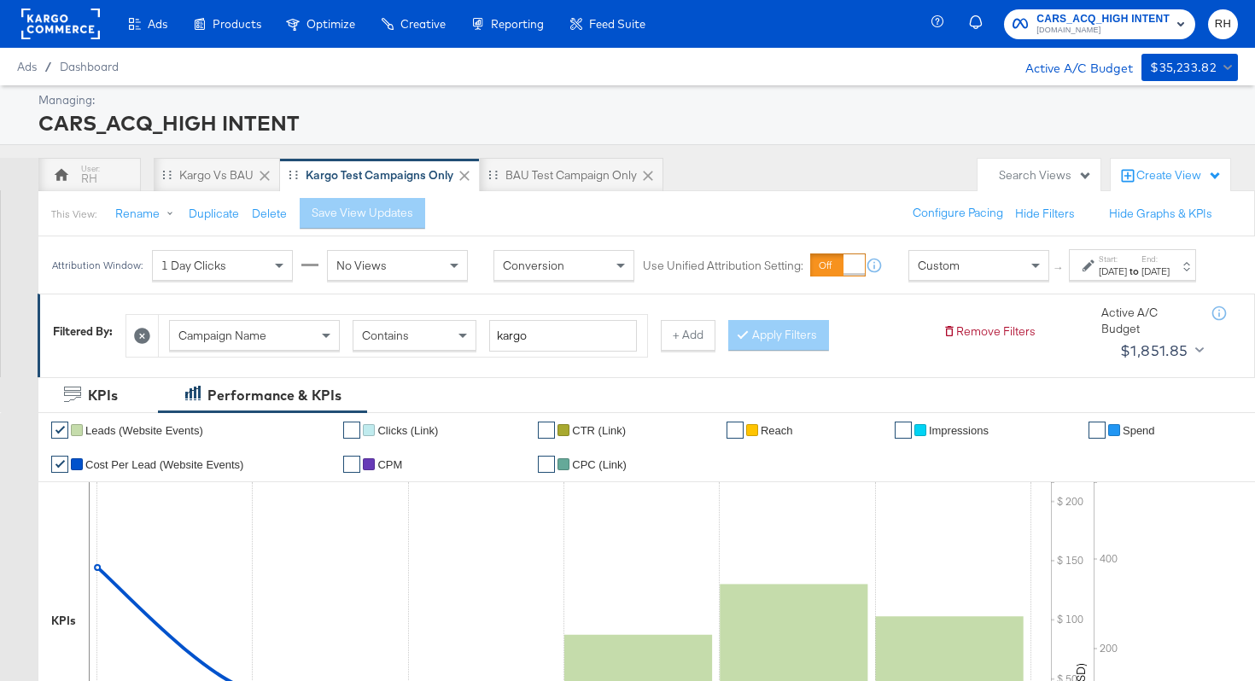
click at [1159, 278] on div "[DATE]" at bounding box center [1156, 272] width 28 height 14
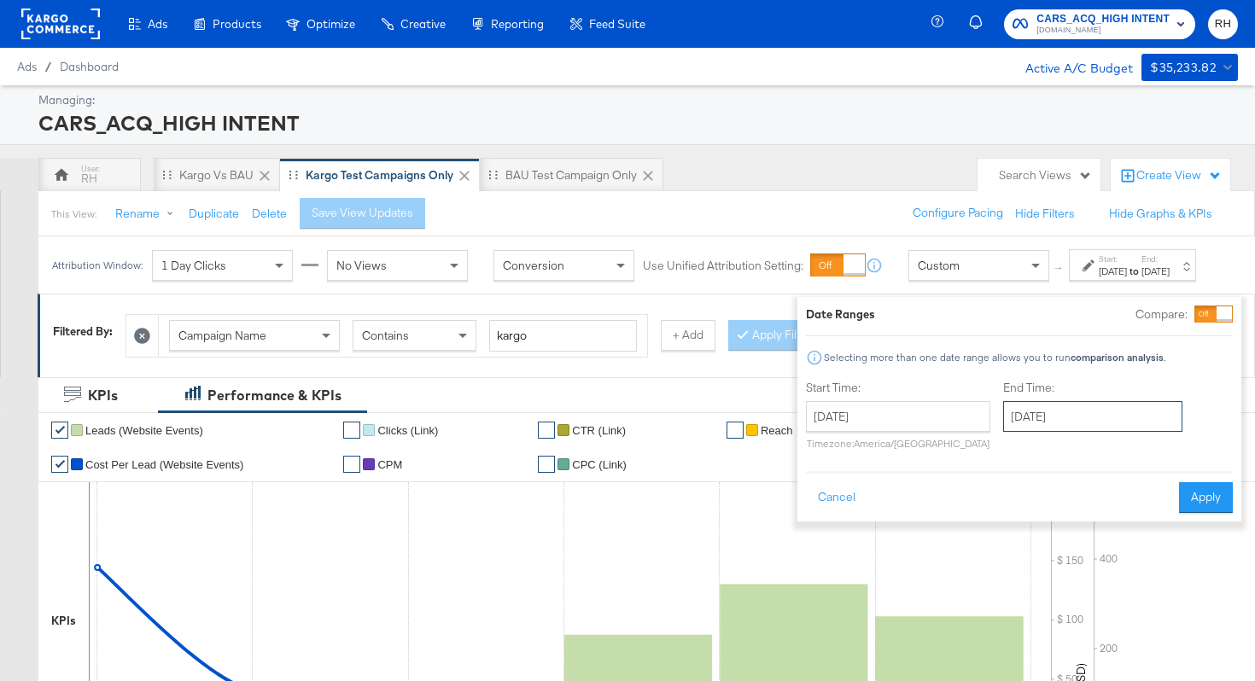
click at [1058, 418] on input "[DATE]" at bounding box center [1092, 416] width 179 height 31
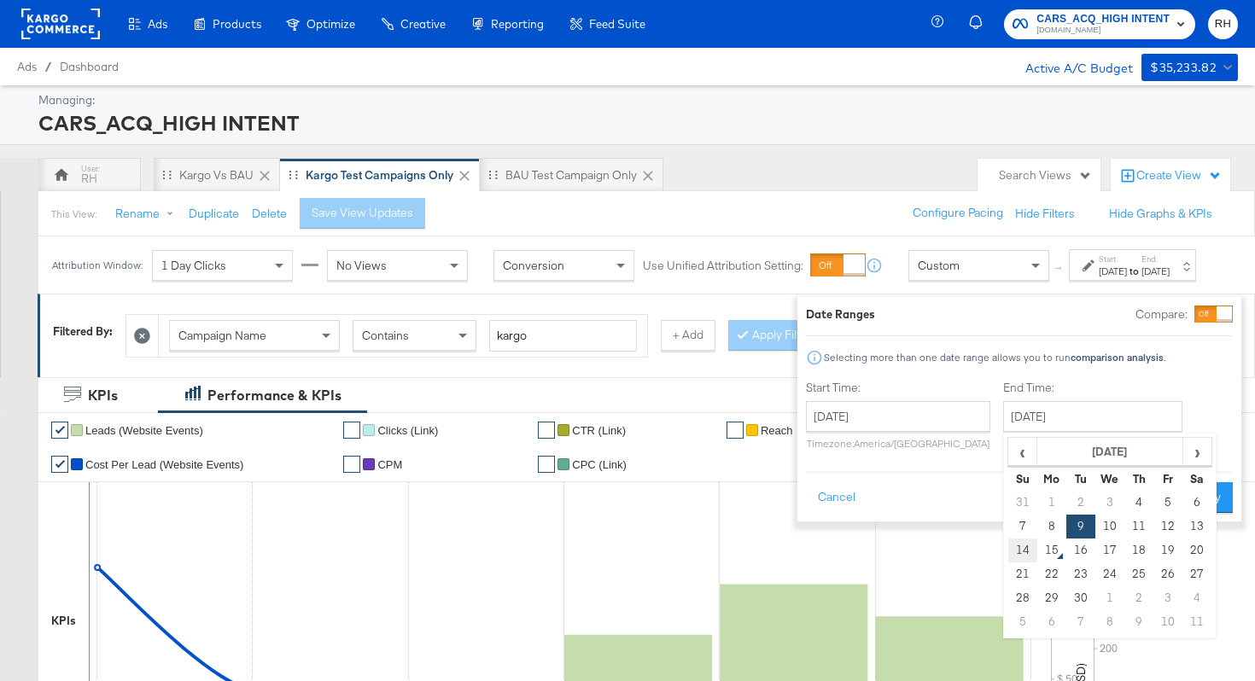
click at [1008, 551] on td "14" at bounding box center [1022, 551] width 29 height 24
type input "[DATE]"
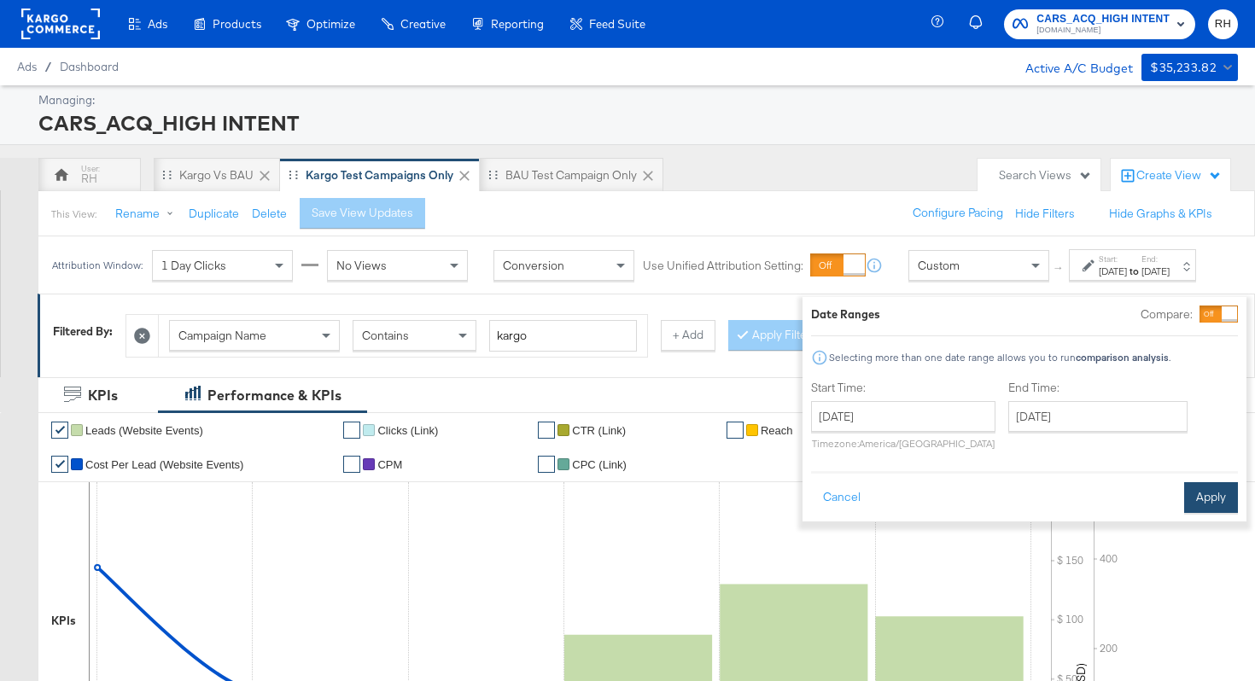
click at [1196, 494] on button "Apply" at bounding box center [1211, 497] width 54 height 31
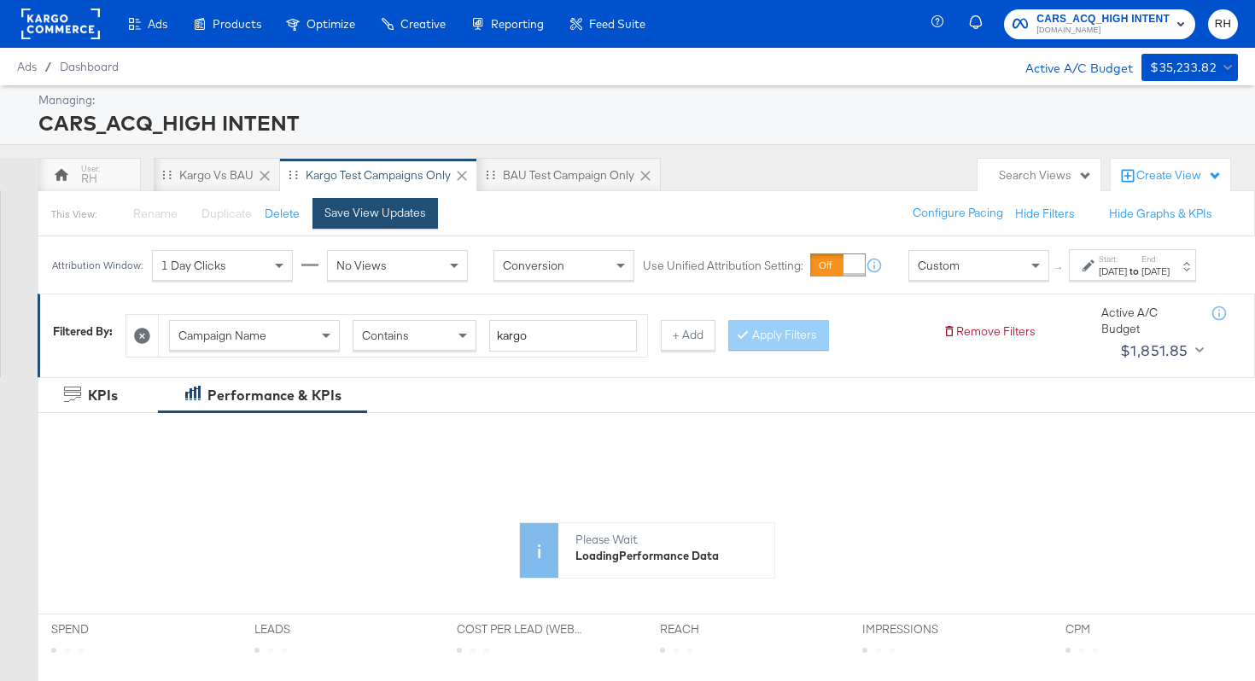
click at [414, 221] on button "Save View Updates" at bounding box center [375, 213] width 126 height 31
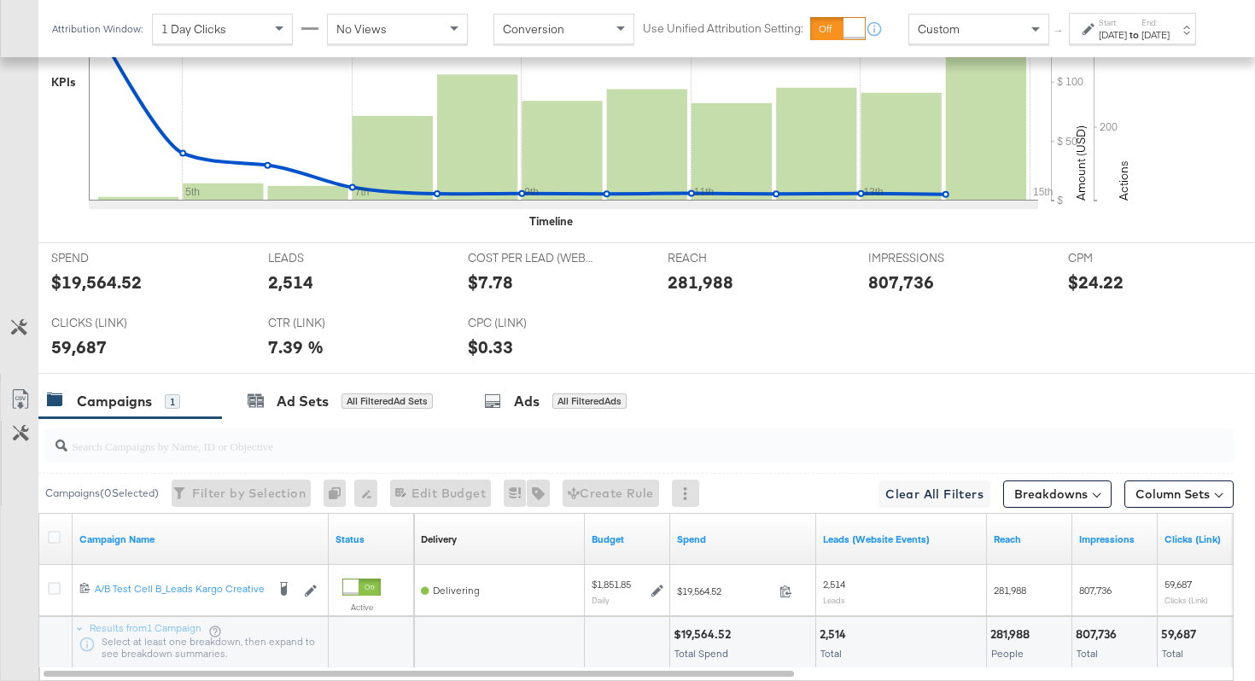
scroll to position [666, 0]
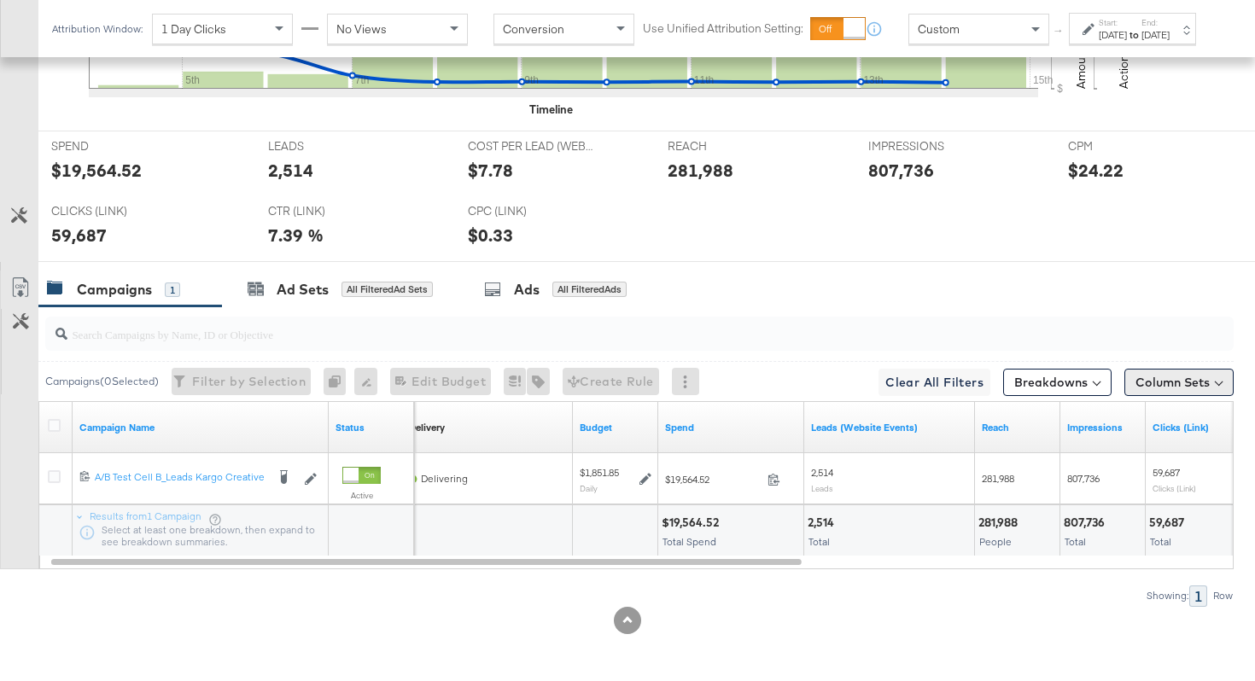
click at [1211, 385] on button "Column Sets" at bounding box center [1178, 382] width 109 height 27
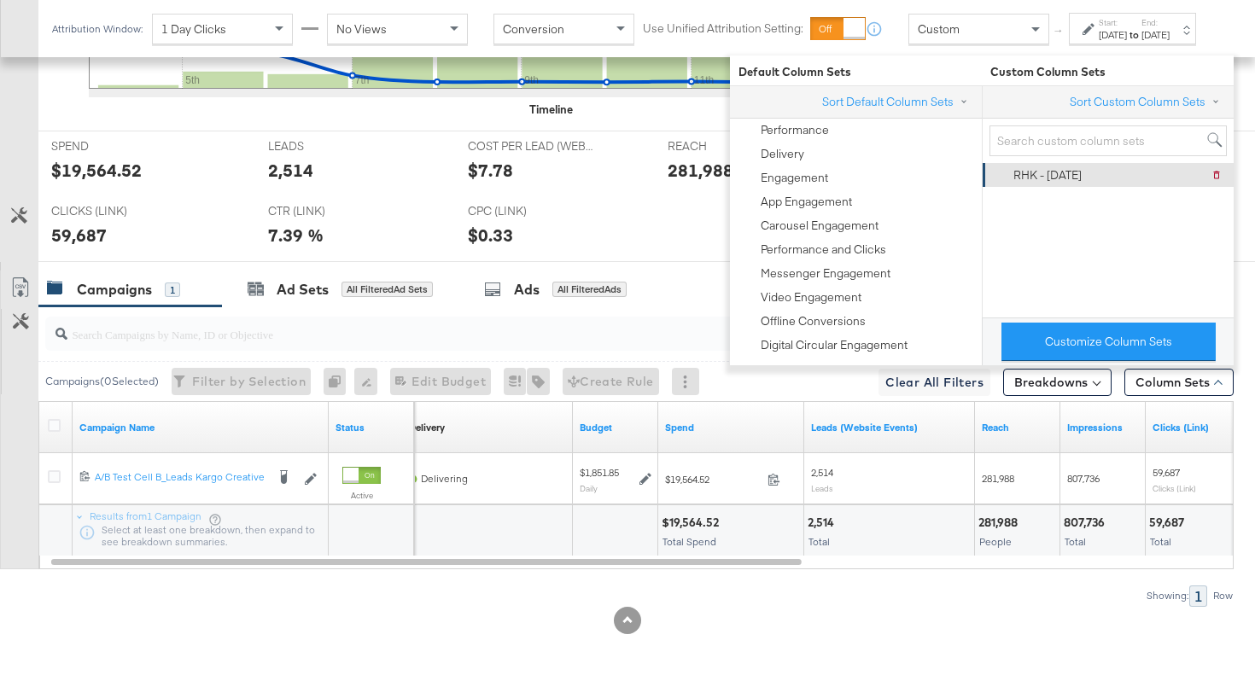
click at [1041, 178] on div "RHK - [DATE]" at bounding box center [1047, 175] width 68 height 16
click at [888, 634] on div "KPIs Performance & KPIs Customize KPIs ✔ Leads (Website Events) ✔ Clicks (Link)…" at bounding box center [627, 204] width 1255 height 955
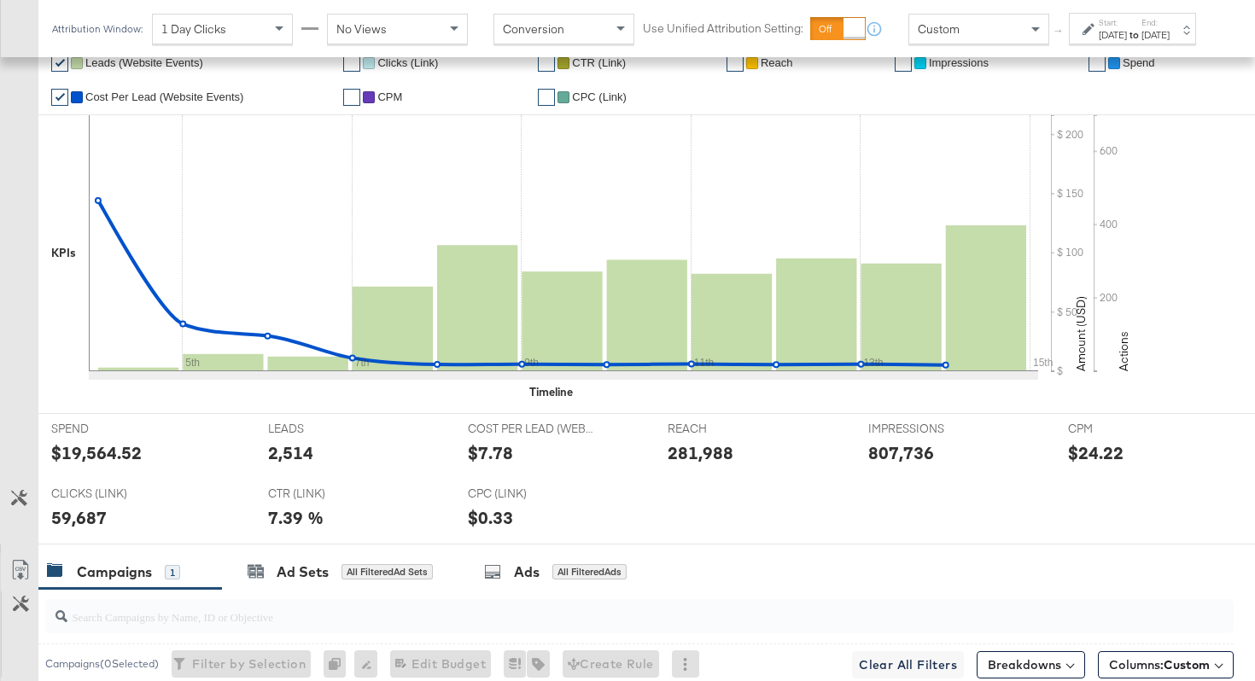
scroll to position [0, 0]
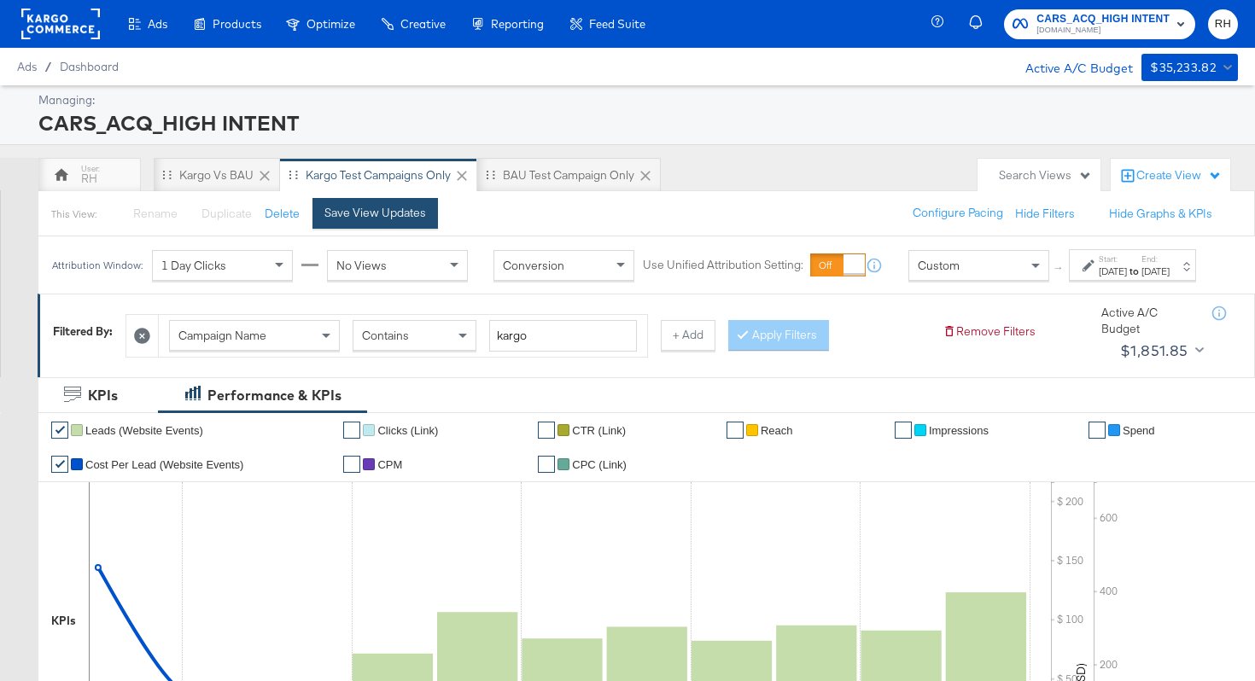
click at [379, 216] on div "Save View Updates" at bounding box center [375, 213] width 102 height 16
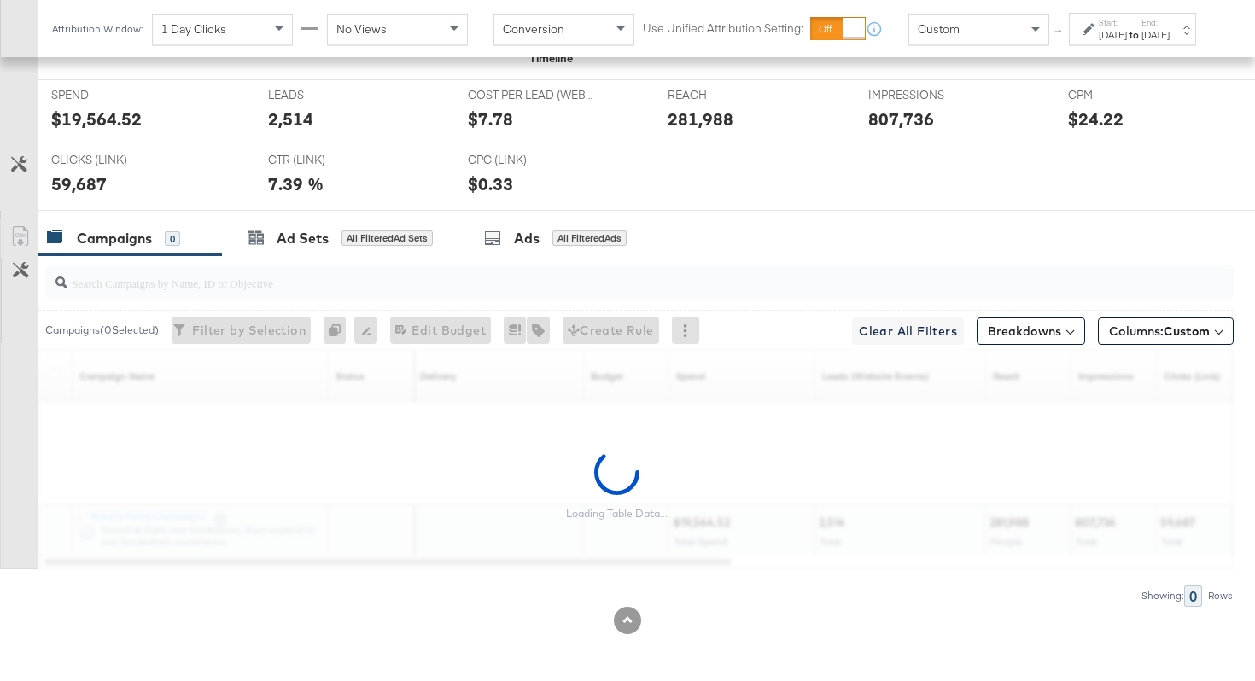
scroll to position [666, 0]
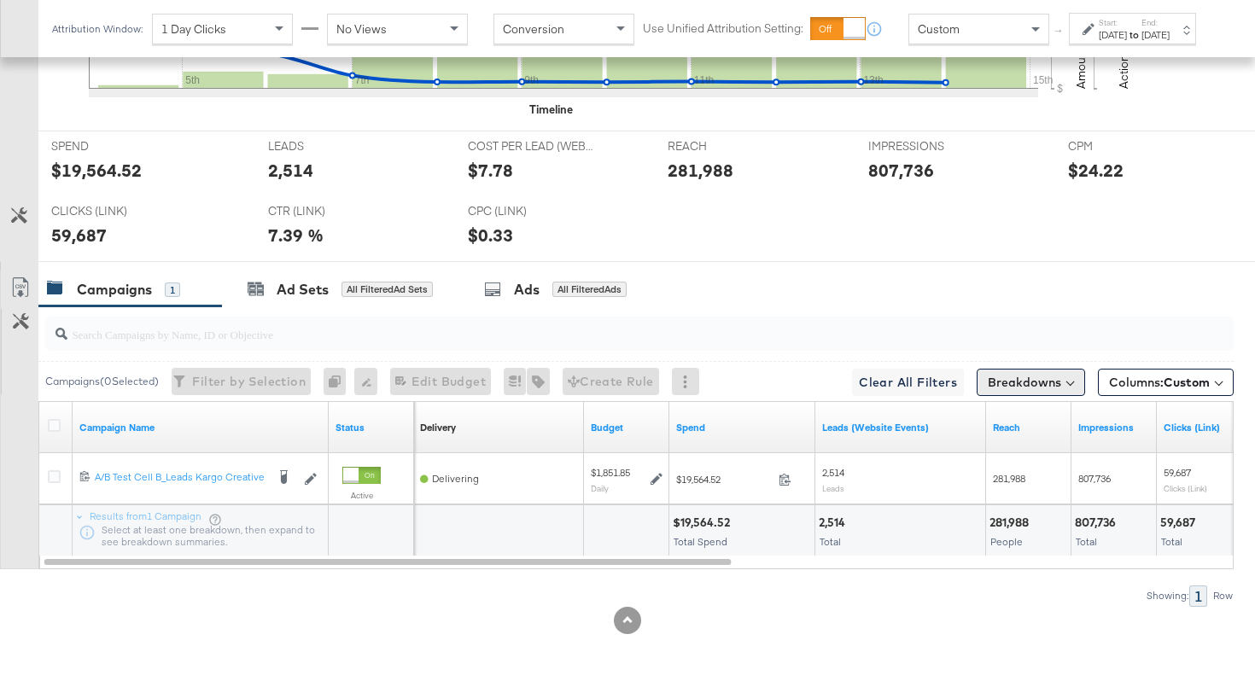
click at [999, 377] on button "Breakdowns" at bounding box center [1031, 382] width 108 height 27
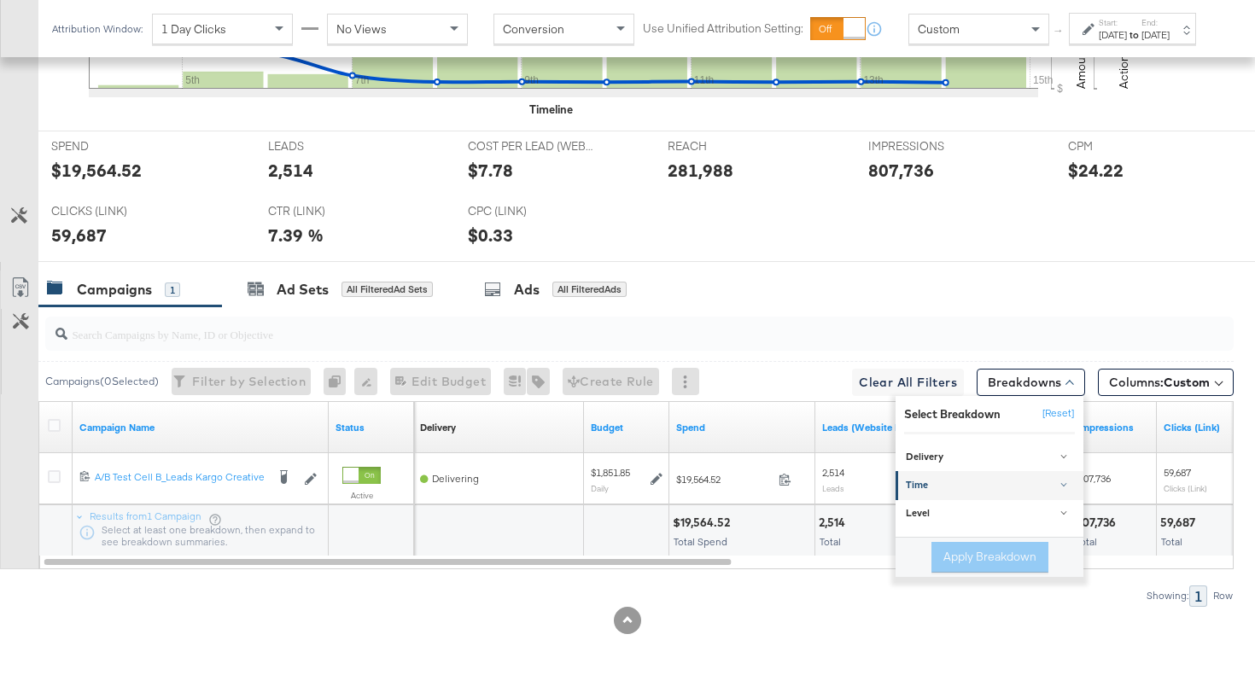
click at [941, 486] on div "Time" at bounding box center [991, 486] width 170 height 14
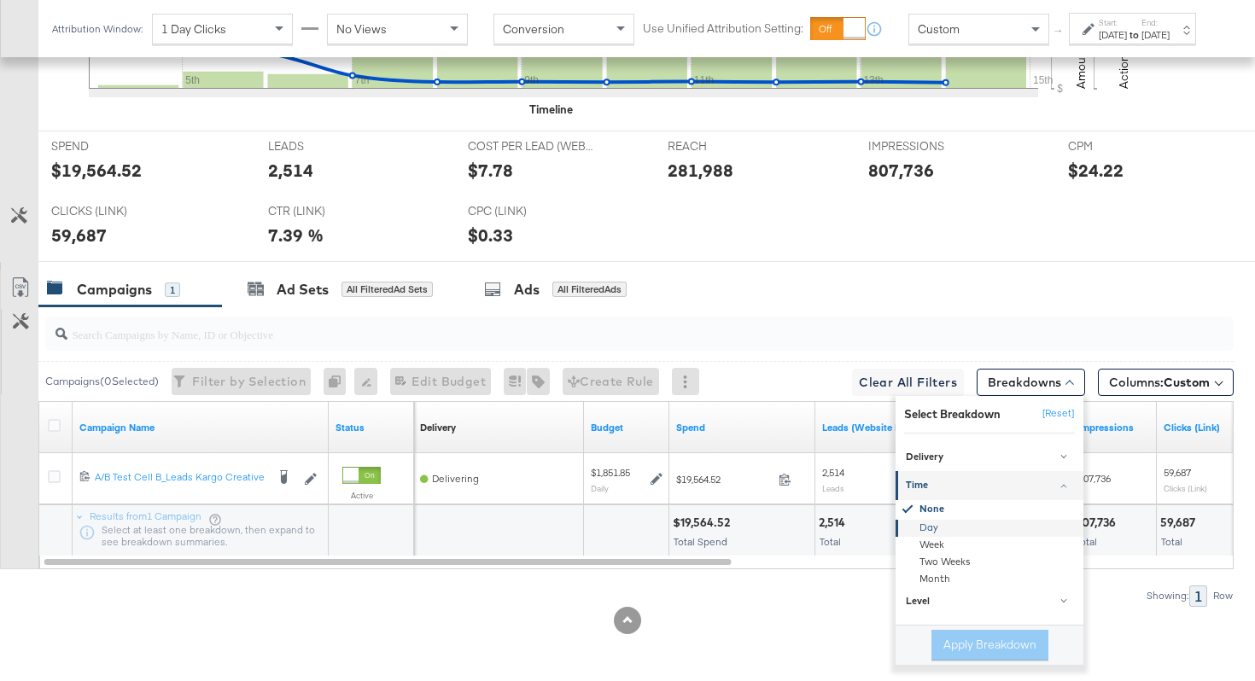
click at [935, 532] on div "Day" at bounding box center [990, 527] width 185 height 17
click at [958, 641] on button "Apply Breakdown" at bounding box center [990, 645] width 117 height 31
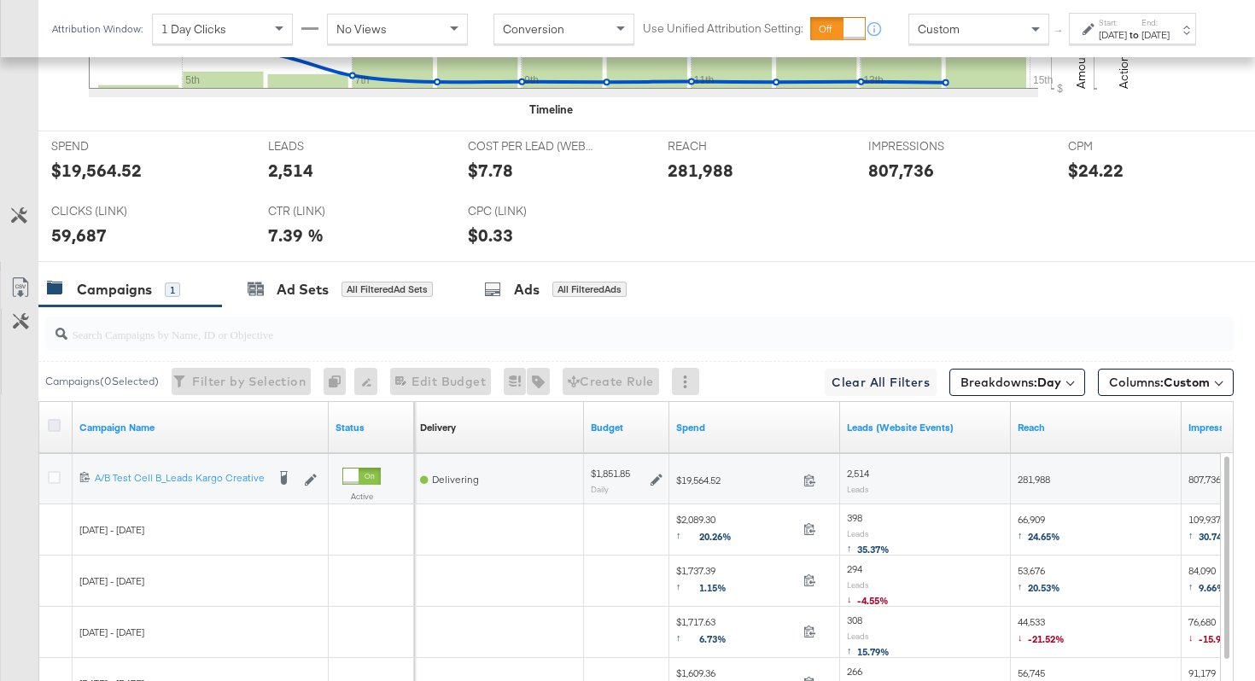
click at [54, 425] on icon at bounding box center [54, 425] width 13 height 13
click at [0, 0] on input "checkbox" at bounding box center [0, 0] width 0 height 0
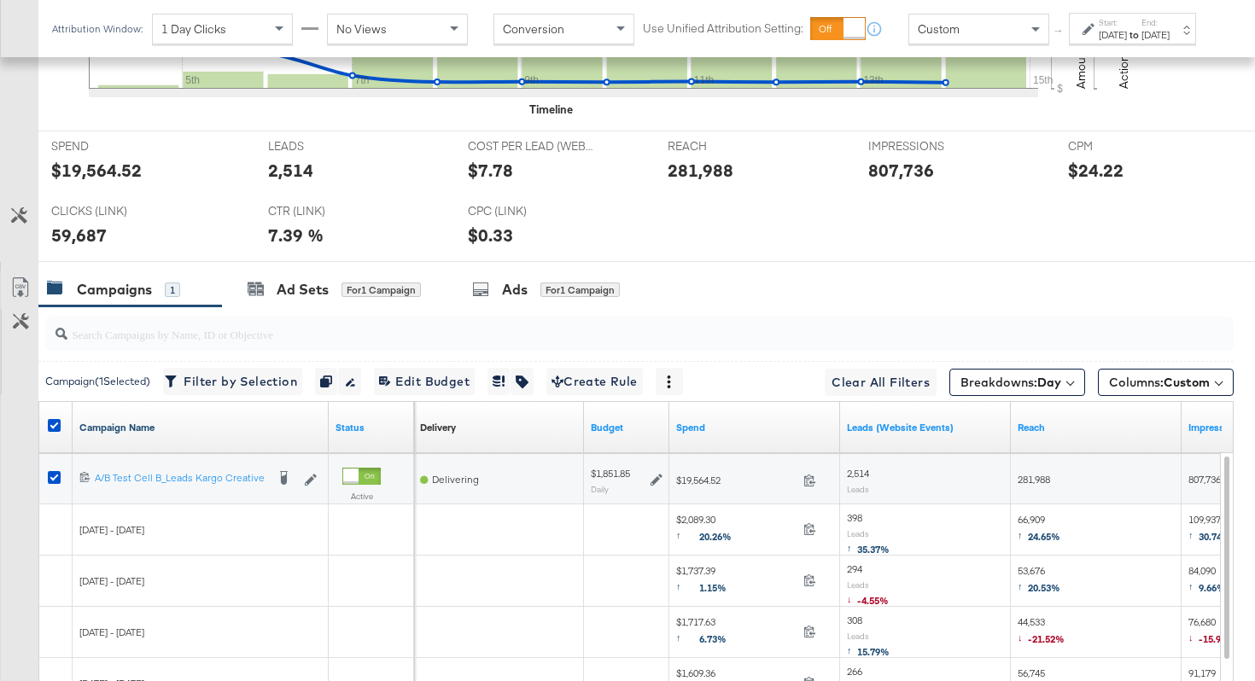
click at [259, 421] on link "Campaign Name" at bounding box center [200, 428] width 242 height 14
click at [21, 282] on icon at bounding box center [20, 287] width 20 height 20
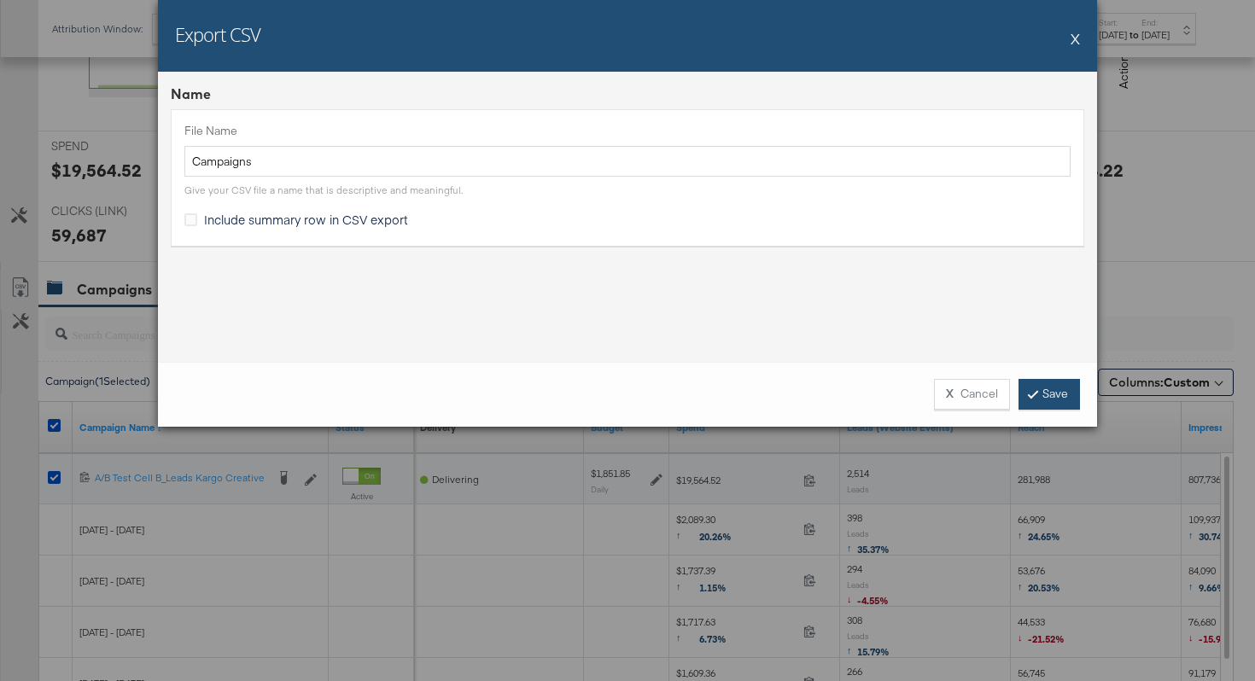
click at [1047, 401] on link "Save" at bounding box center [1049, 394] width 61 height 31
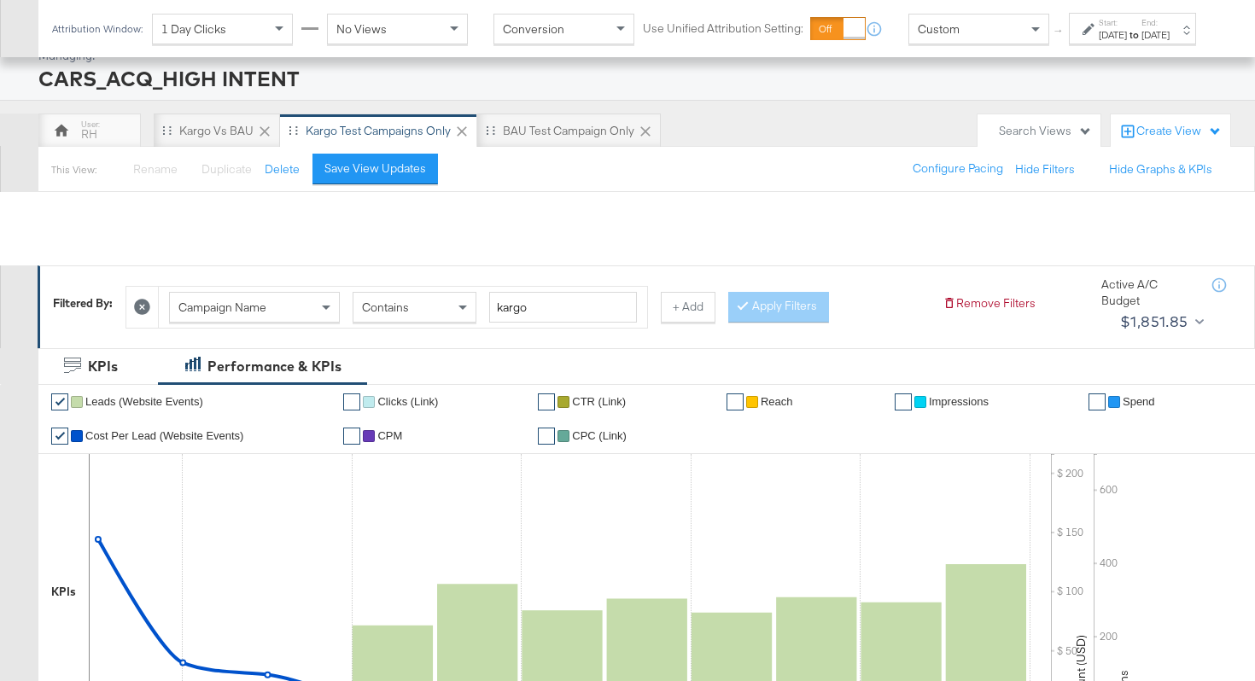
scroll to position [0, 0]
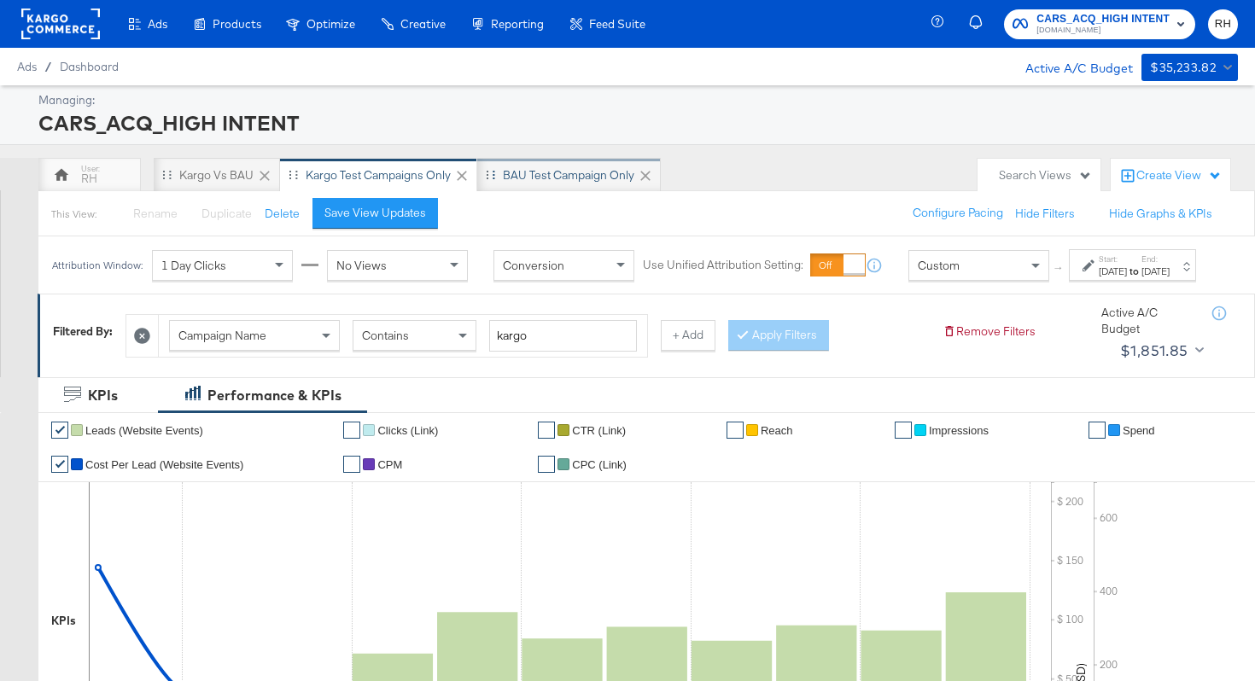
click at [579, 169] on div "BAU Test campaign only" at bounding box center [568, 175] width 131 height 16
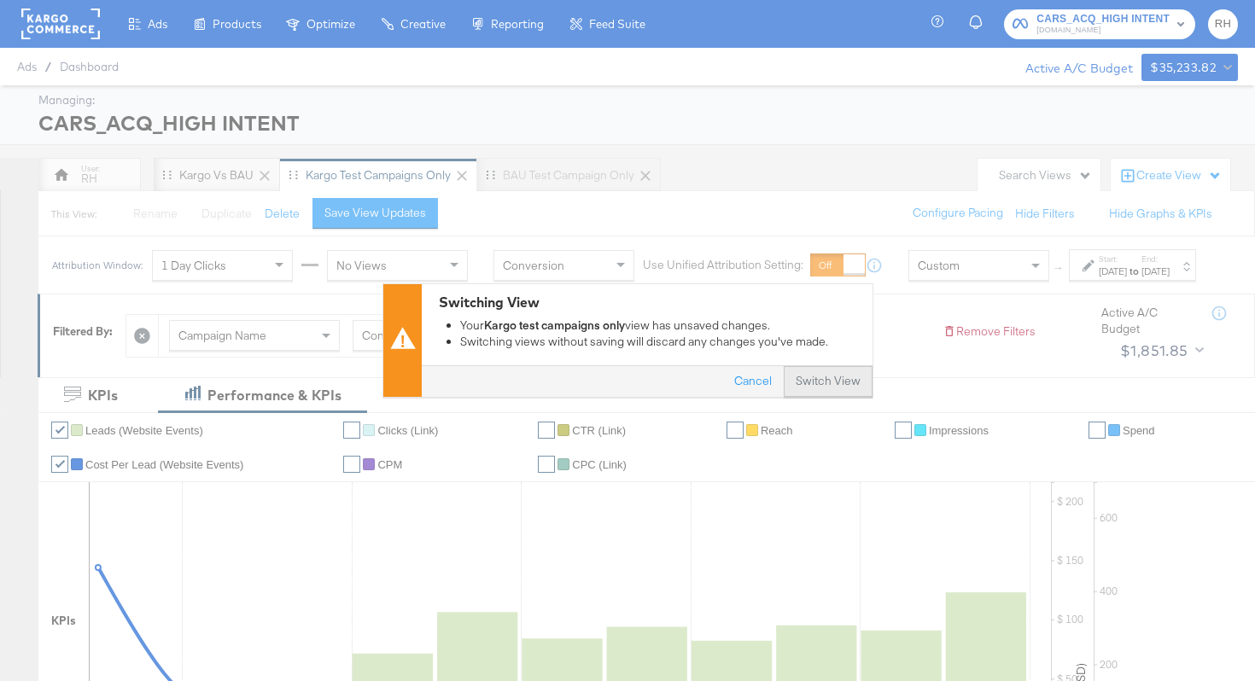
click at [844, 385] on button "Switch View" at bounding box center [828, 382] width 89 height 31
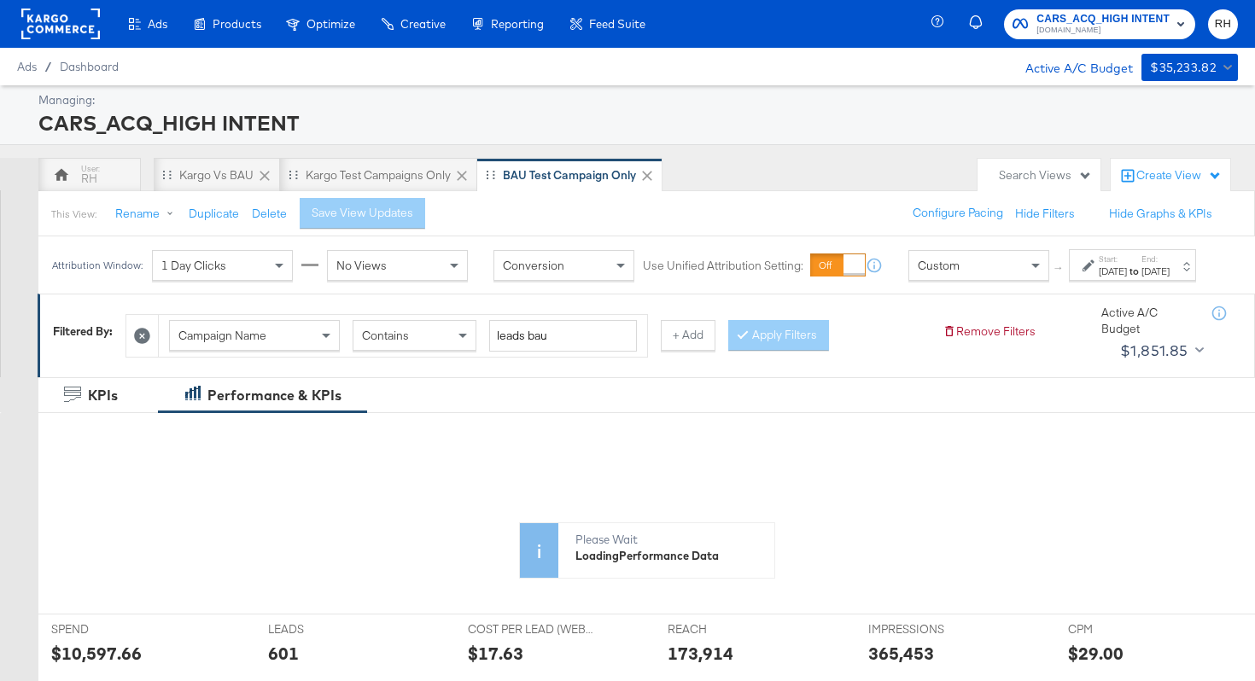
click at [1160, 278] on div "[DATE]" at bounding box center [1156, 272] width 28 height 14
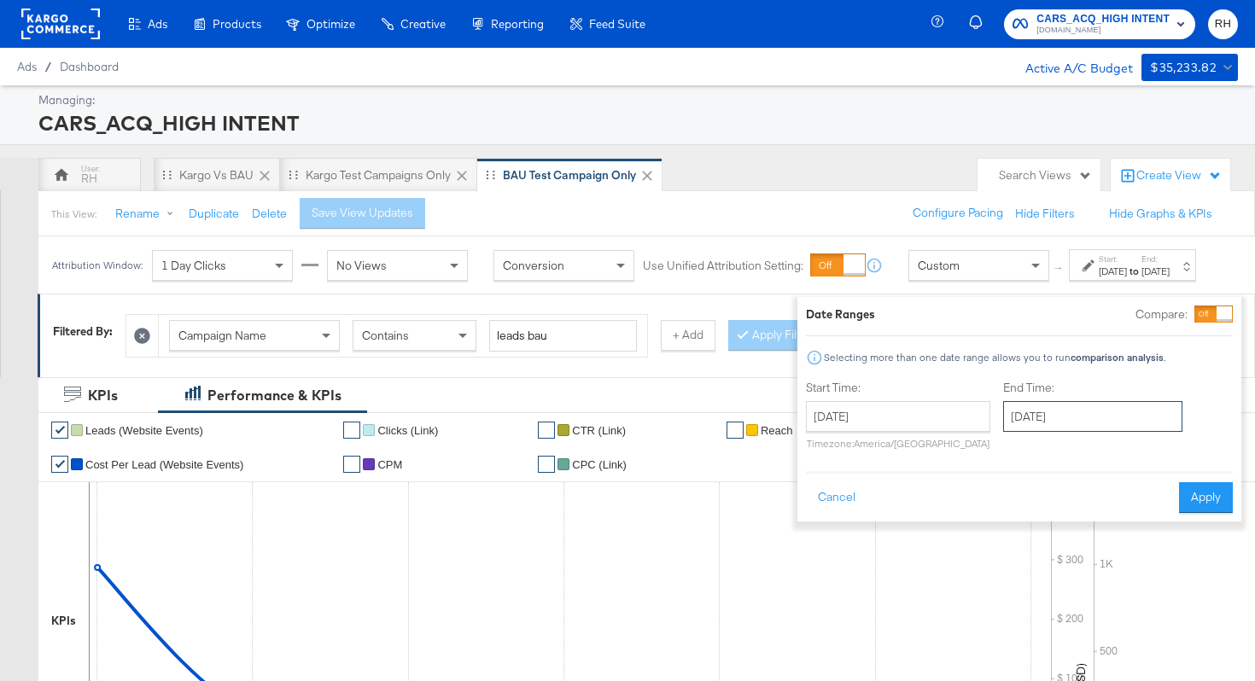
click at [1086, 413] on input "[DATE]" at bounding box center [1092, 416] width 179 height 31
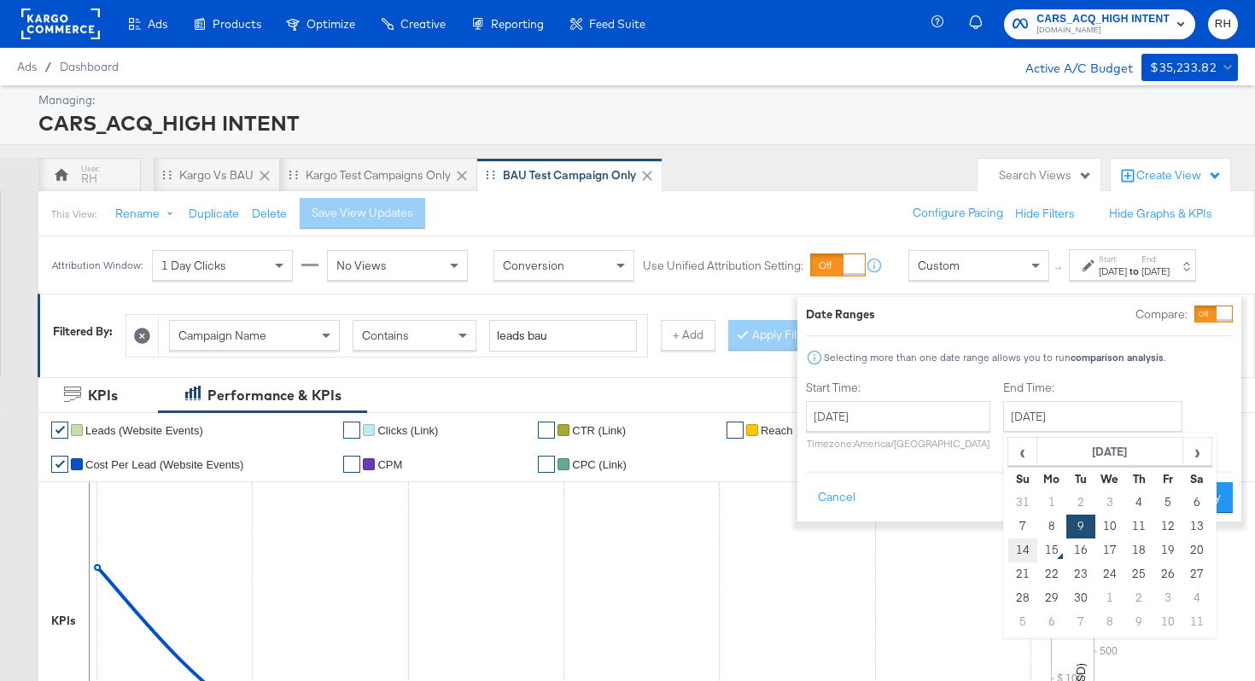
click at [1008, 552] on td "14" at bounding box center [1022, 551] width 29 height 24
type input "[DATE]"
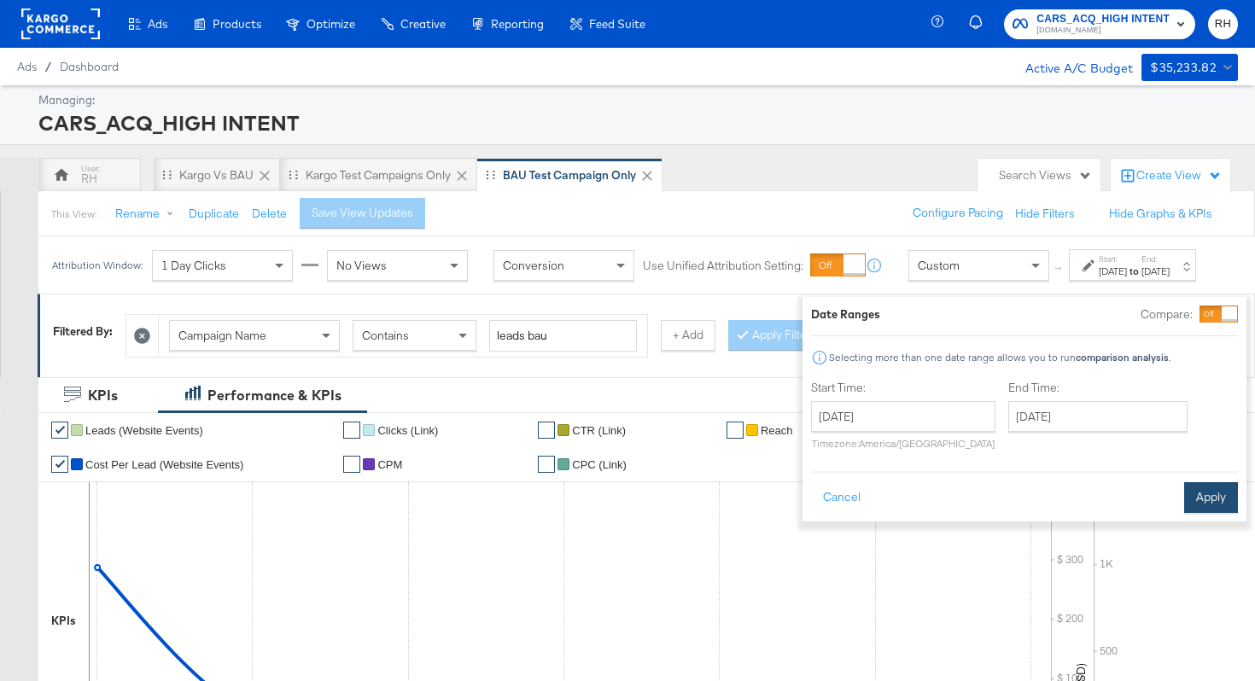
click at [1184, 500] on button "Apply" at bounding box center [1211, 497] width 54 height 31
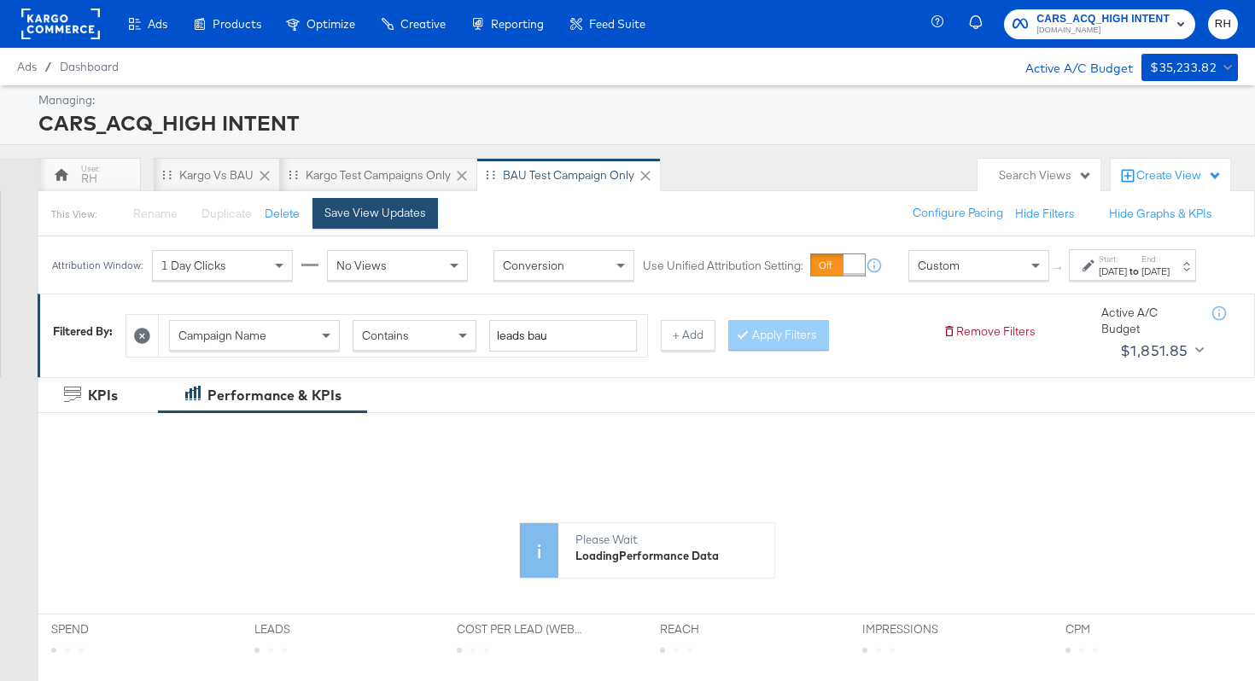
click at [354, 217] on div "Save View Updates" at bounding box center [375, 213] width 102 height 16
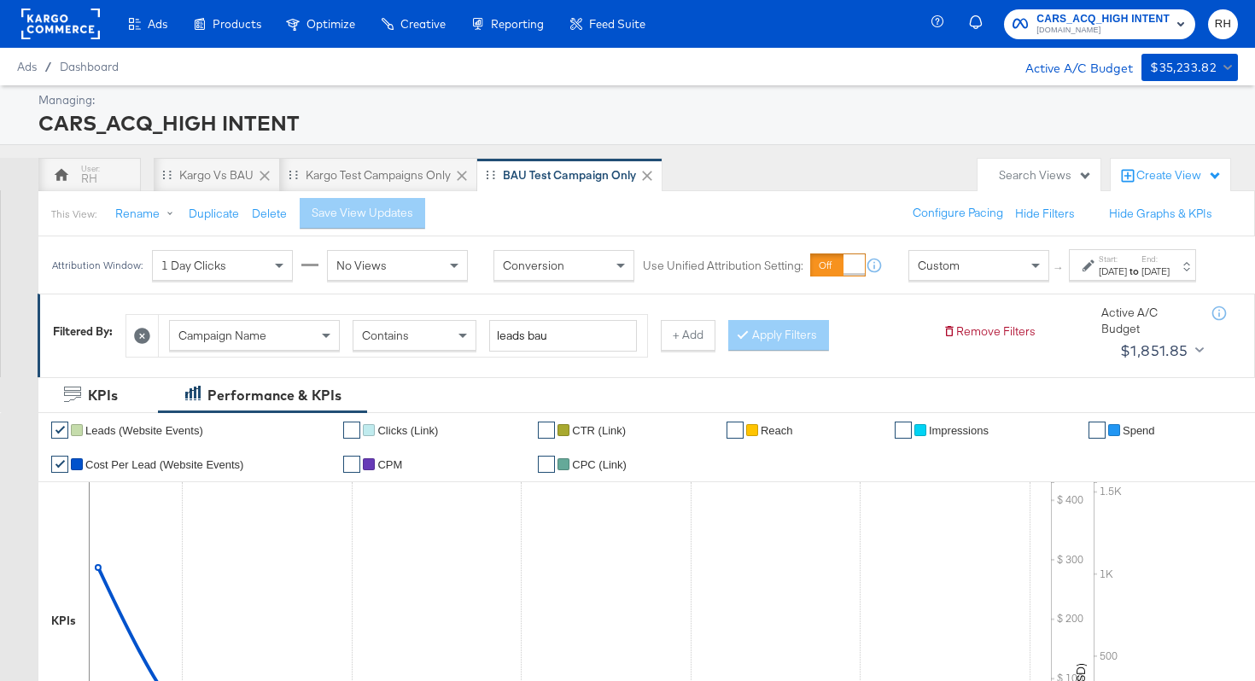
scroll to position [666, 0]
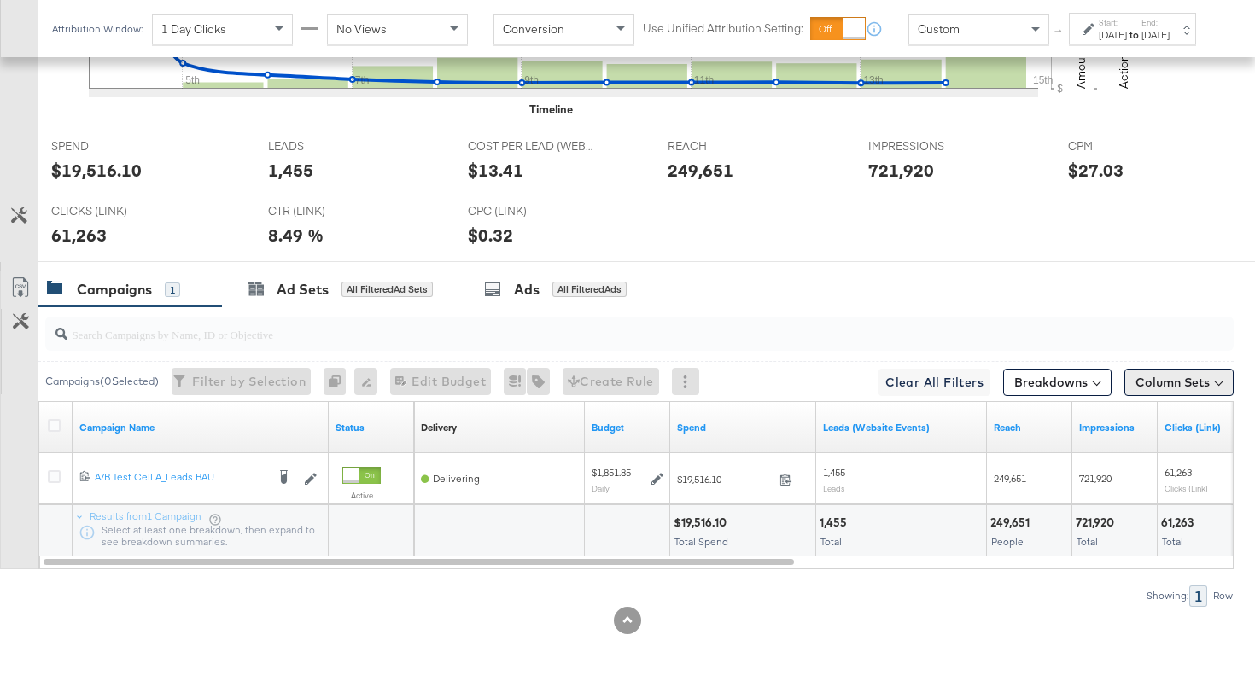
click at [1146, 387] on button "Column Sets" at bounding box center [1178, 382] width 109 height 27
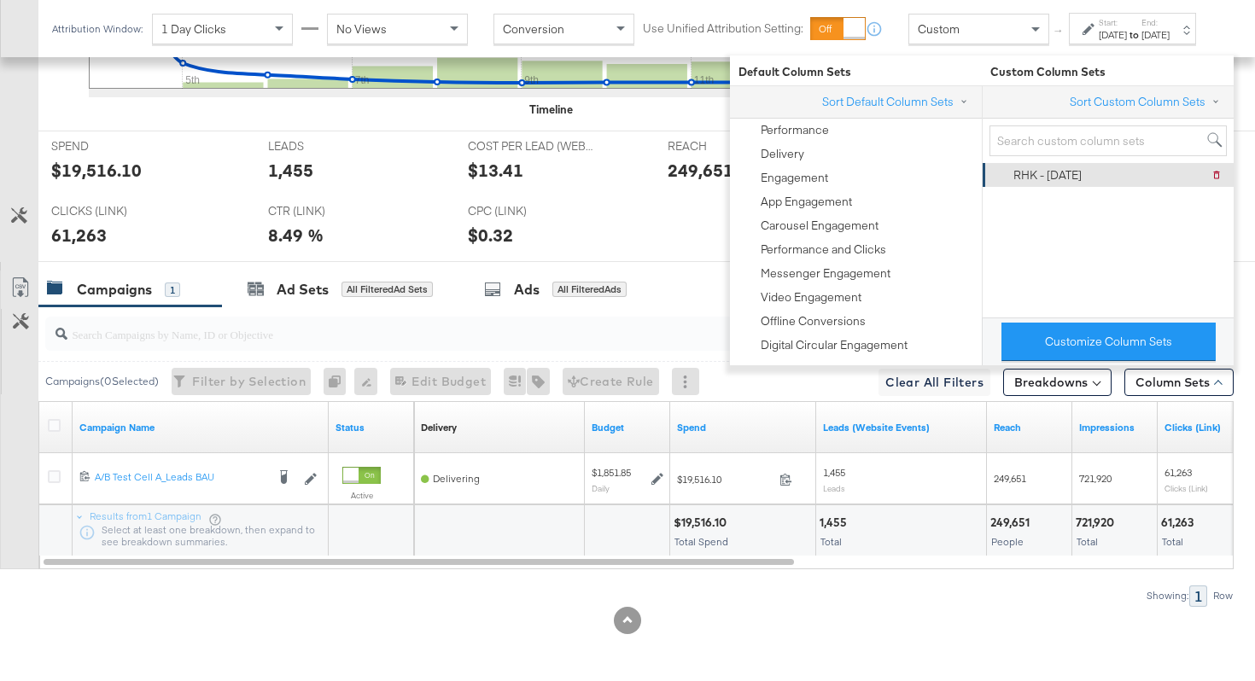
click at [1082, 178] on div "RHK - [DATE] Delete RHK - [DATE]" at bounding box center [1107, 175] width 230 height 24
click at [643, 225] on div "CPC (LINK) CPC (LINK) $0.32" at bounding box center [555, 228] width 200 height 65
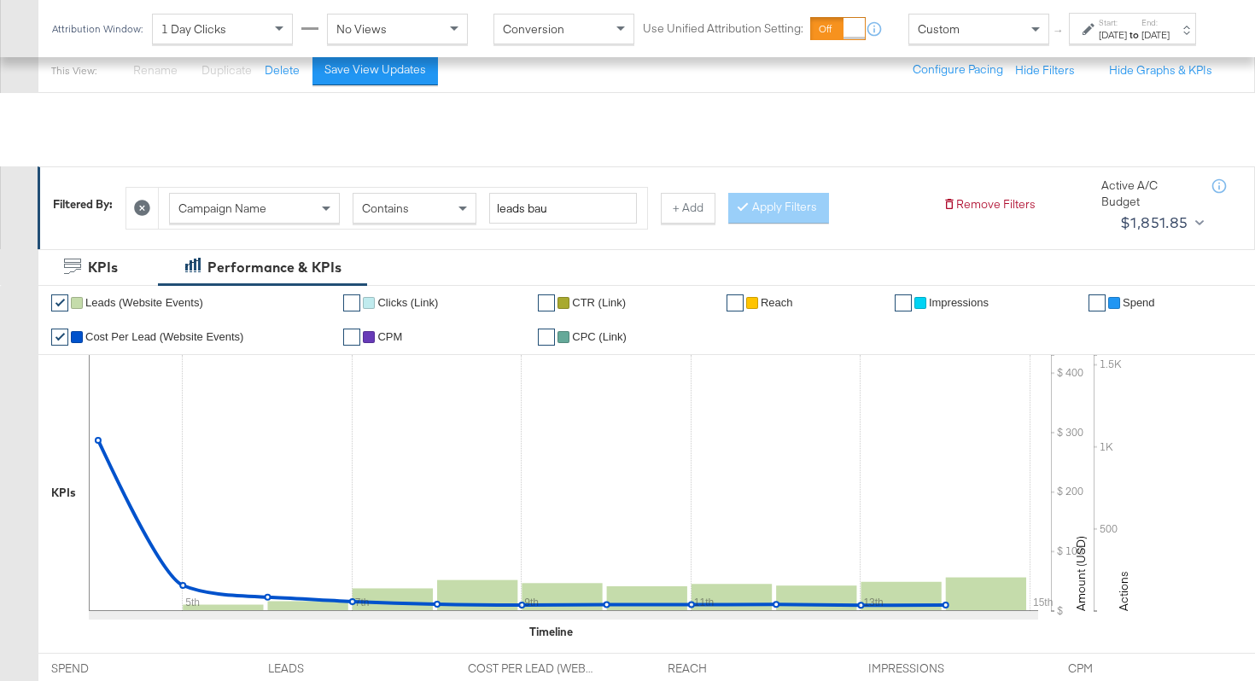
scroll to position [0, 0]
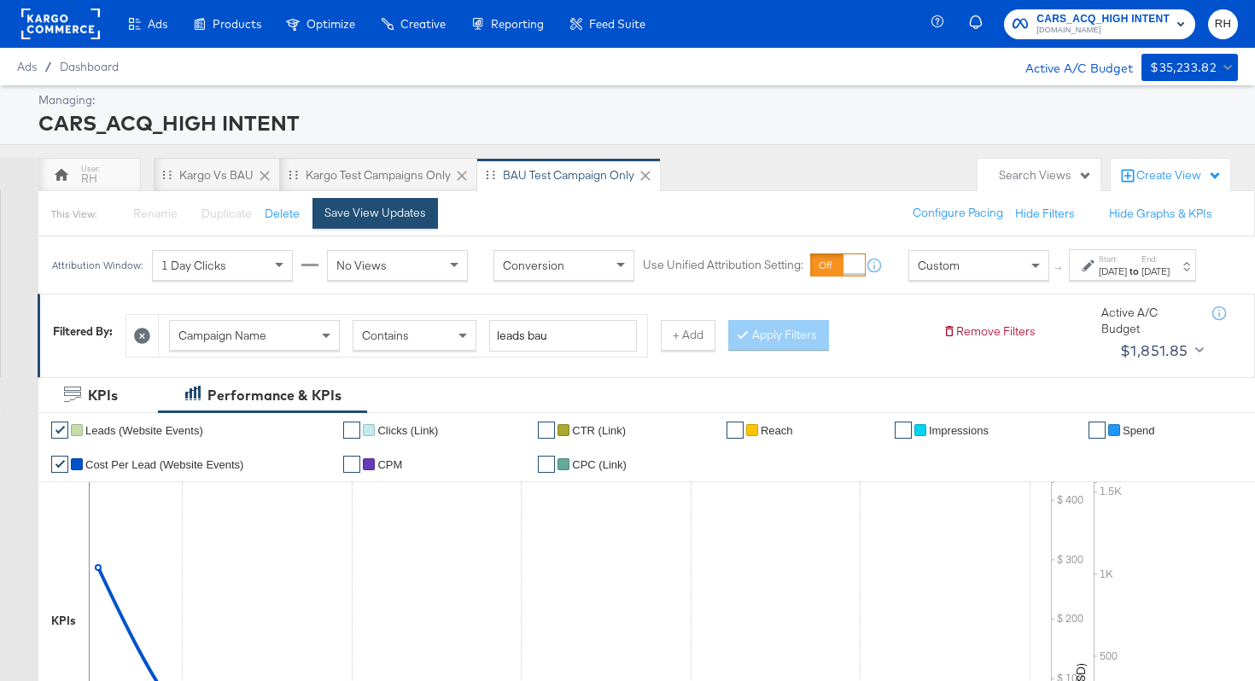
click at [390, 217] on div "Save View Updates" at bounding box center [375, 213] width 102 height 16
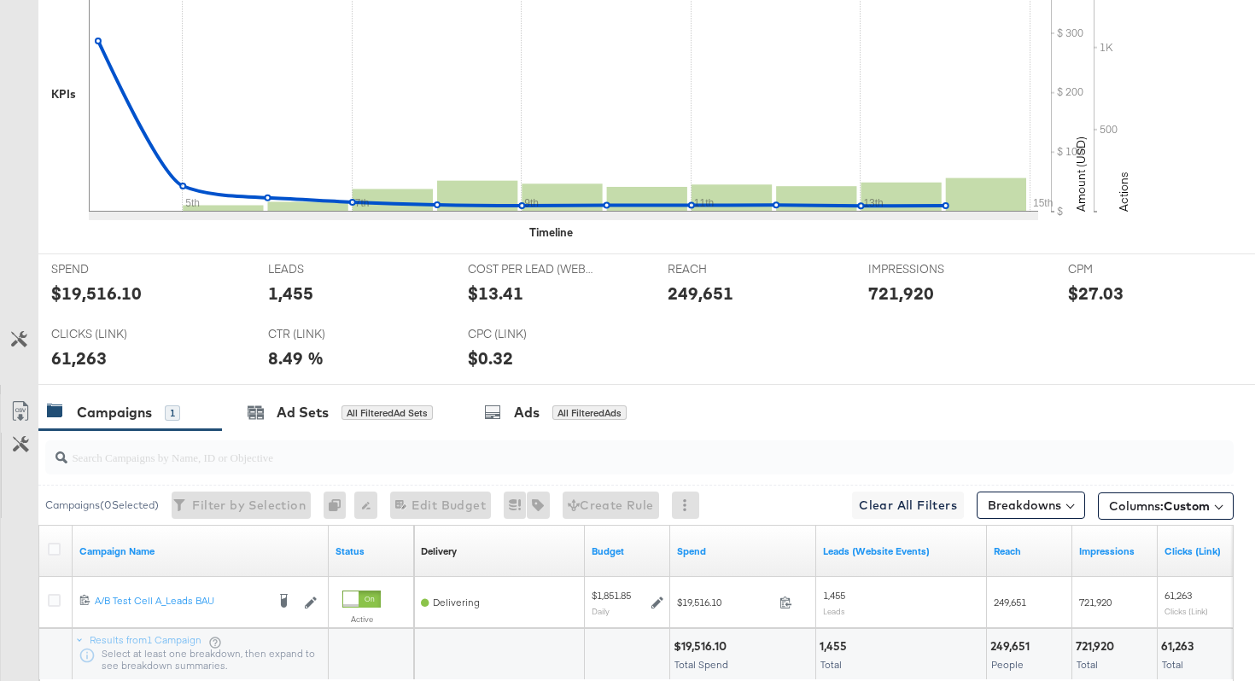
scroll to position [666, 0]
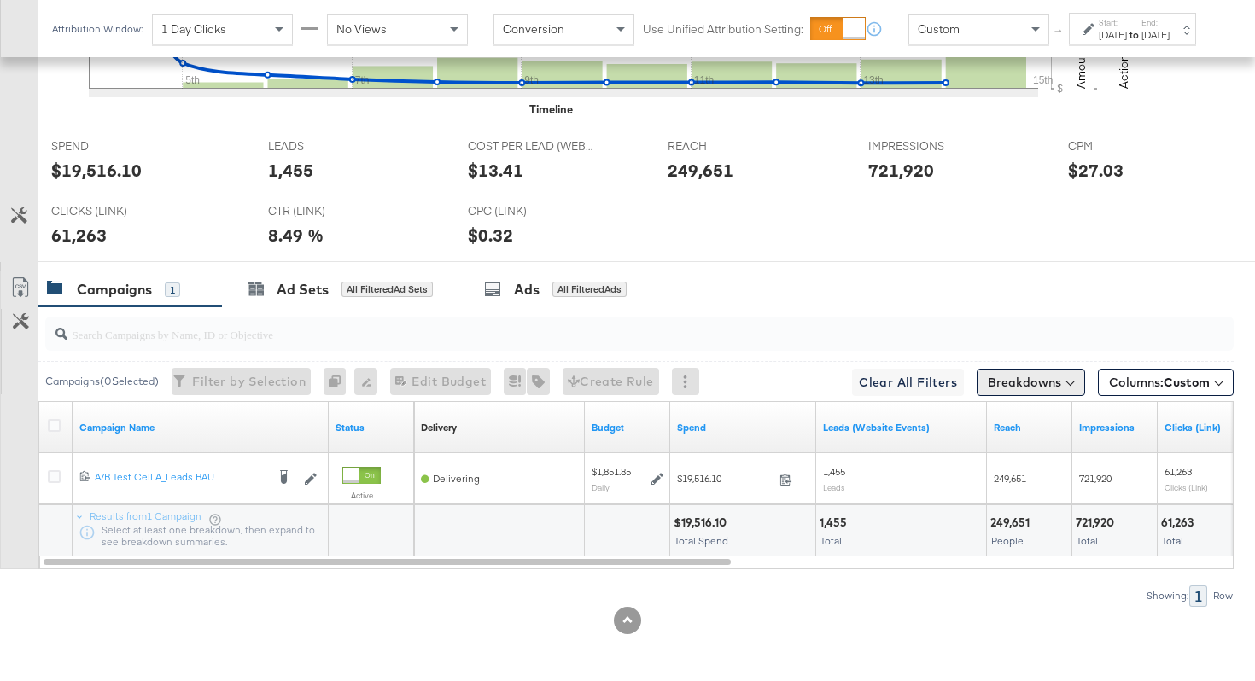
click at [1011, 382] on button "Breakdowns" at bounding box center [1031, 382] width 108 height 27
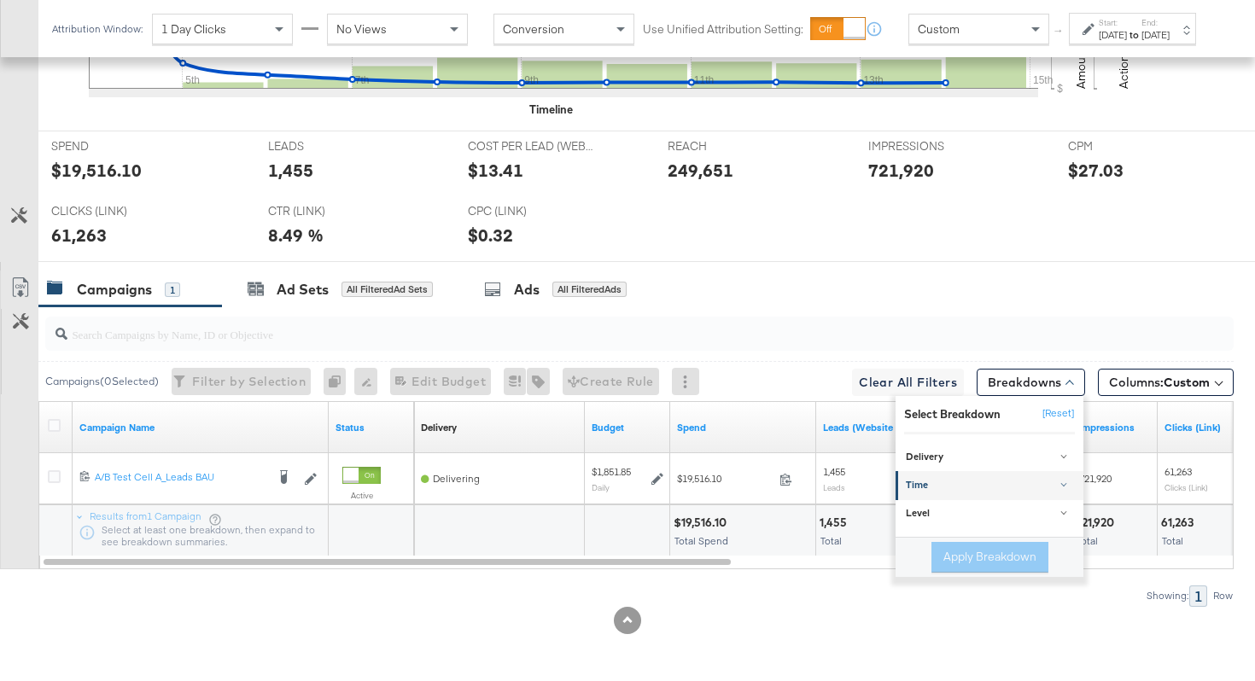
click at [986, 476] on link "Time" at bounding box center [990, 485] width 188 height 28
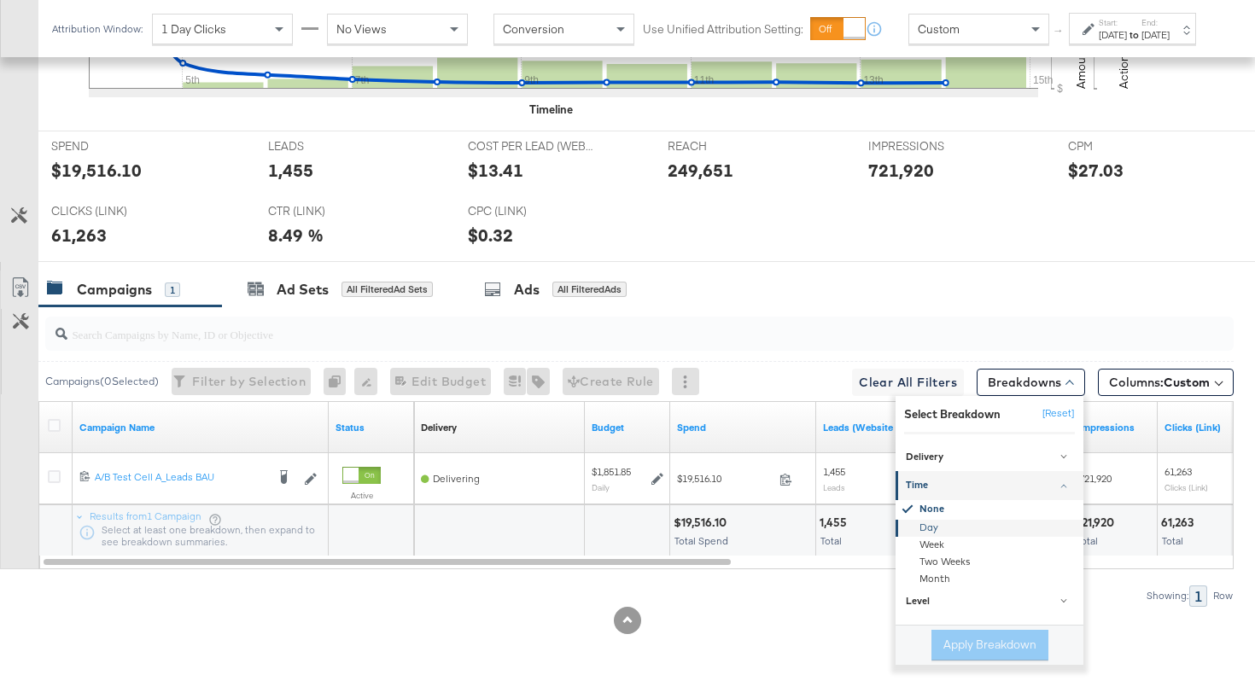
click at [933, 526] on div "Day" at bounding box center [990, 527] width 185 height 17
click at [957, 639] on button "Apply Breakdown" at bounding box center [990, 645] width 117 height 31
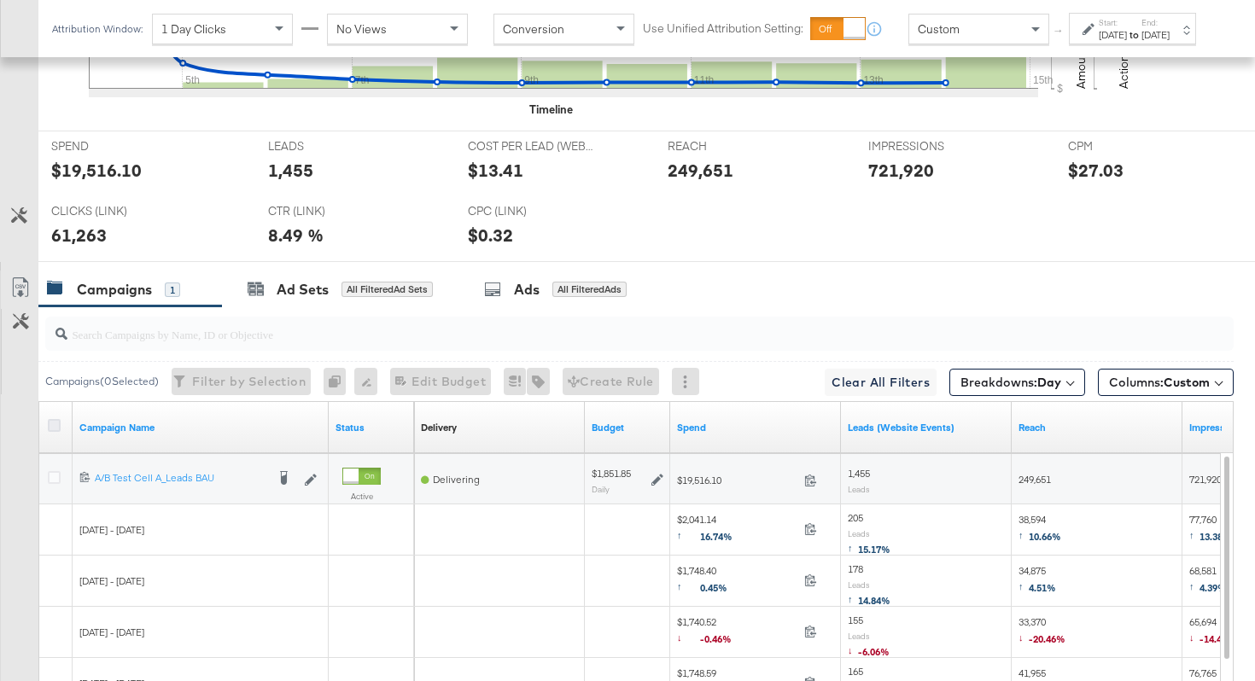
click at [53, 423] on icon at bounding box center [54, 425] width 13 height 13
click at [0, 0] on input "checkbox" at bounding box center [0, 0] width 0 height 0
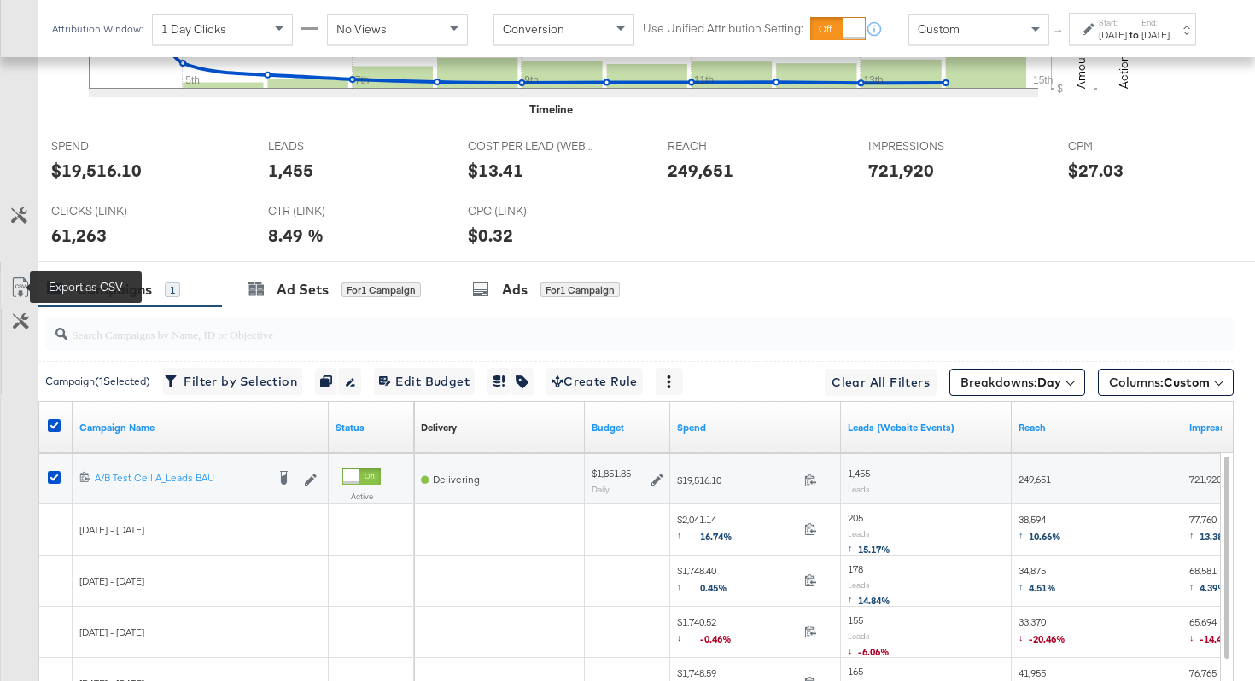
click at [19, 287] on icon at bounding box center [20, 287] width 20 height 20
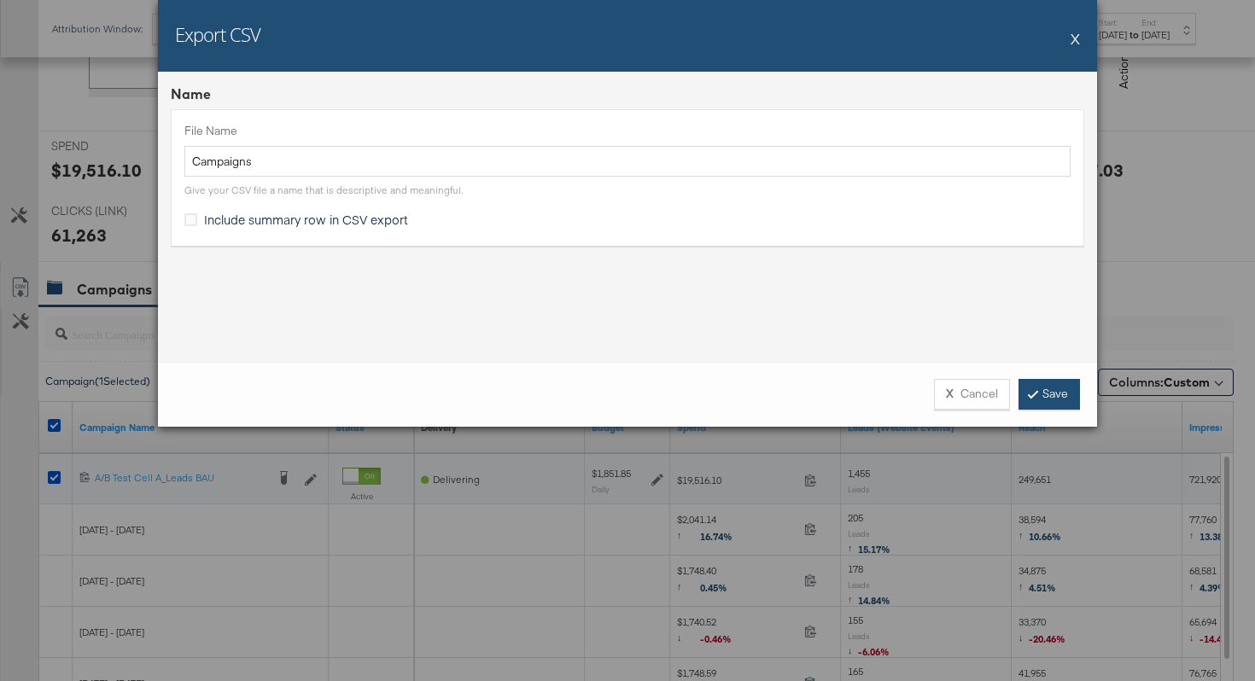
click at [1047, 398] on link "Save" at bounding box center [1049, 394] width 61 height 31
